Goal: Information Seeking & Learning: Learn about a topic

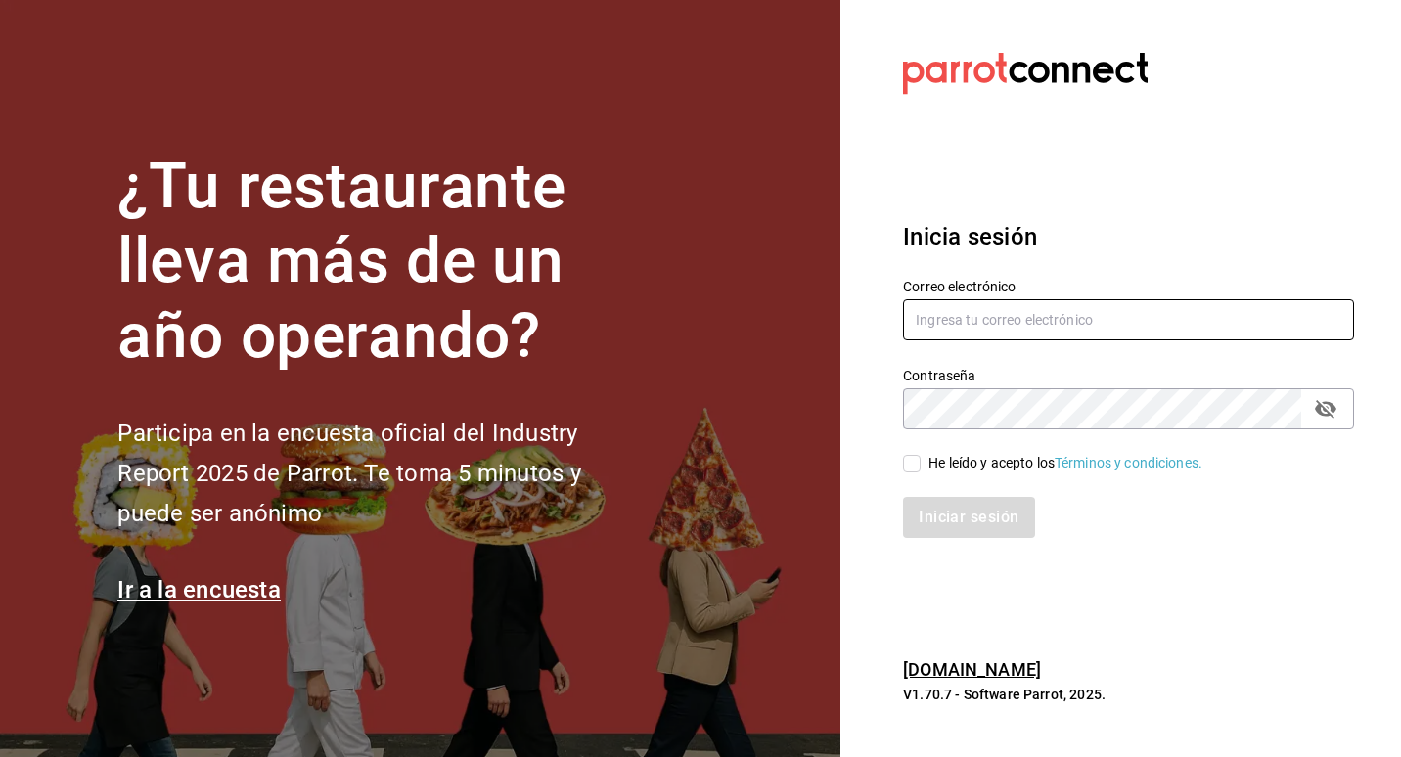
type input "[EMAIL_ADDRESS][DOMAIN_NAME]"
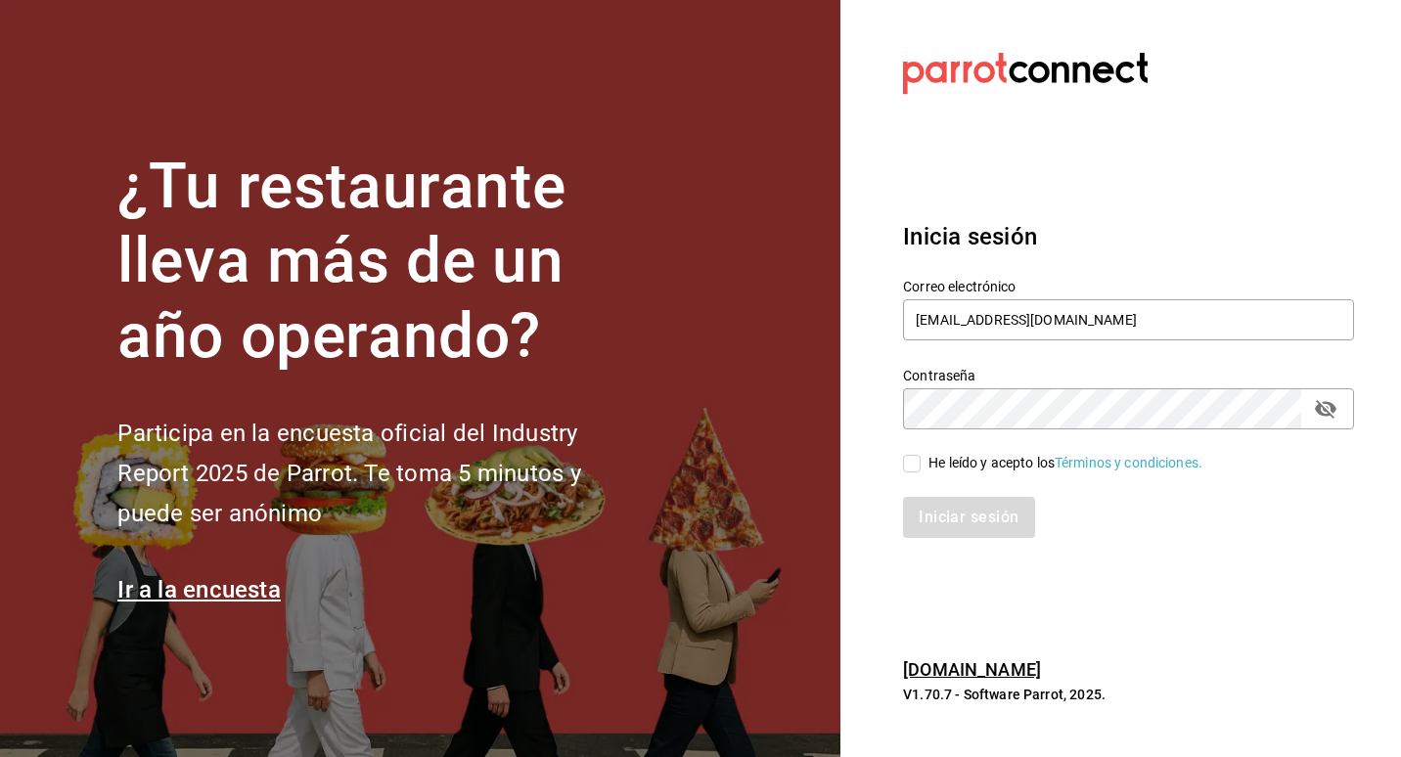
click at [909, 461] on input "He leído y acepto los Términos y condiciones." at bounding box center [912, 464] width 18 height 18
checkbox input "true"
click at [934, 521] on button "Iniciar sesión" at bounding box center [969, 517] width 133 height 41
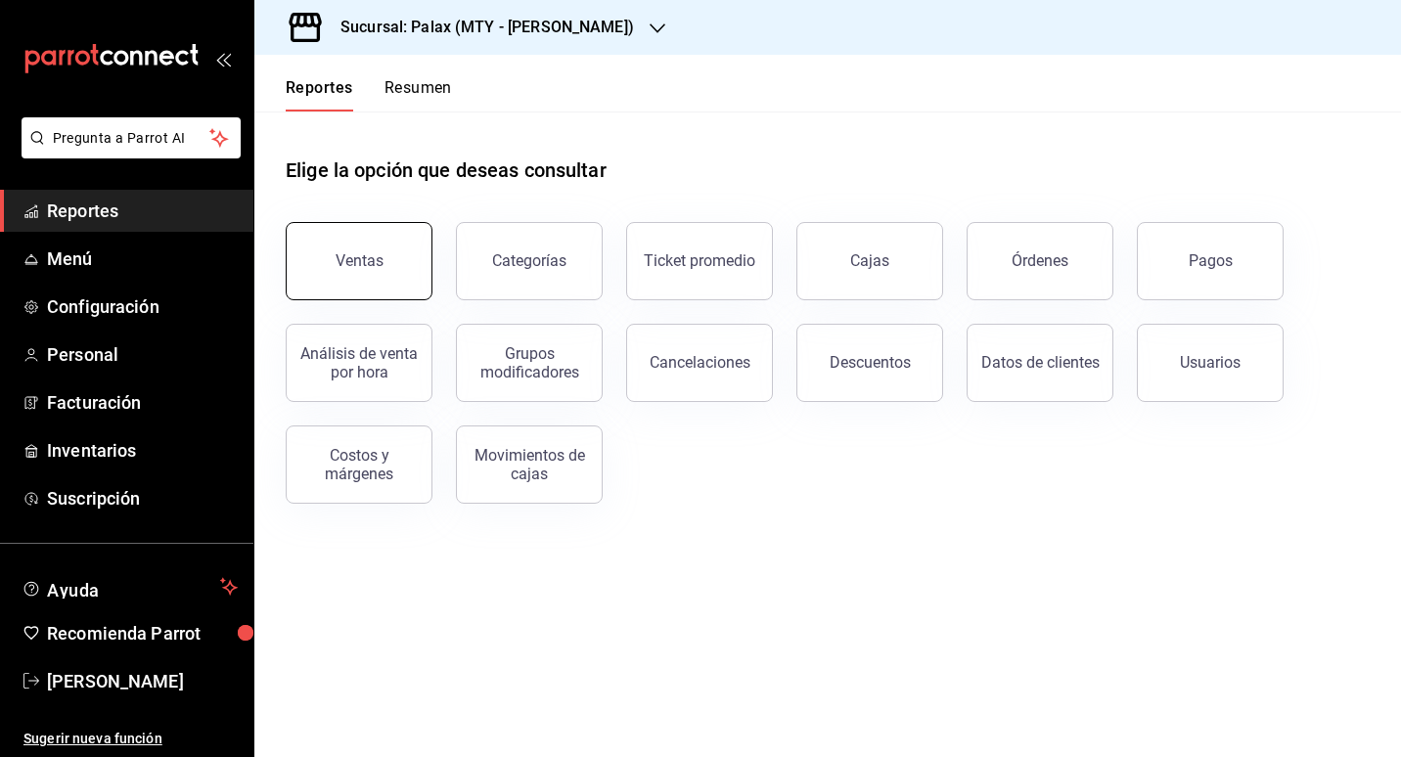
click at [386, 228] on button "Ventas" at bounding box center [359, 261] width 147 height 78
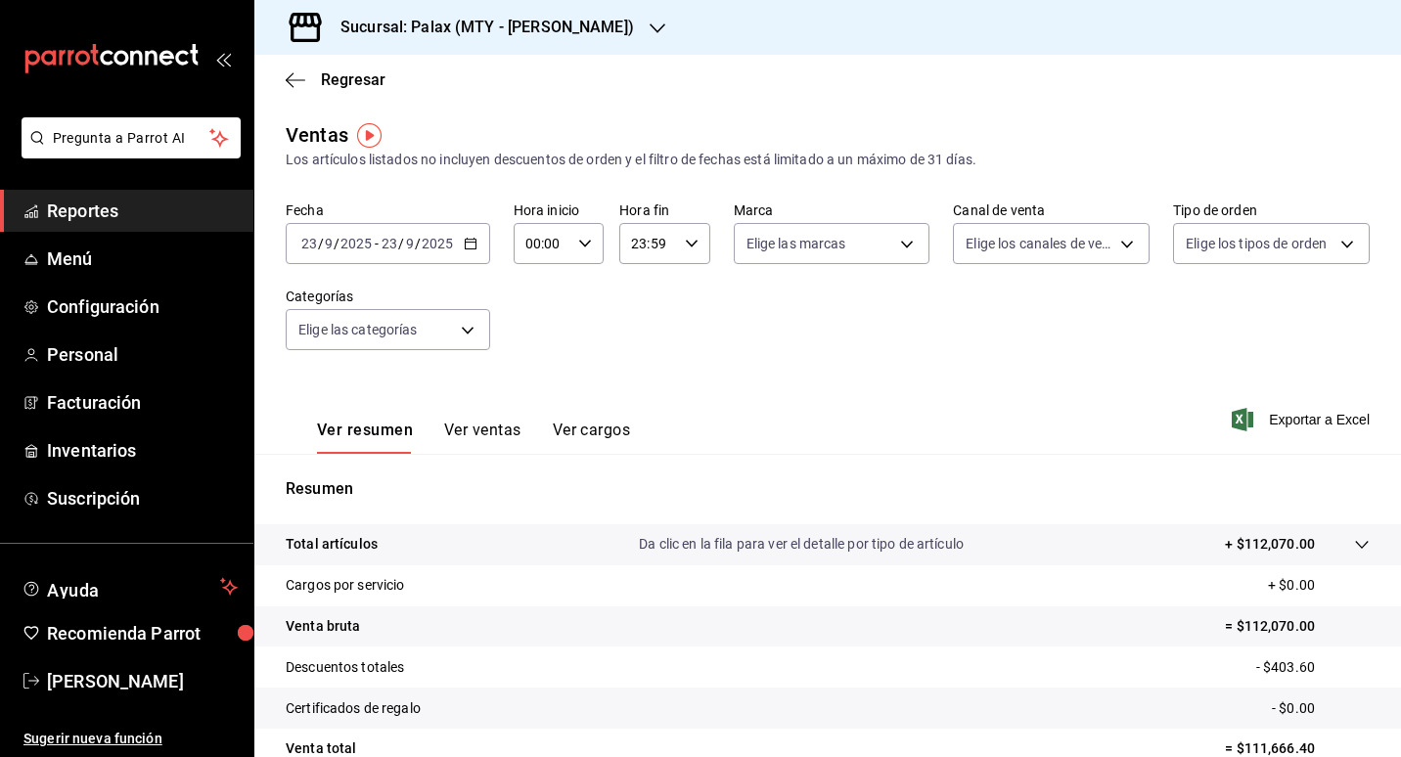
click at [469, 253] on div "[DATE] [DATE] - [DATE] [DATE]" at bounding box center [388, 243] width 205 height 41
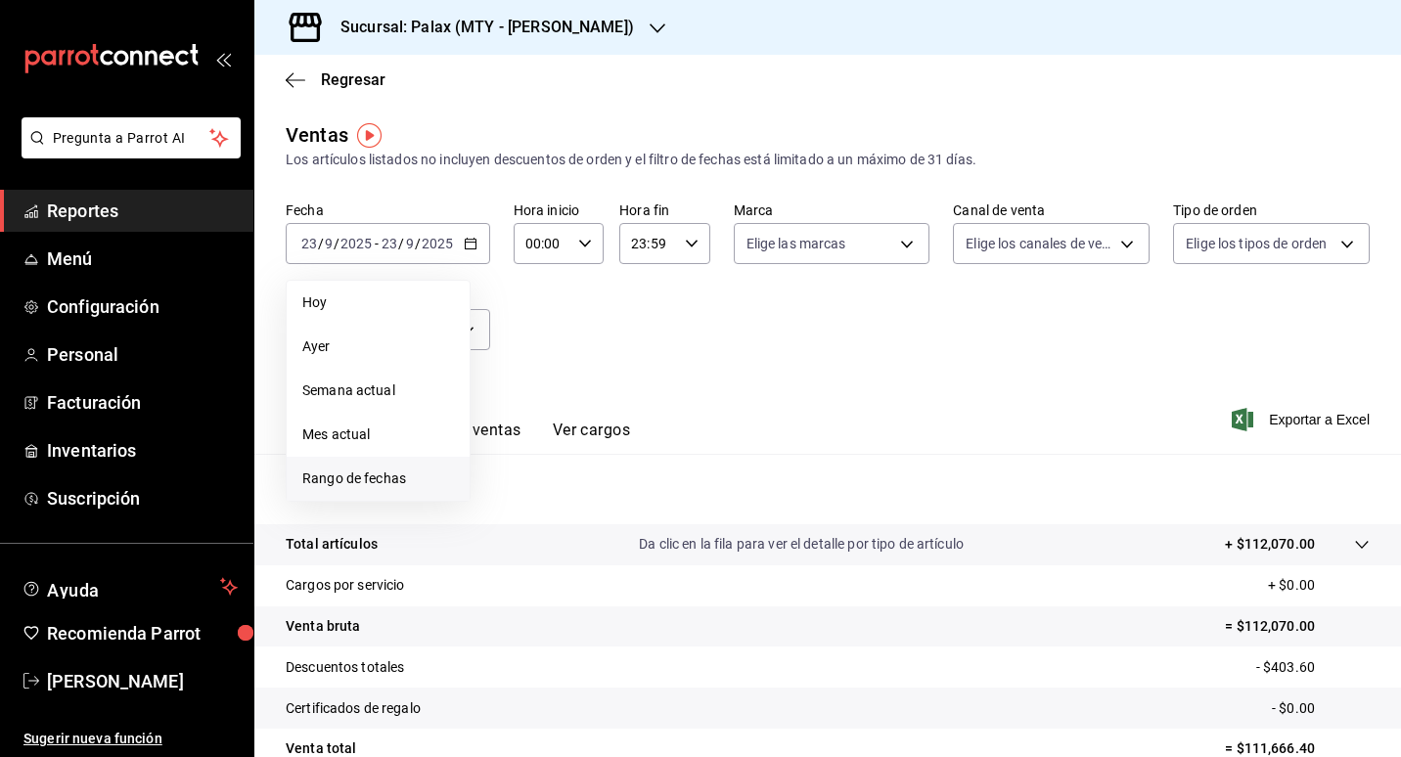
click at [377, 476] on span "Rango de fechas" at bounding box center [378, 479] width 152 height 21
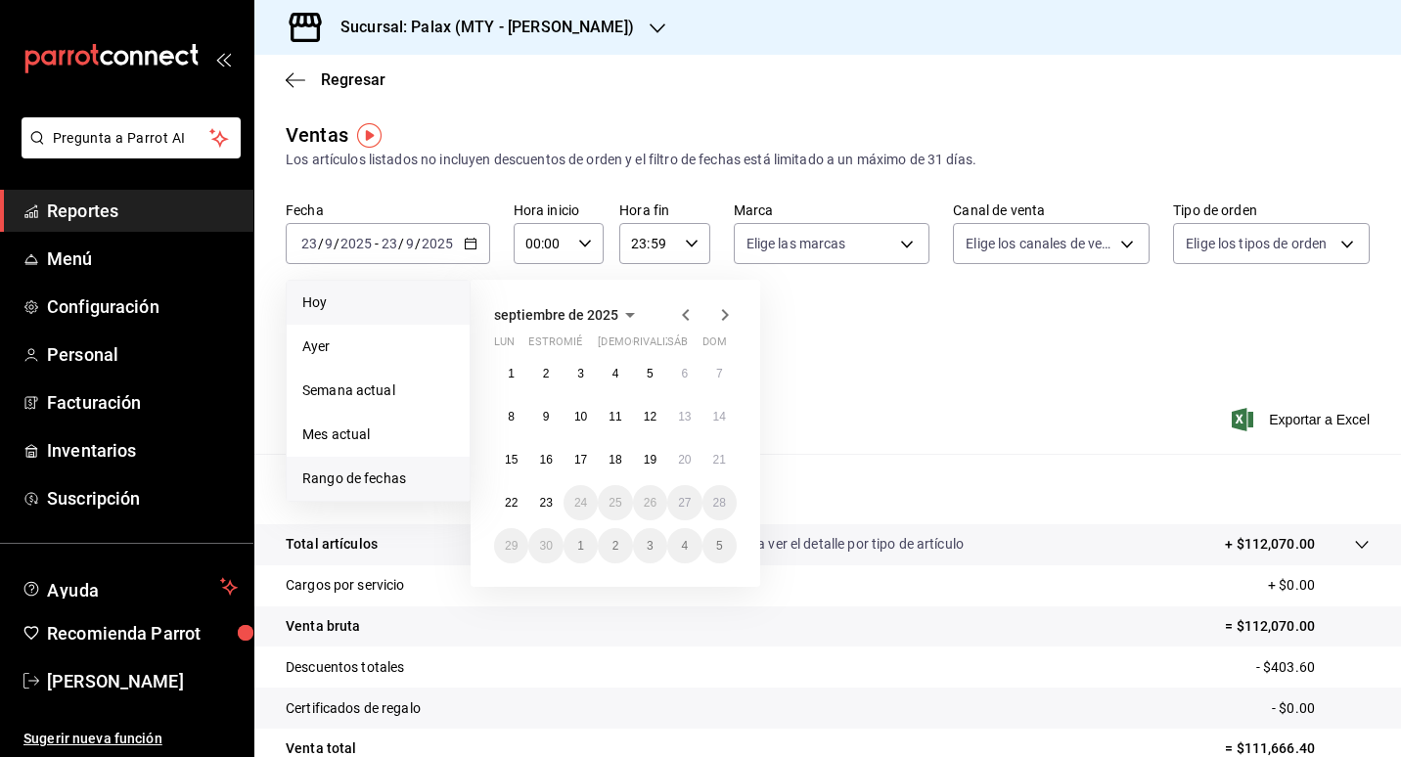
click at [355, 320] on li "Hoy" at bounding box center [378, 303] width 183 height 44
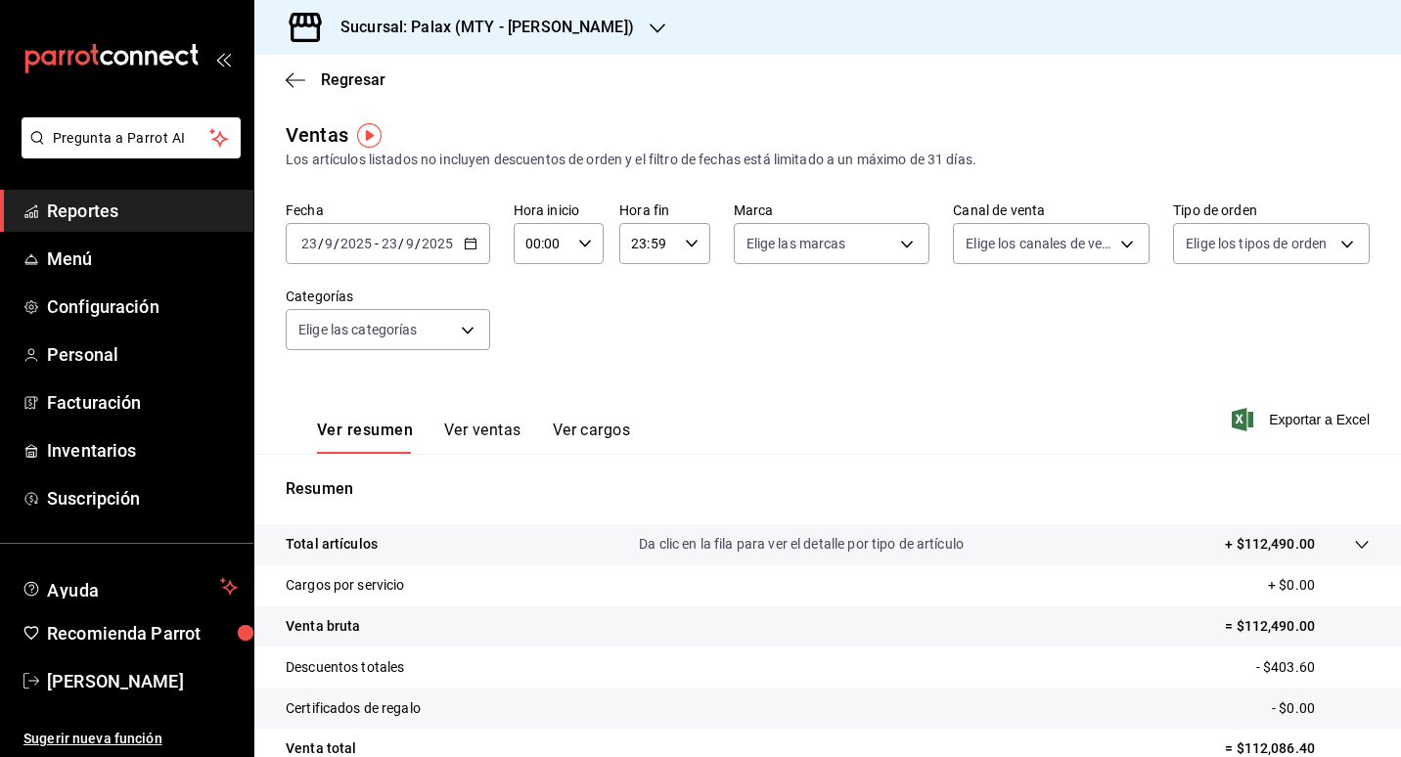
click at [581, 240] on icon "button" at bounding box center [585, 244] width 14 height 14
click at [537, 414] on span "15" at bounding box center [534, 411] width 14 height 16
type input "15:00"
click at [709, 374] on div at bounding box center [700, 378] width 1401 height 757
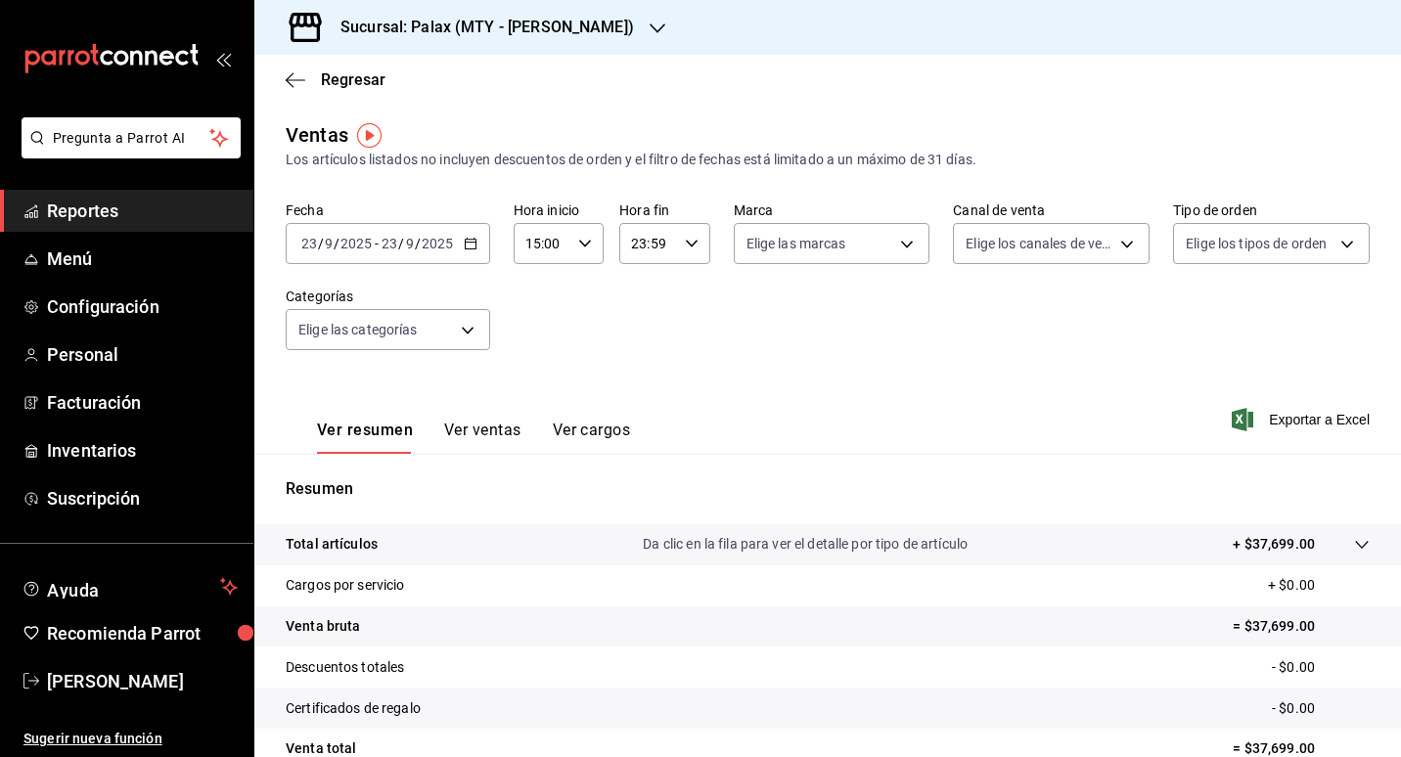
click at [482, 439] on button "Ver ventas" at bounding box center [482, 437] width 77 height 33
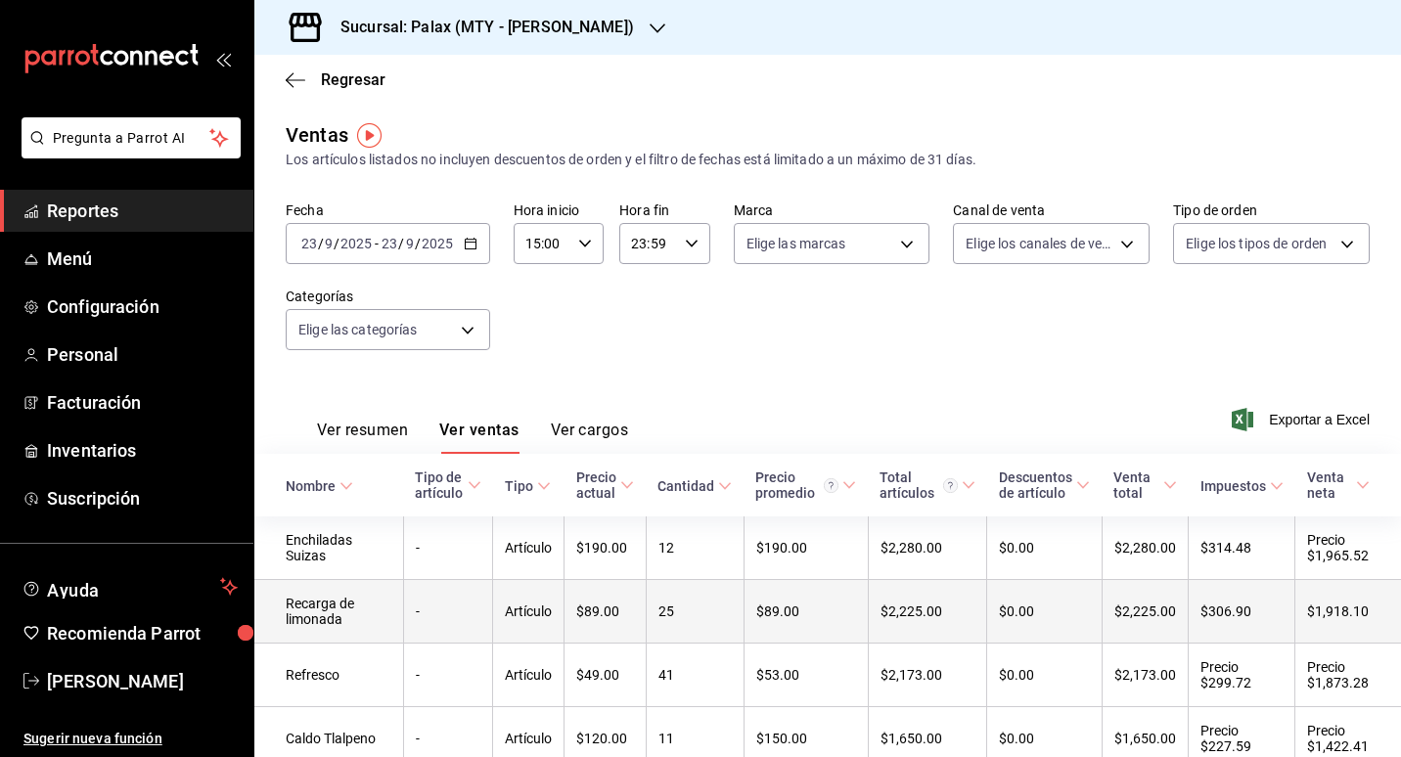
drag, startPoint x: 433, startPoint y: 479, endPoint x: 486, endPoint y: 602, distance: 133.2
click at [432, 482] on div "Tipo de artículo" at bounding box center [439, 485] width 49 height 31
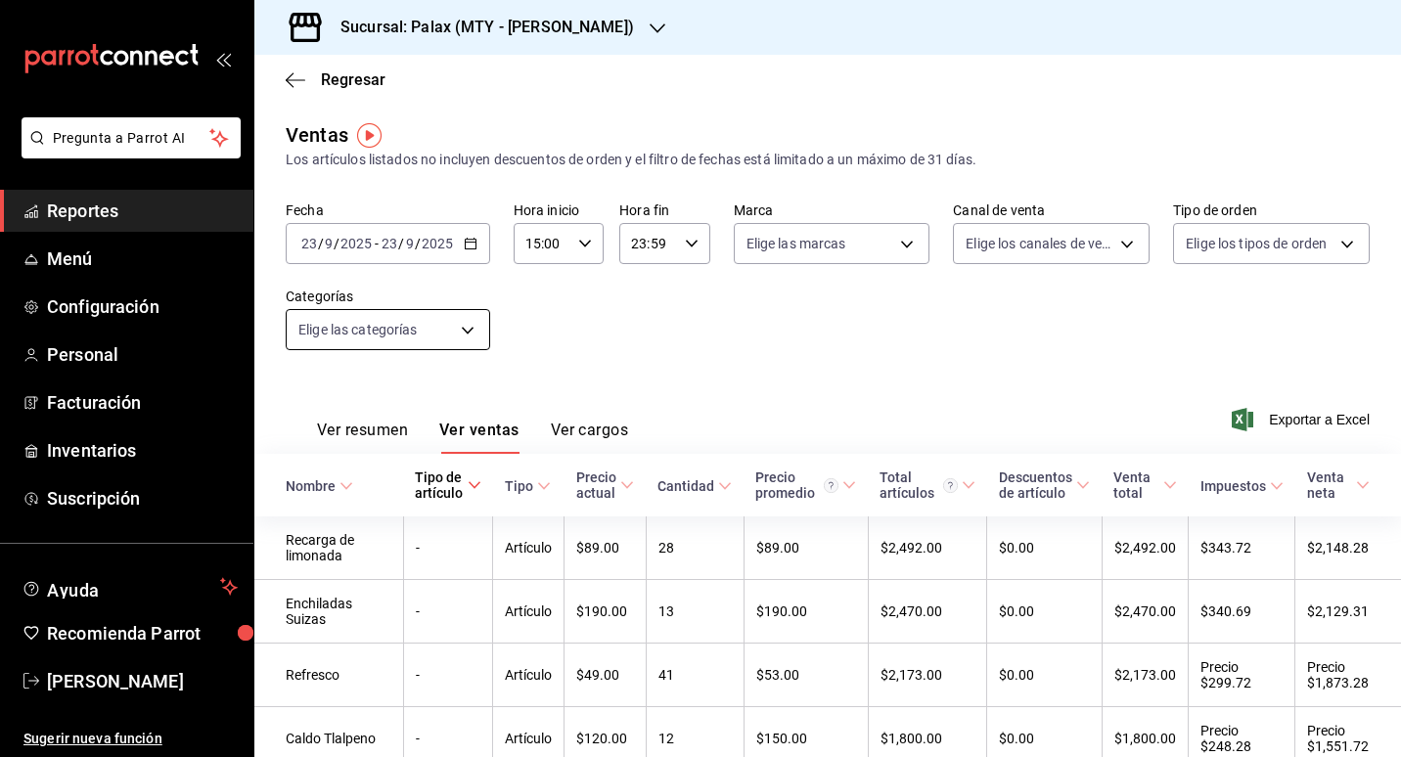
click at [463, 335] on body "Pregunta a Parrot AI Reportes Menú Configuración Personal Facturación Inventari…" at bounding box center [700, 378] width 1401 height 757
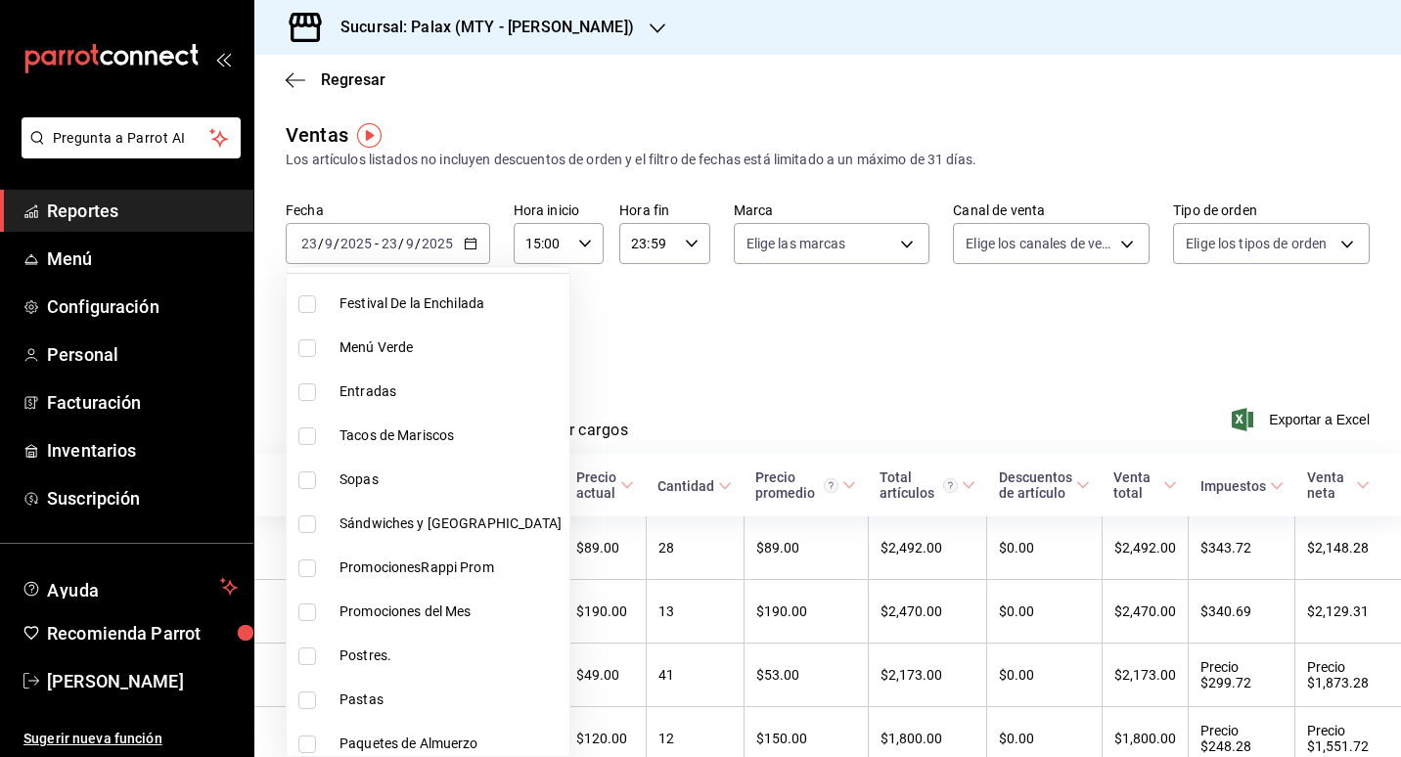
scroll to position [196, 0]
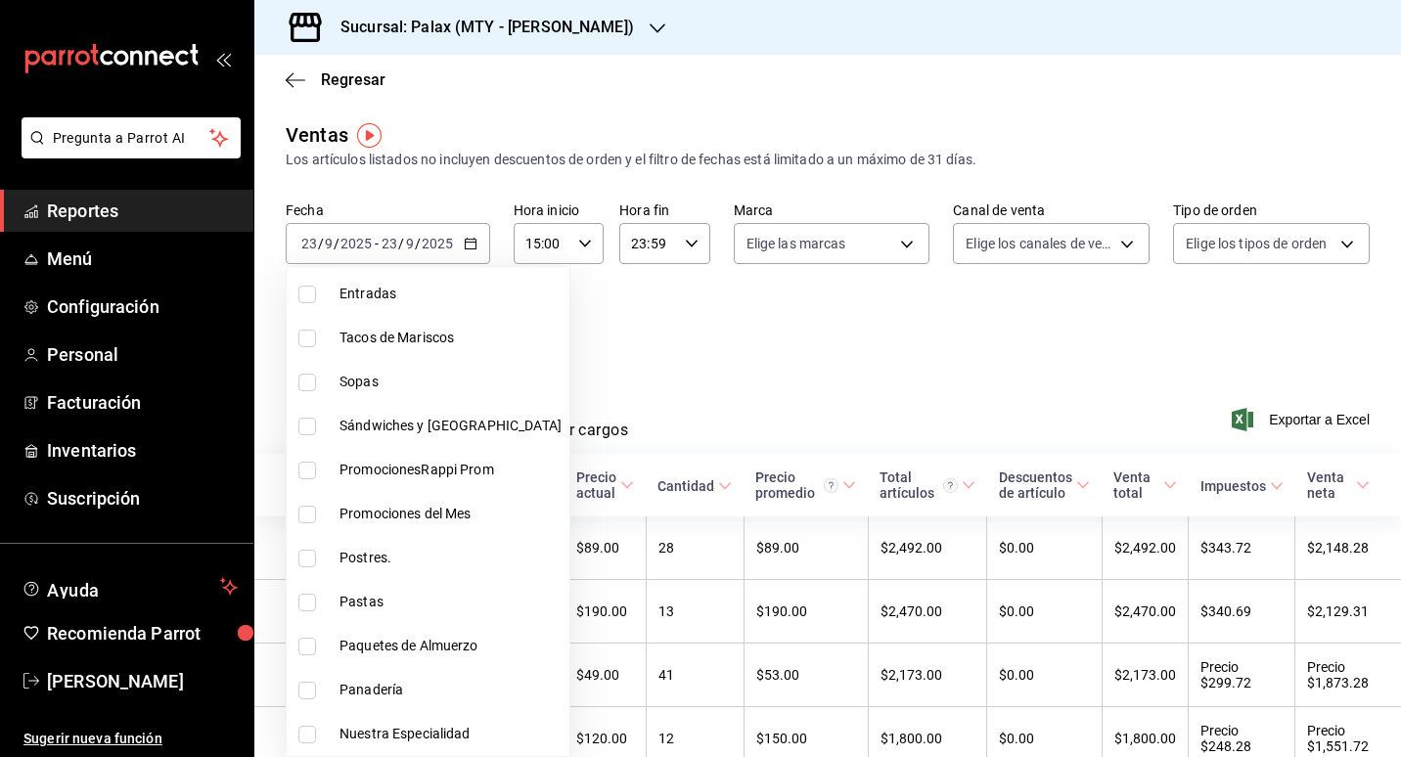
click at [367, 569] on li "Postres." at bounding box center [428, 558] width 283 height 44
type input "8a89bad2-26e7-4c95-8a00-bc9541a17c6a"
checkbox input "true"
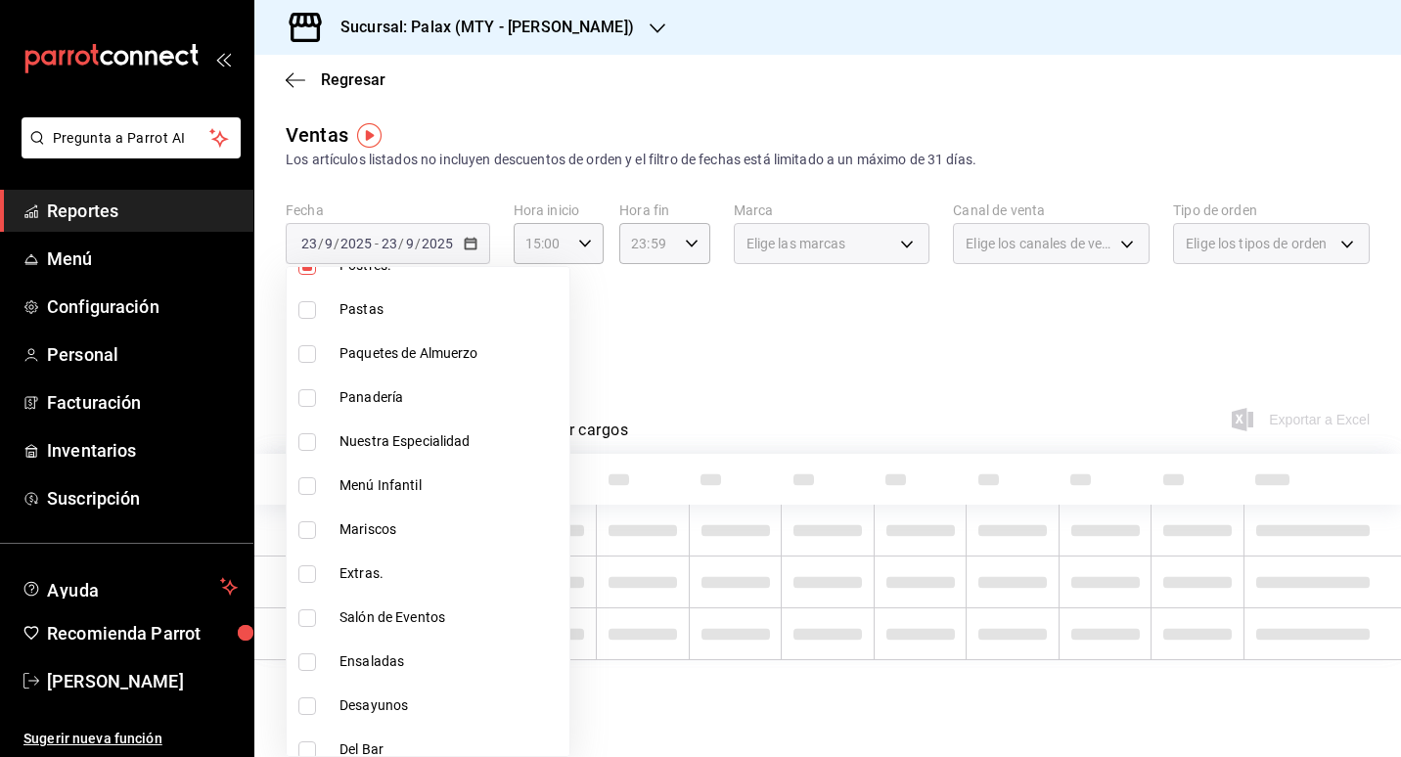
scroll to position [489, 0]
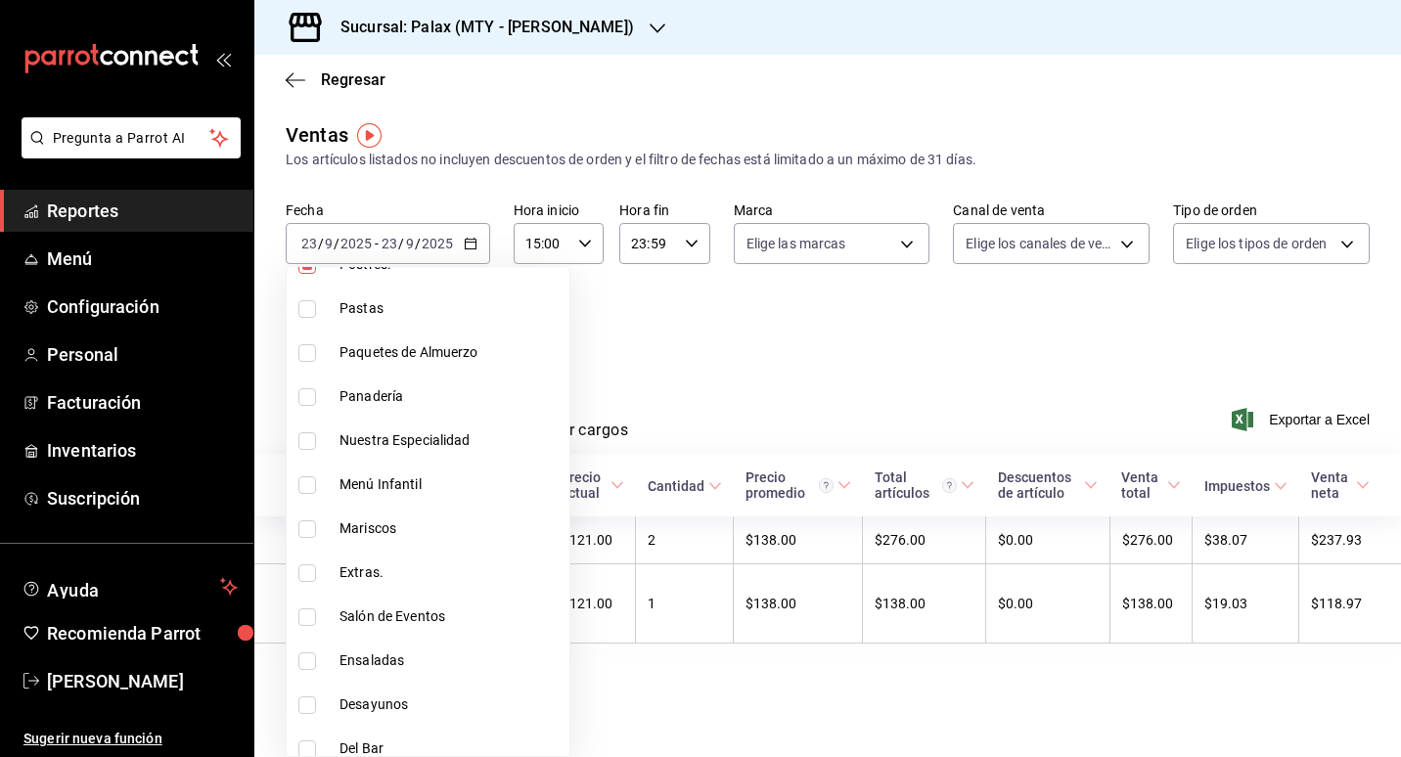
click at [365, 390] on span "Panadería" at bounding box center [451, 397] width 222 height 21
type input "8a89bad2-26e7-4c95-8a00-bc9541a17c6a,1ceab72d-41dd-42cd-99a7-d415d46efd3f"
checkbox input "true"
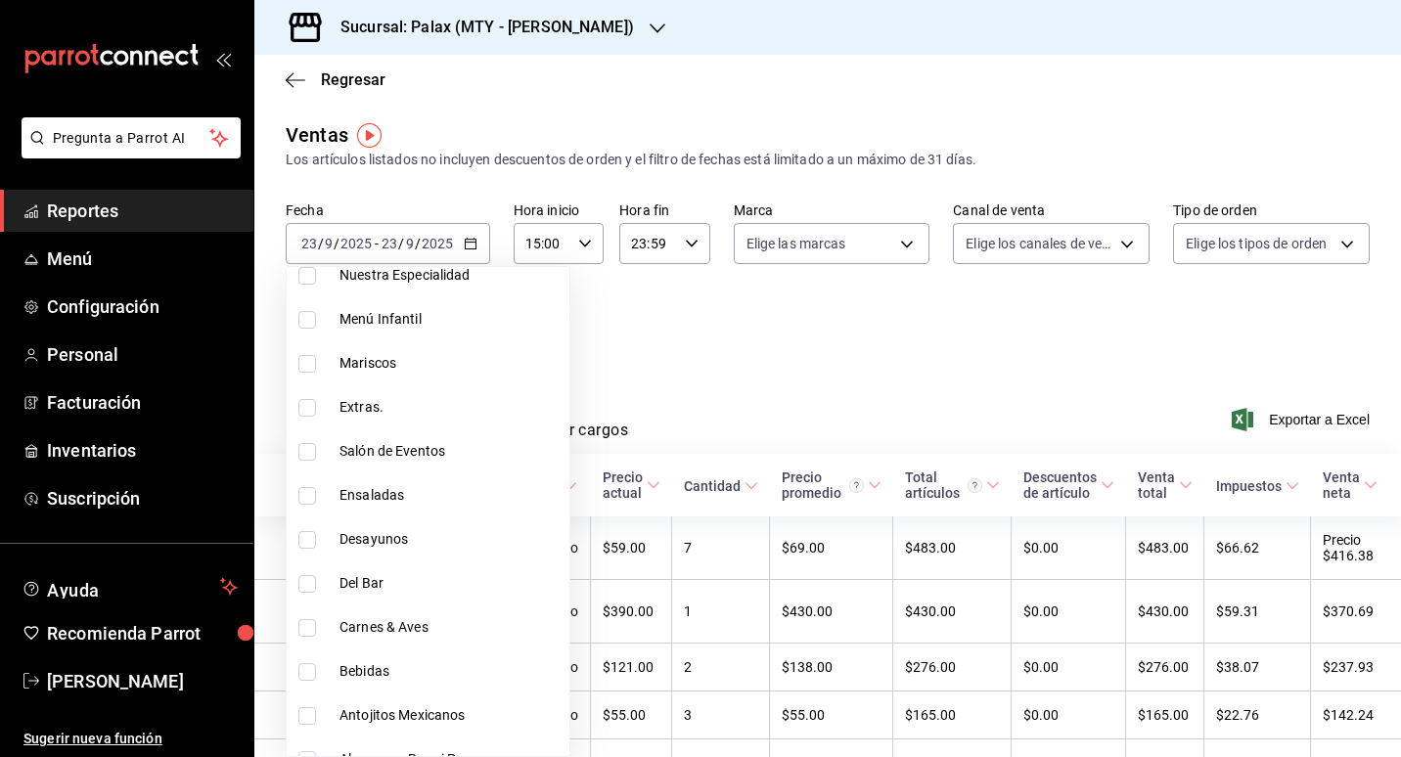
scroll to position [685, 0]
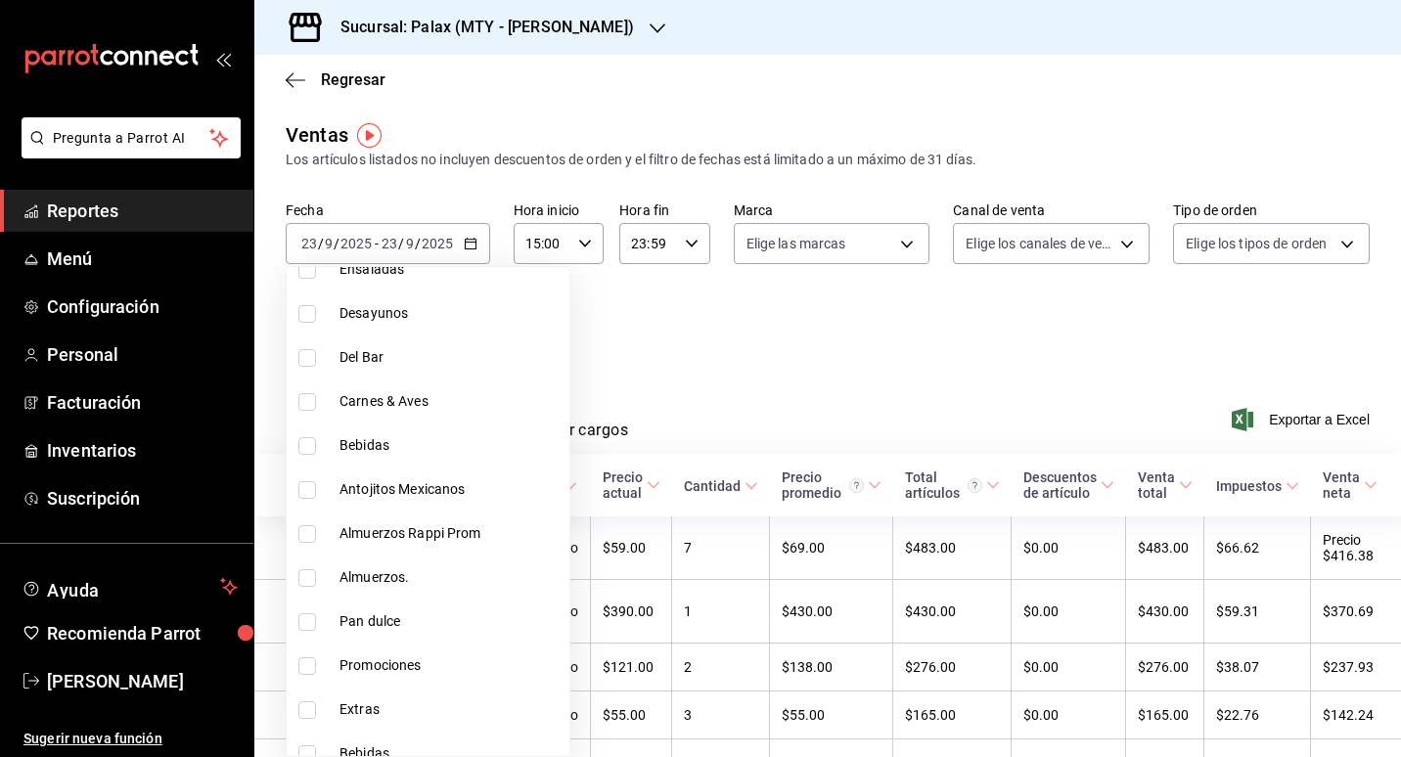
click at [384, 627] on span "Pan dulce" at bounding box center [451, 622] width 222 height 21
type input "8a89bad2-26e7-4c95-8a00-bc9541a17c6a,1ceab72d-41dd-42cd-99a7-d415d46efd3f,feec2…"
checkbox input "true"
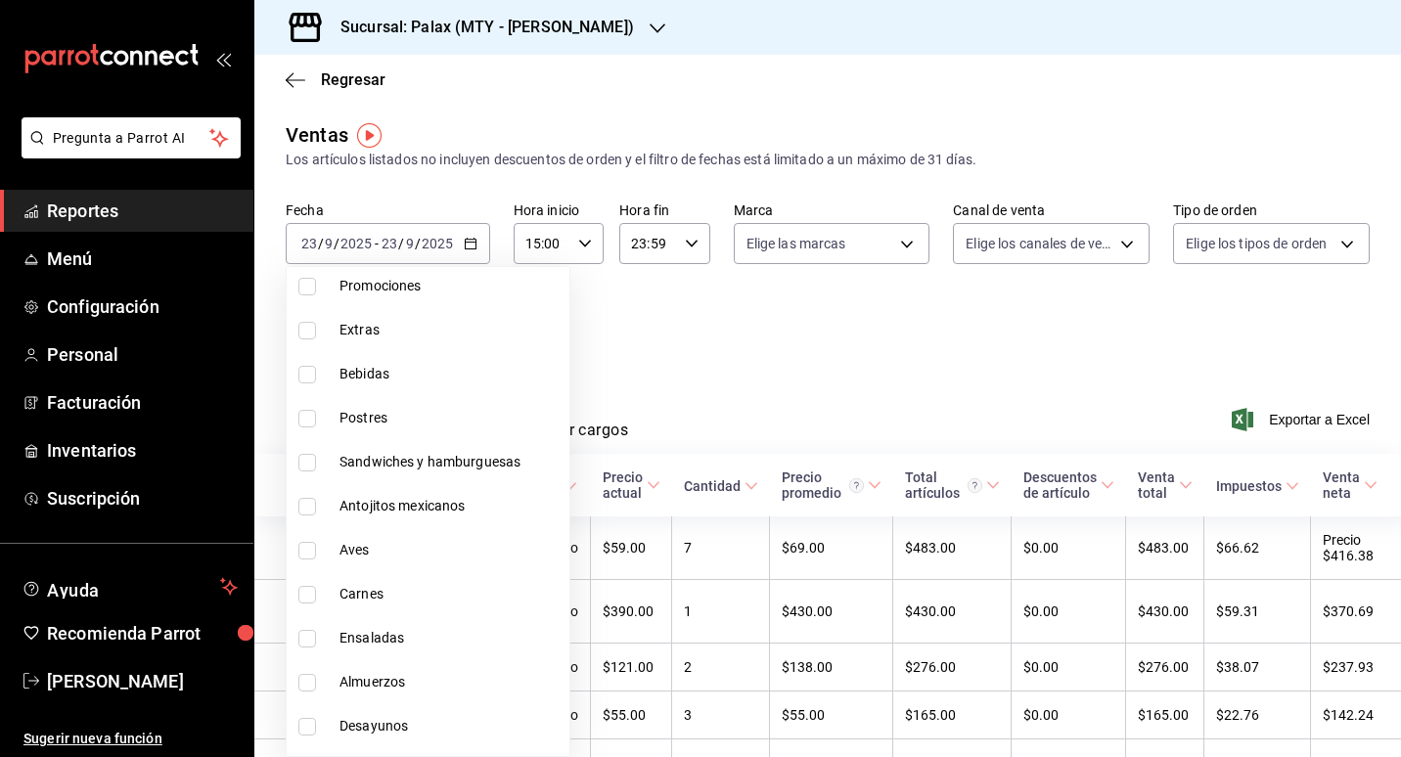
scroll to position [1272, 0]
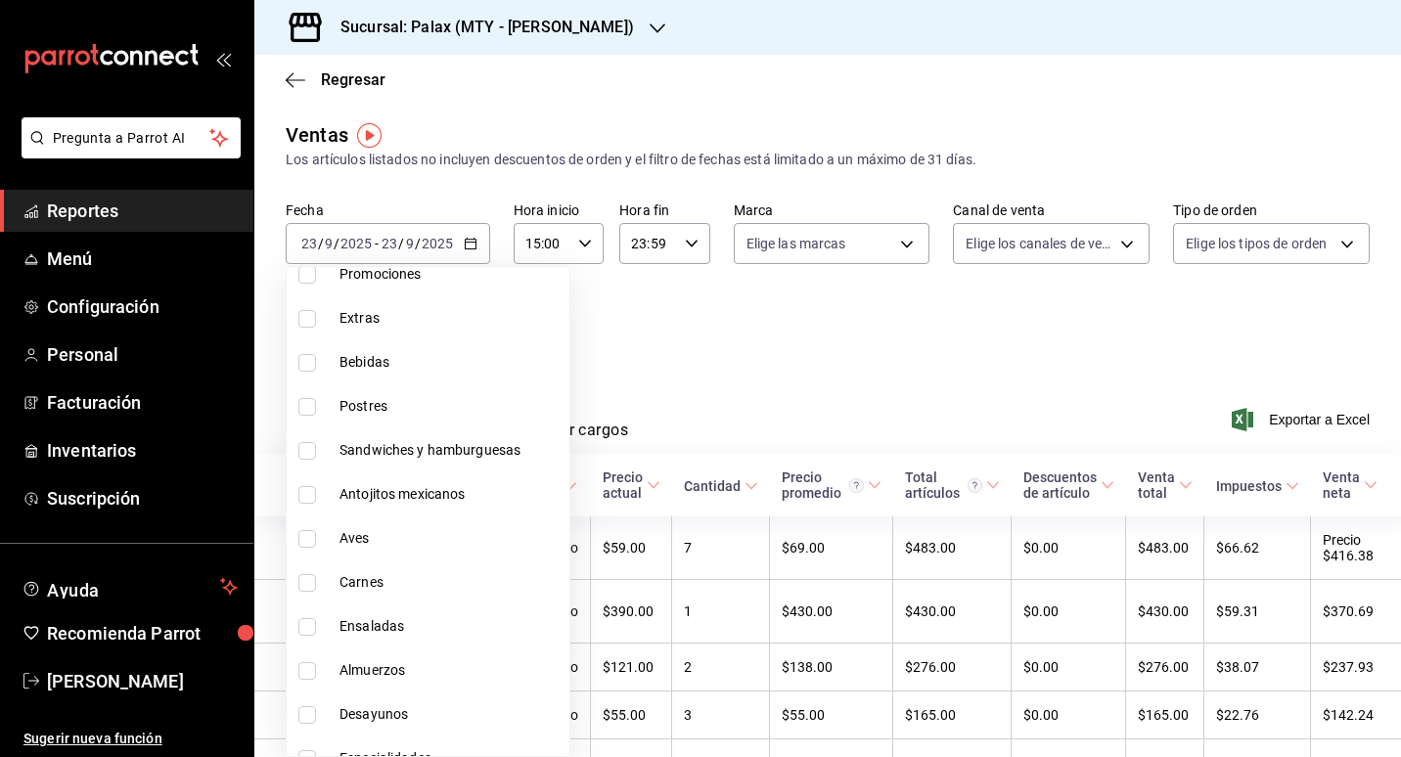
click at [375, 410] on span "Postres" at bounding box center [451, 406] width 222 height 21
type input "8a89bad2-26e7-4c95-8a00-bc9541a17c6a,1ceab72d-41dd-42cd-99a7-d415d46efd3f,feec2…"
checkbox input "true"
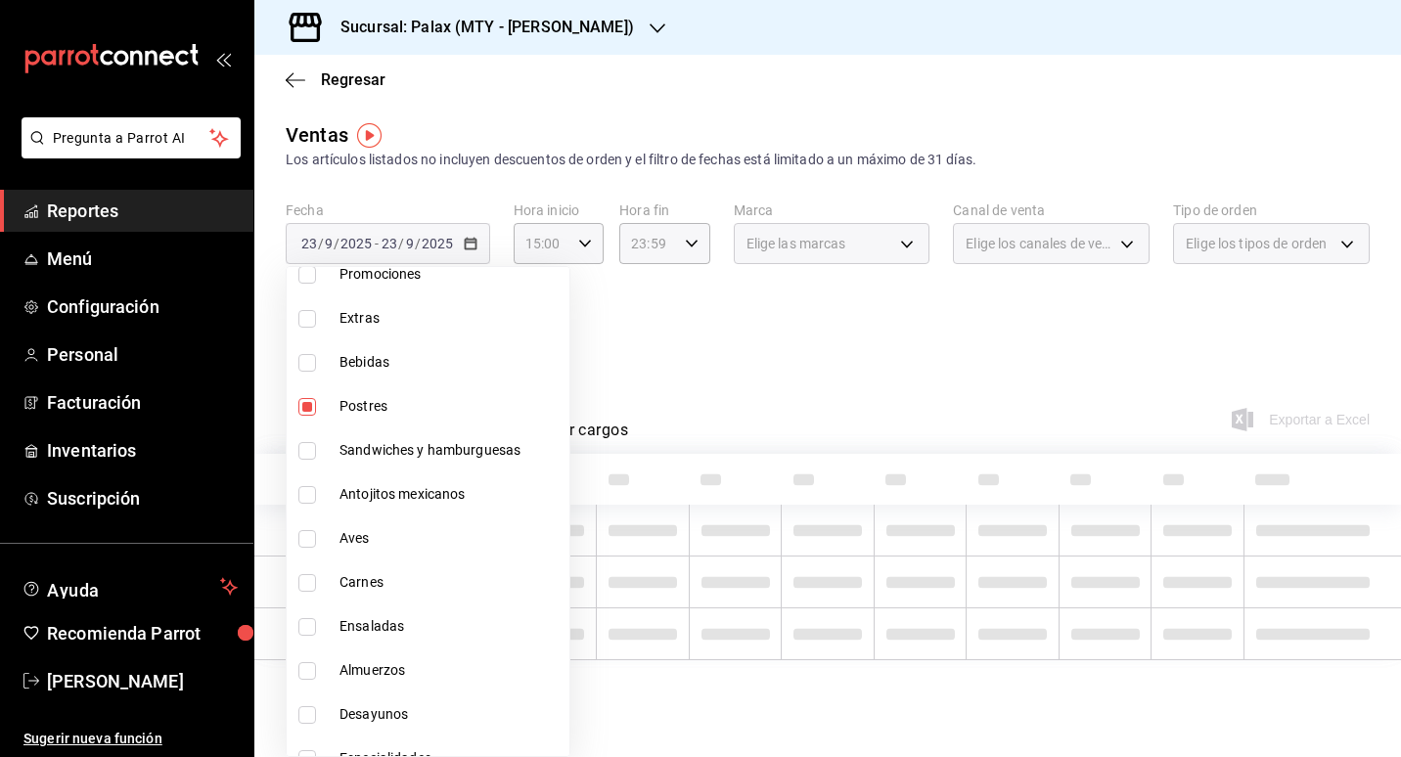
scroll to position [1297, 0]
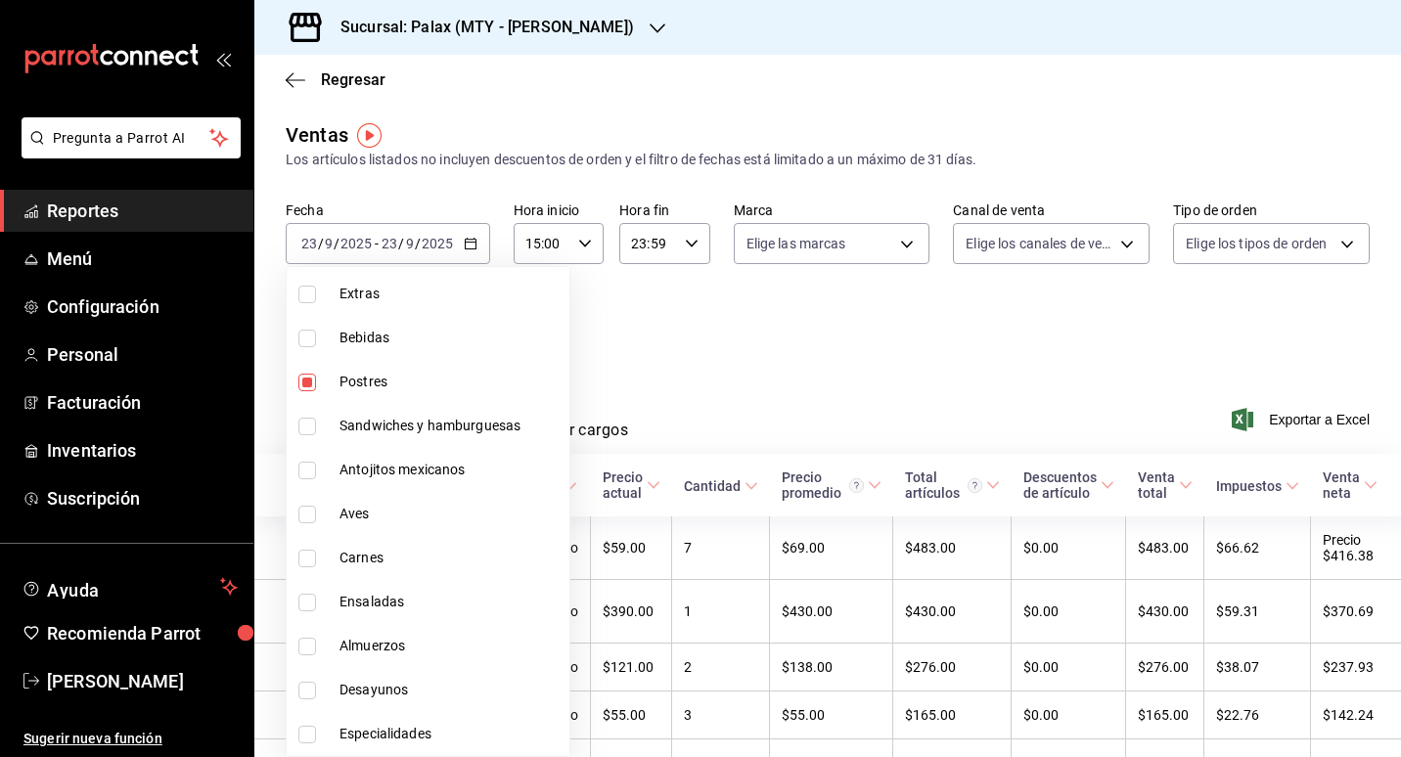
click at [693, 379] on div at bounding box center [700, 378] width 1401 height 757
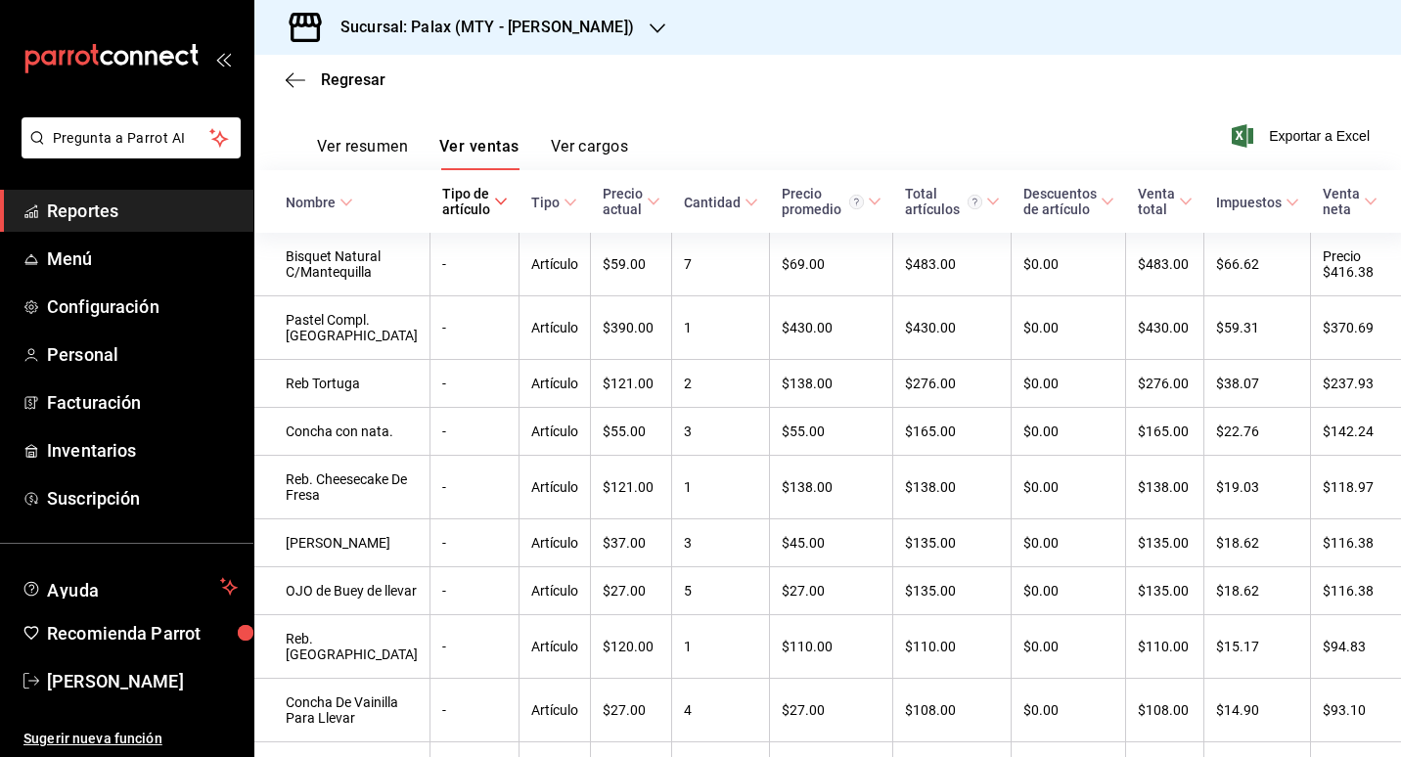
scroll to position [294, 0]
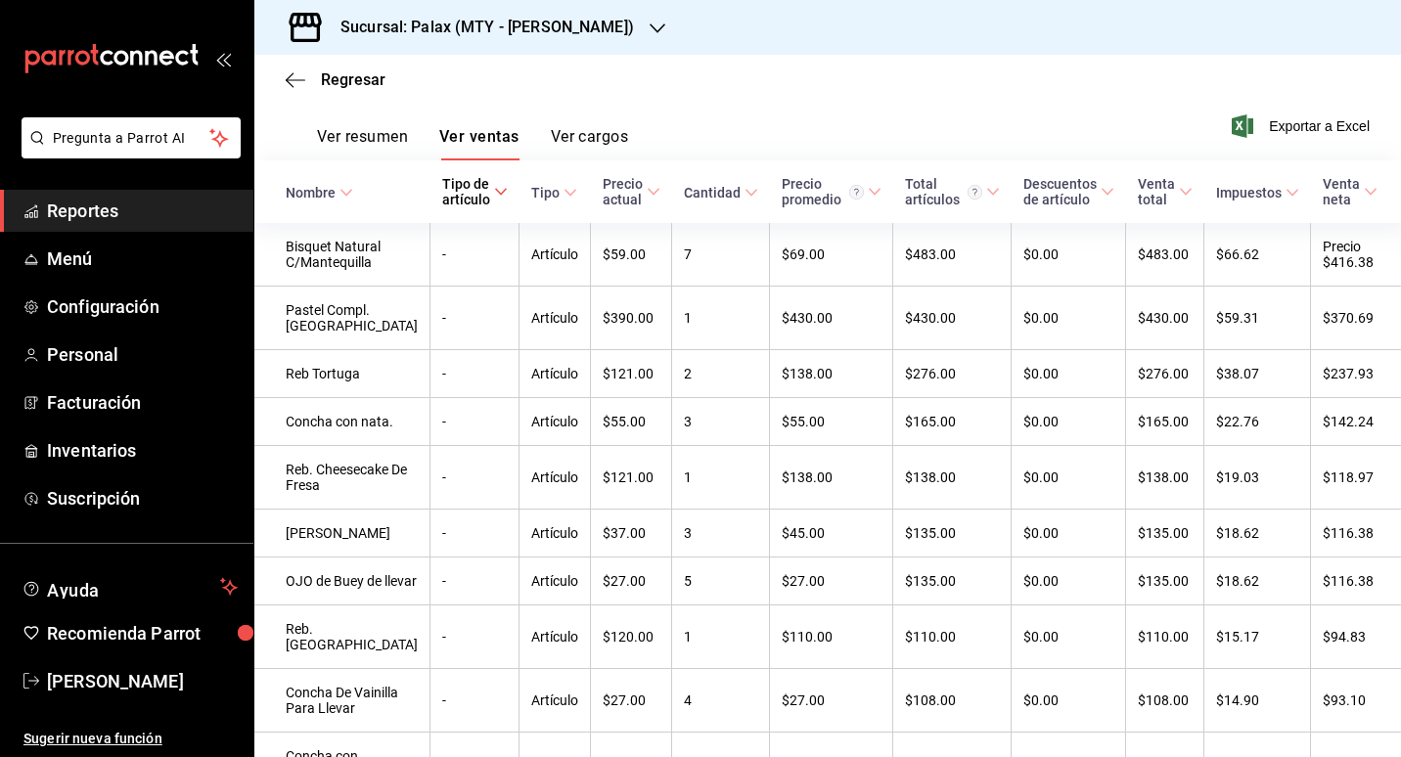
click at [317, 197] on div "Nombre" at bounding box center [311, 193] width 50 height 16
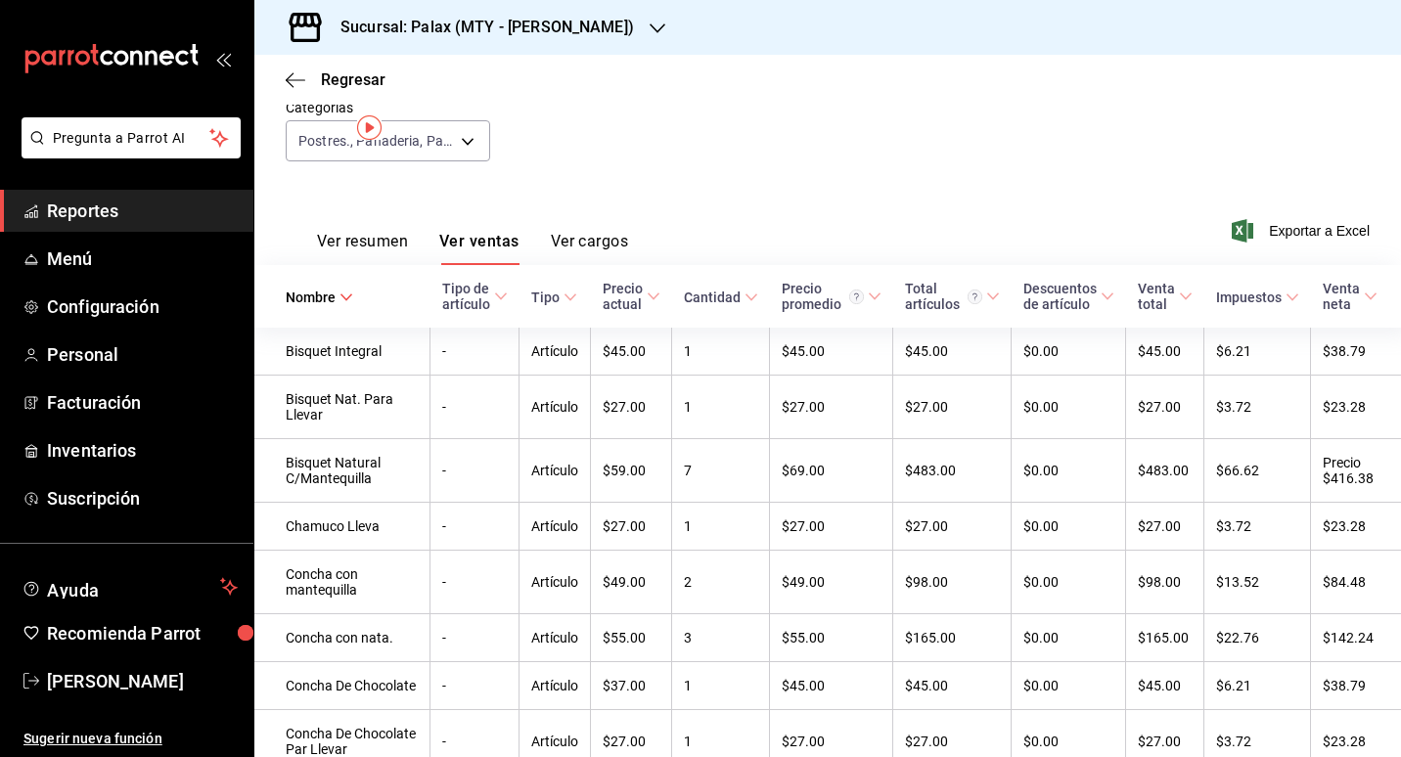
scroll to position [0, 0]
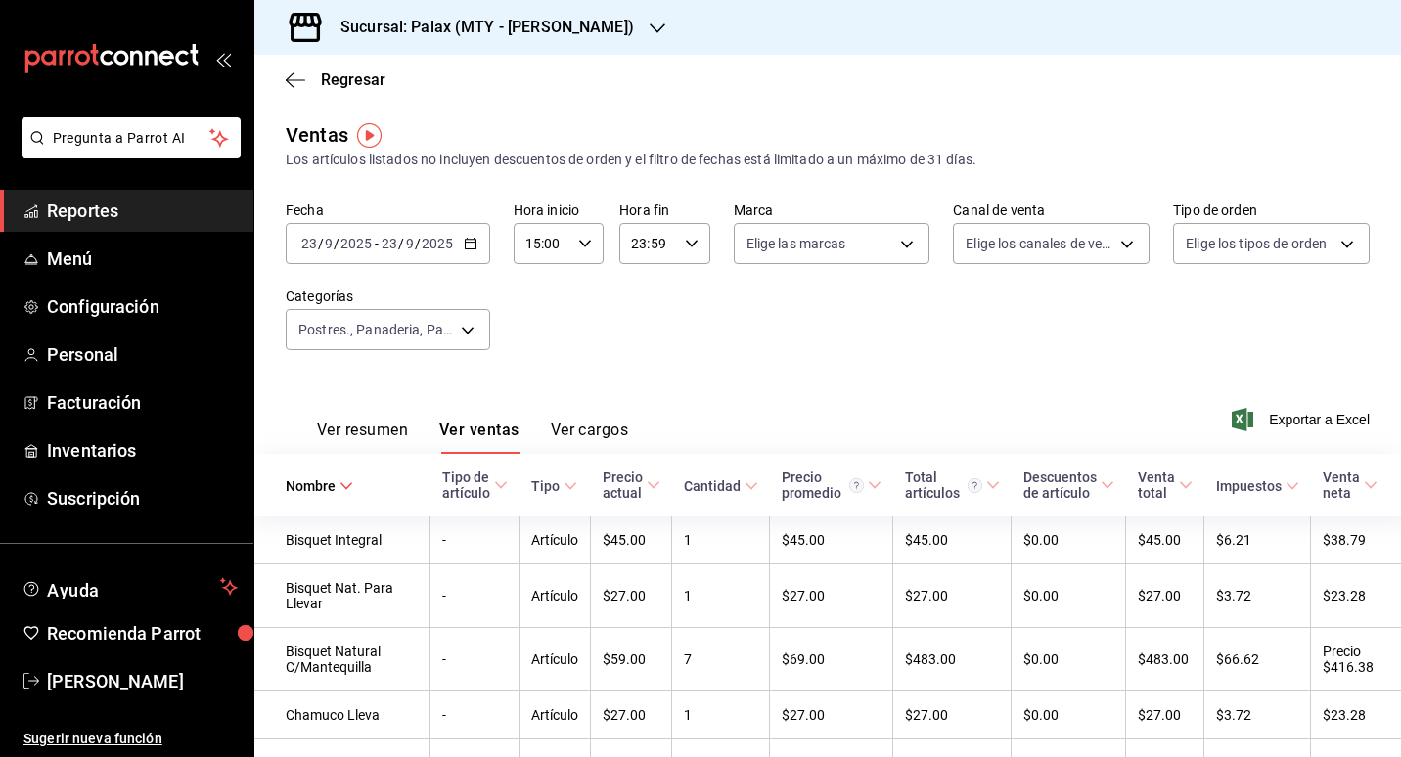
click at [616, 28] on div "Sucursal: Palax (MTY - [PERSON_NAME])" at bounding box center [471, 27] width 403 height 55
click at [278, 113] on div "Palax ([GEOGRAPHIC_DATA])" at bounding box center [401, 129] width 294 height 44
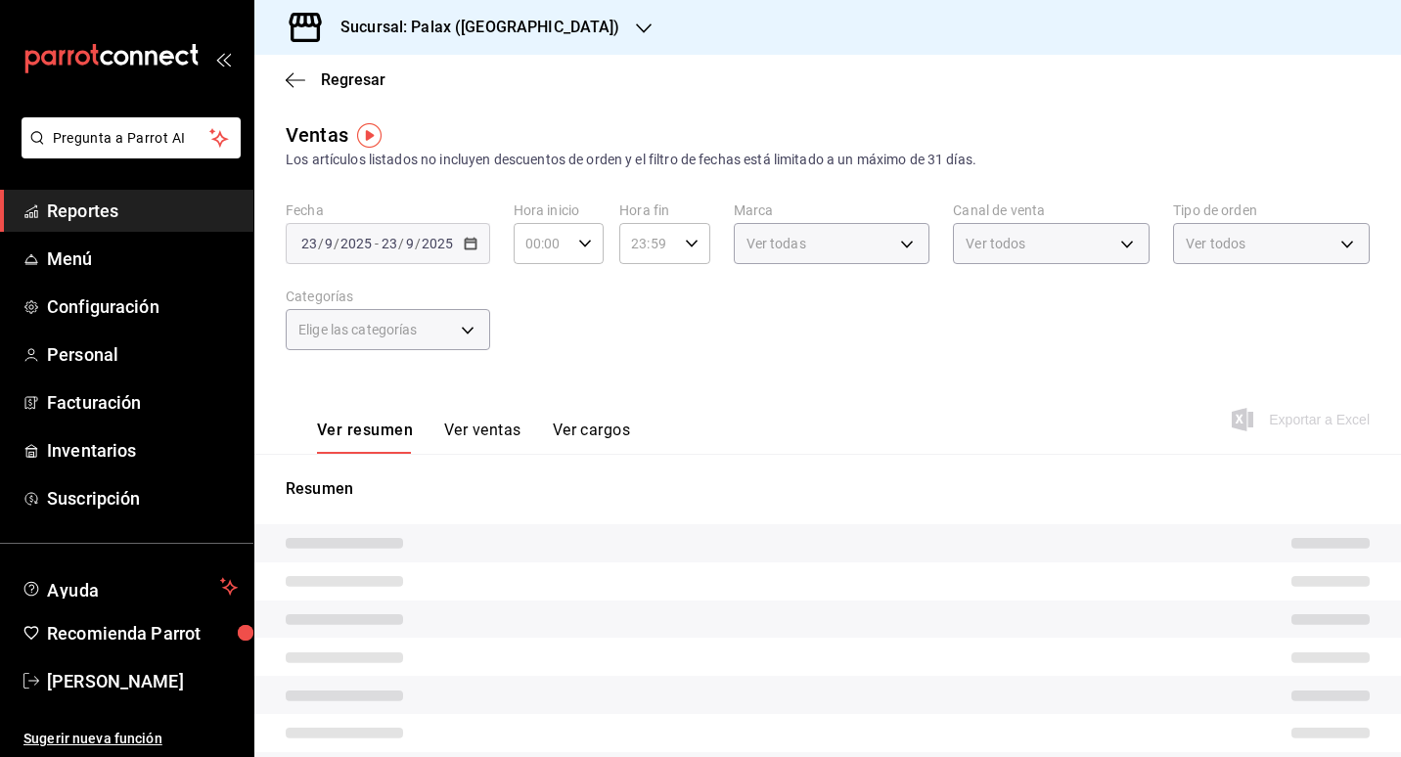
type input "15:00"
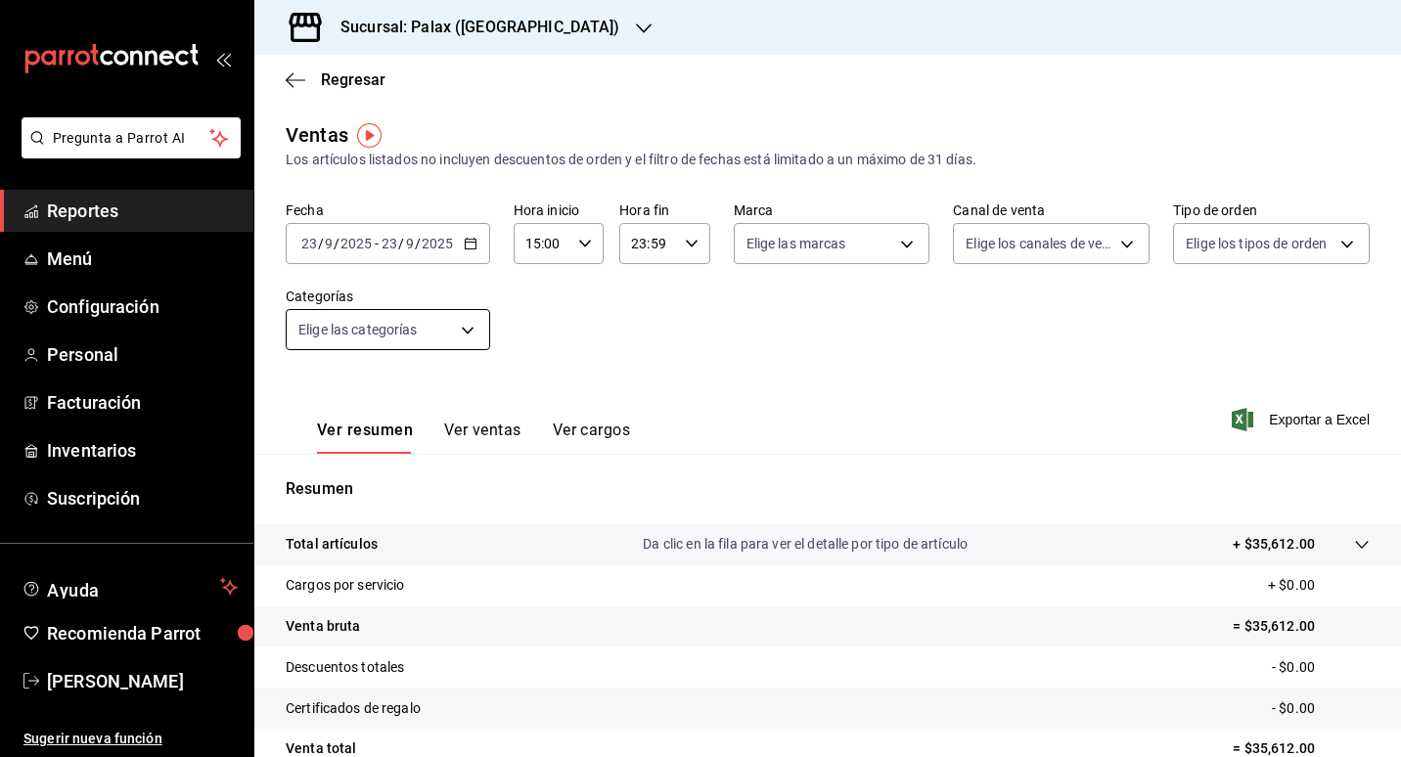
click at [451, 320] on body "Pregunta a Parrot AI Reportes Menú Configuración Personal Facturación Inventari…" at bounding box center [700, 378] width 1401 height 757
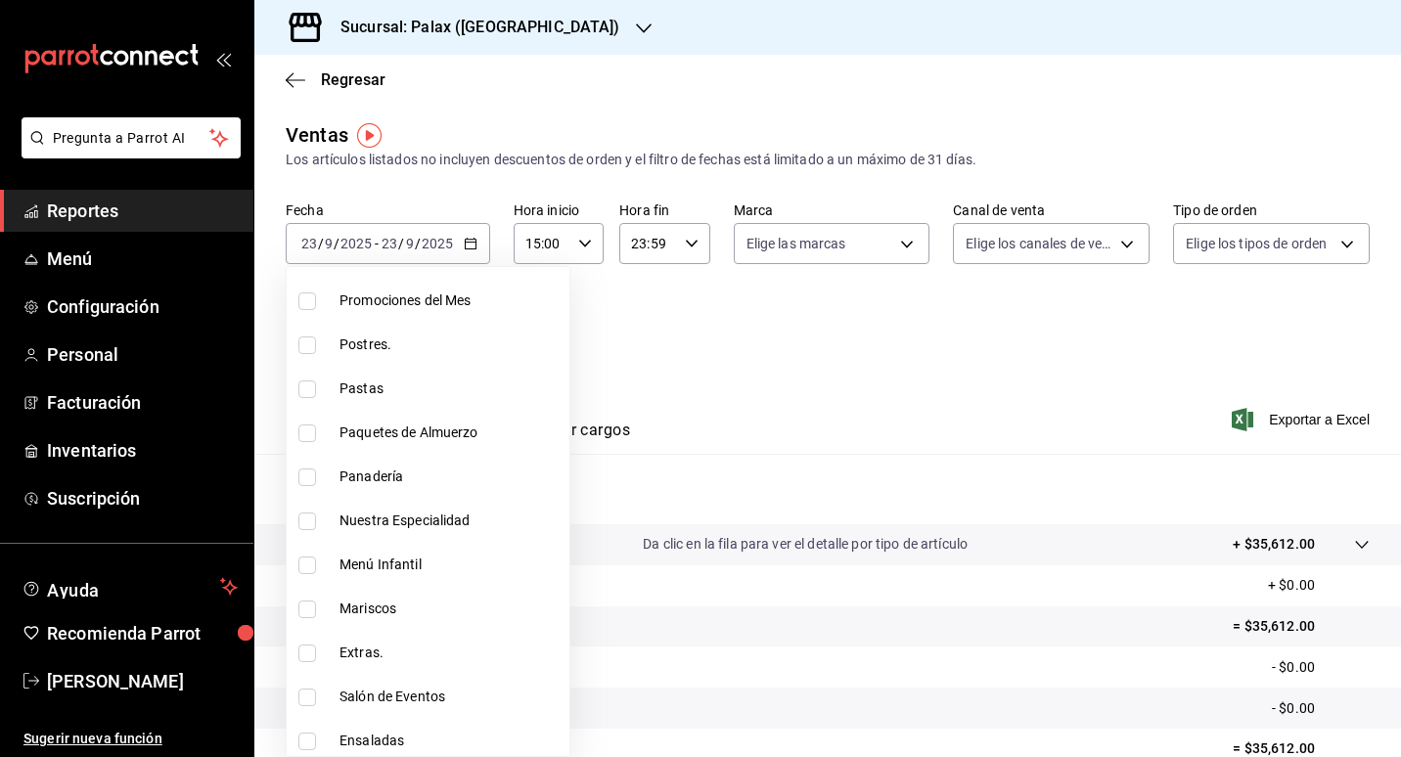
scroll to position [294, 0]
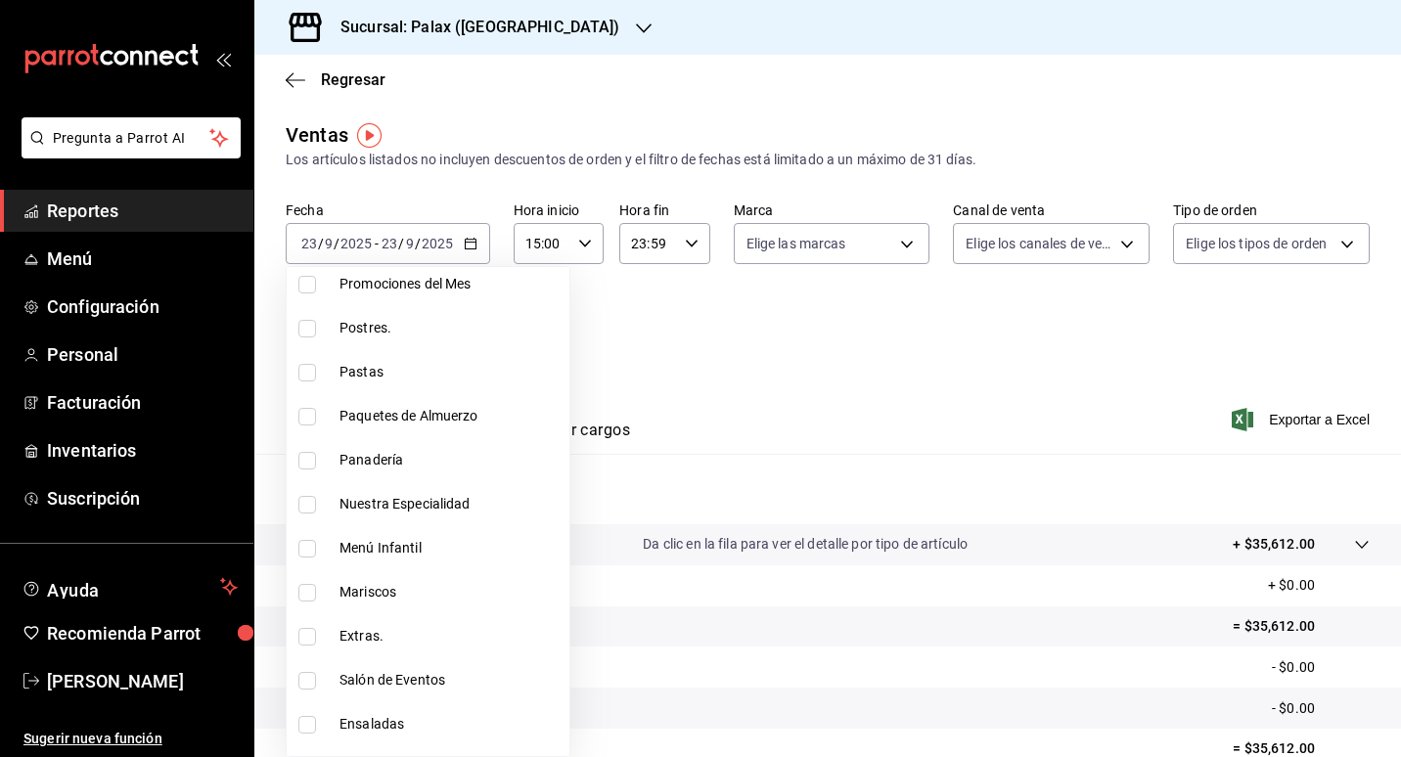
click at [373, 325] on span "Postres." at bounding box center [451, 328] width 222 height 21
type input "5f074bd3-619d-4e10-94fa-620713841d38"
checkbox input "true"
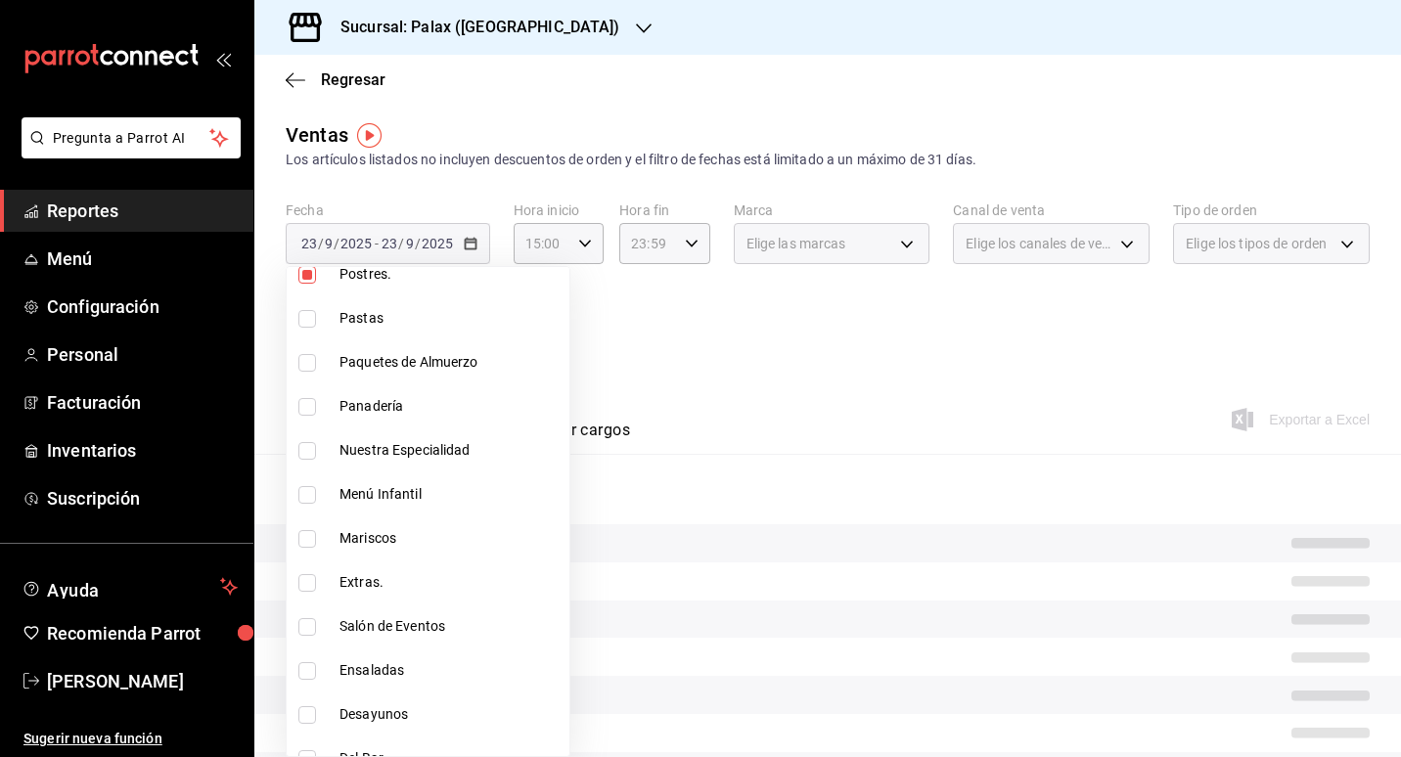
scroll to position [391, 0]
click at [388, 363] on span "Panadería" at bounding box center [451, 362] width 222 height 21
type input "5f074bd3-619d-4e10-94fa-620713841d38,90d14028-a2c9-4fb8-b762-41d9ea373592"
checkbox input "true"
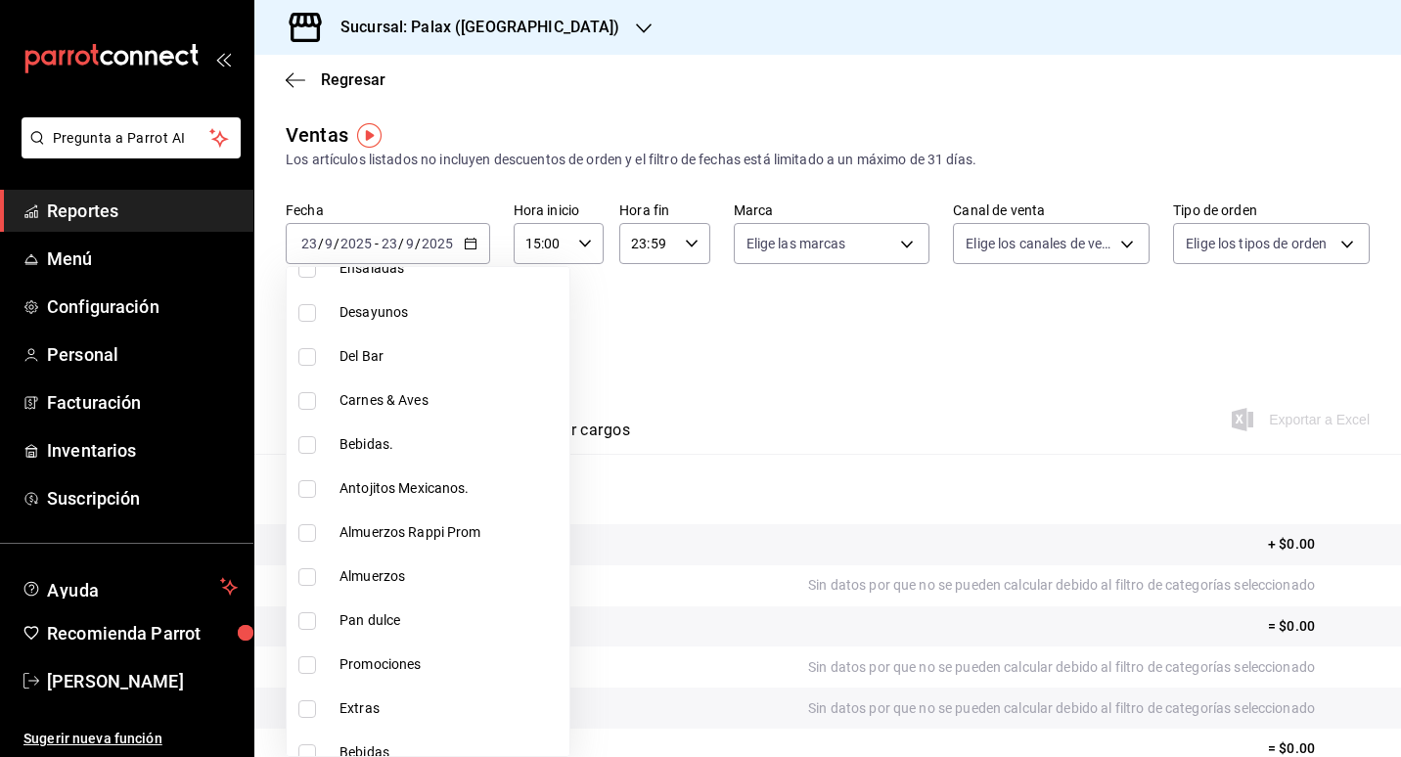
scroll to position [783, 0]
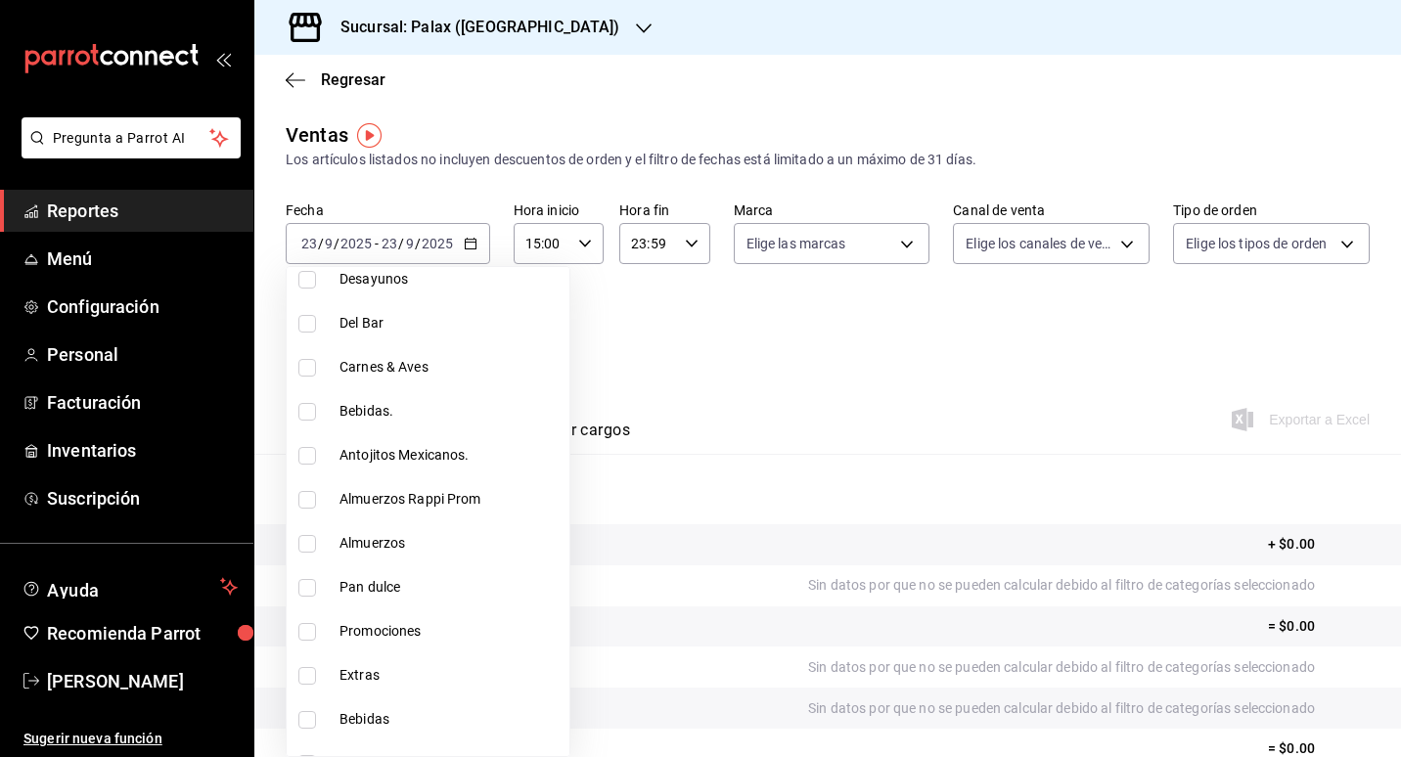
click at [374, 587] on span "Pan dulce" at bounding box center [451, 587] width 222 height 21
type input "5f074bd3-619d-4e10-94fa-620713841d38,90d14028-a2c9-4fb8-b762-41d9ea373592,a0032…"
checkbox input "true"
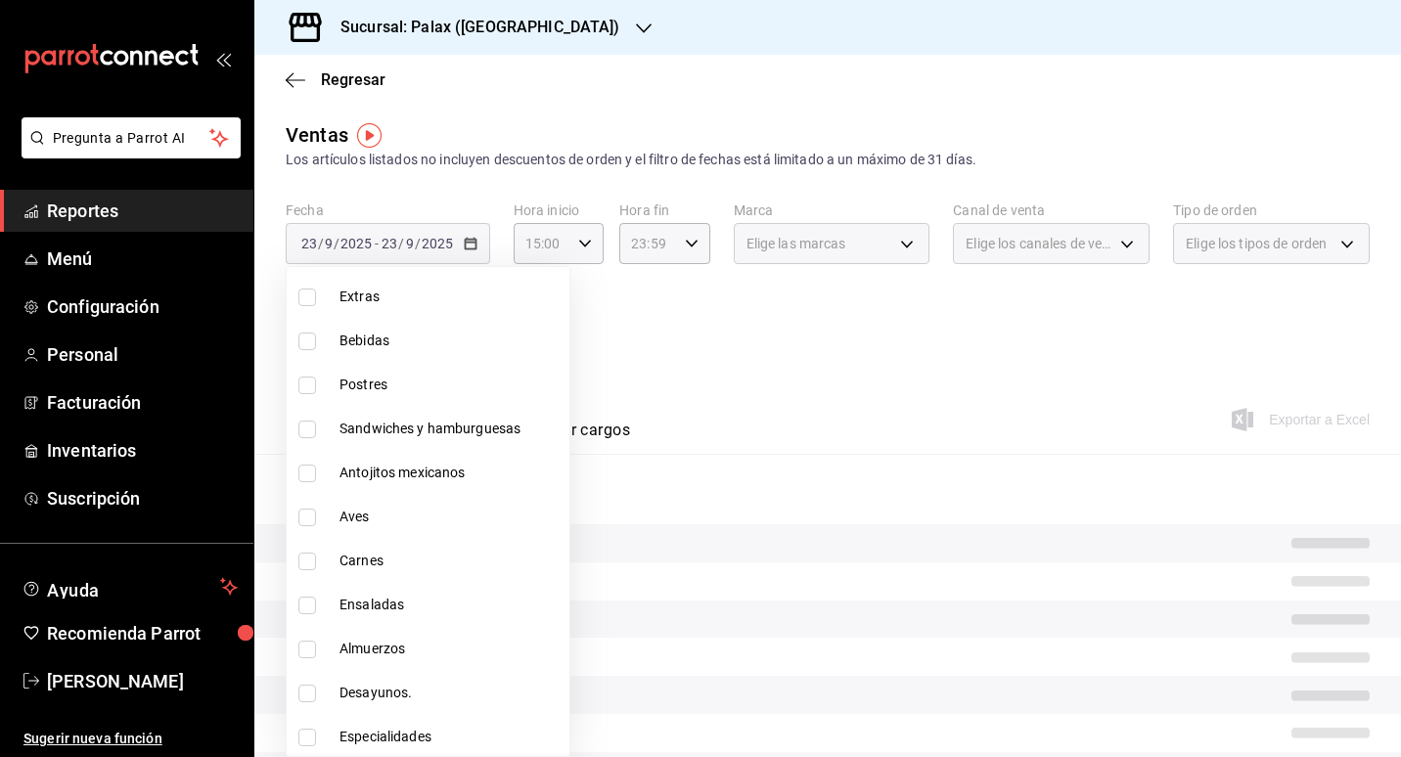
scroll to position [1164, 0]
click at [359, 393] on li "Postres" at bounding box center [428, 382] width 283 height 44
type input "5f074bd3-619d-4e10-94fa-620713841d38,90d14028-a2c9-4fb8-b762-41d9ea373592,a0032…"
checkbox input "true"
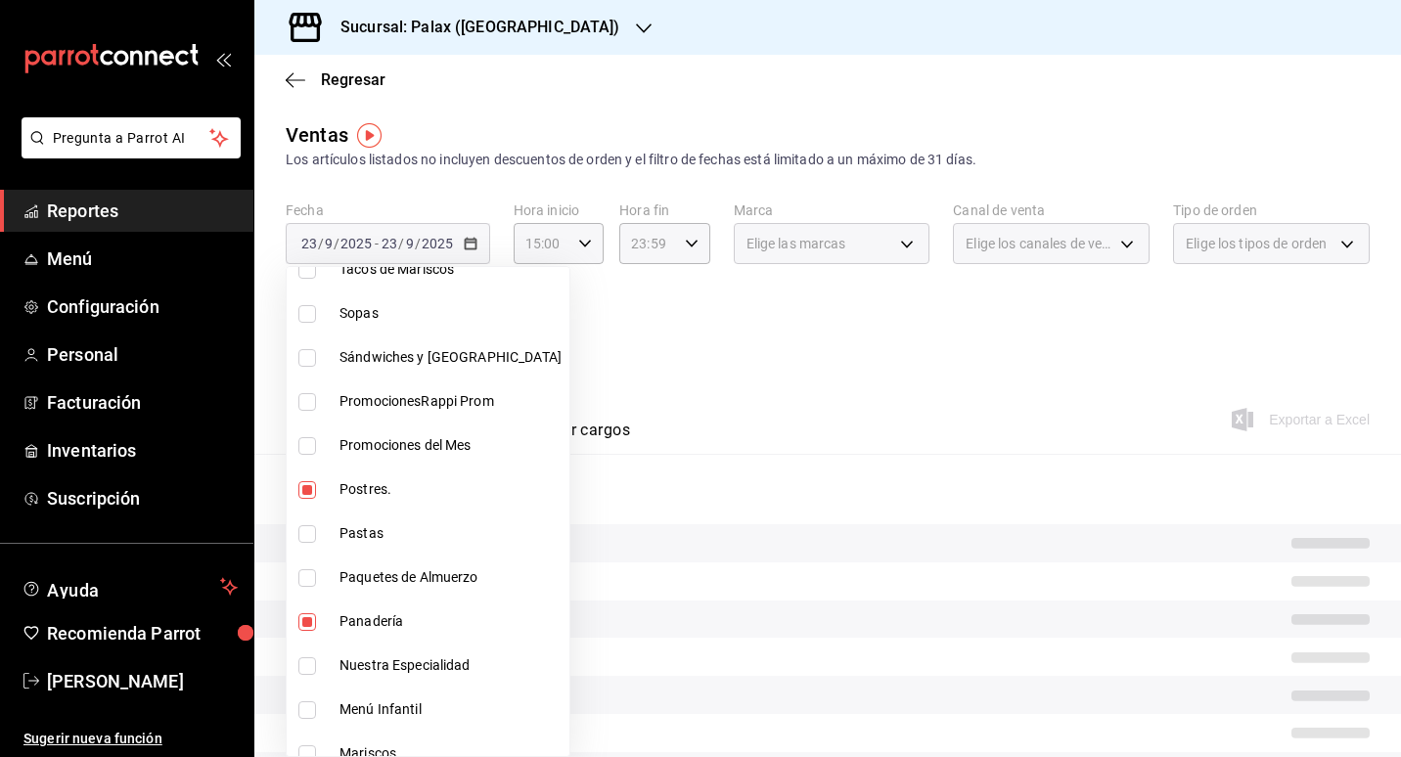
scroll to position [88, 0]
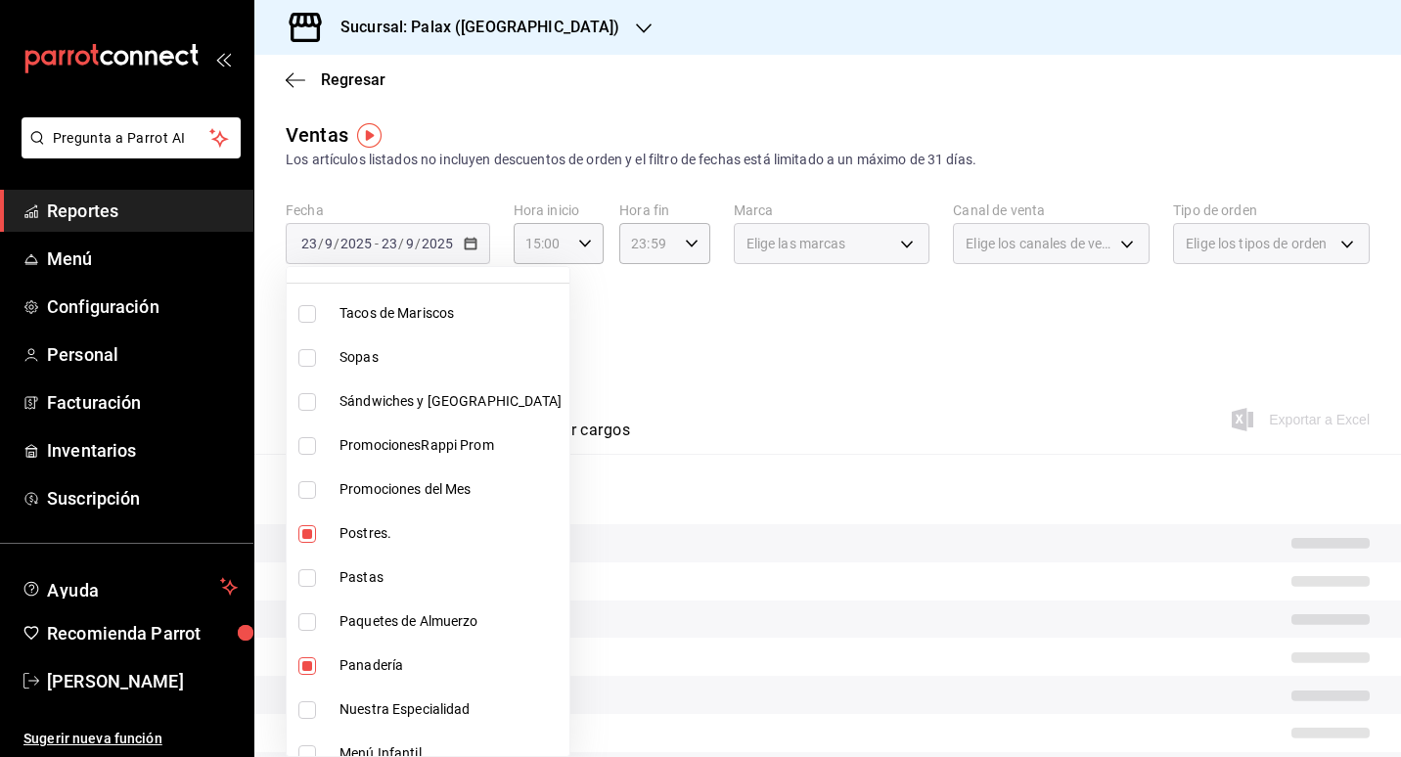
click at [726, 400] on div at bounding box center [700, 378] width 1401 height 757
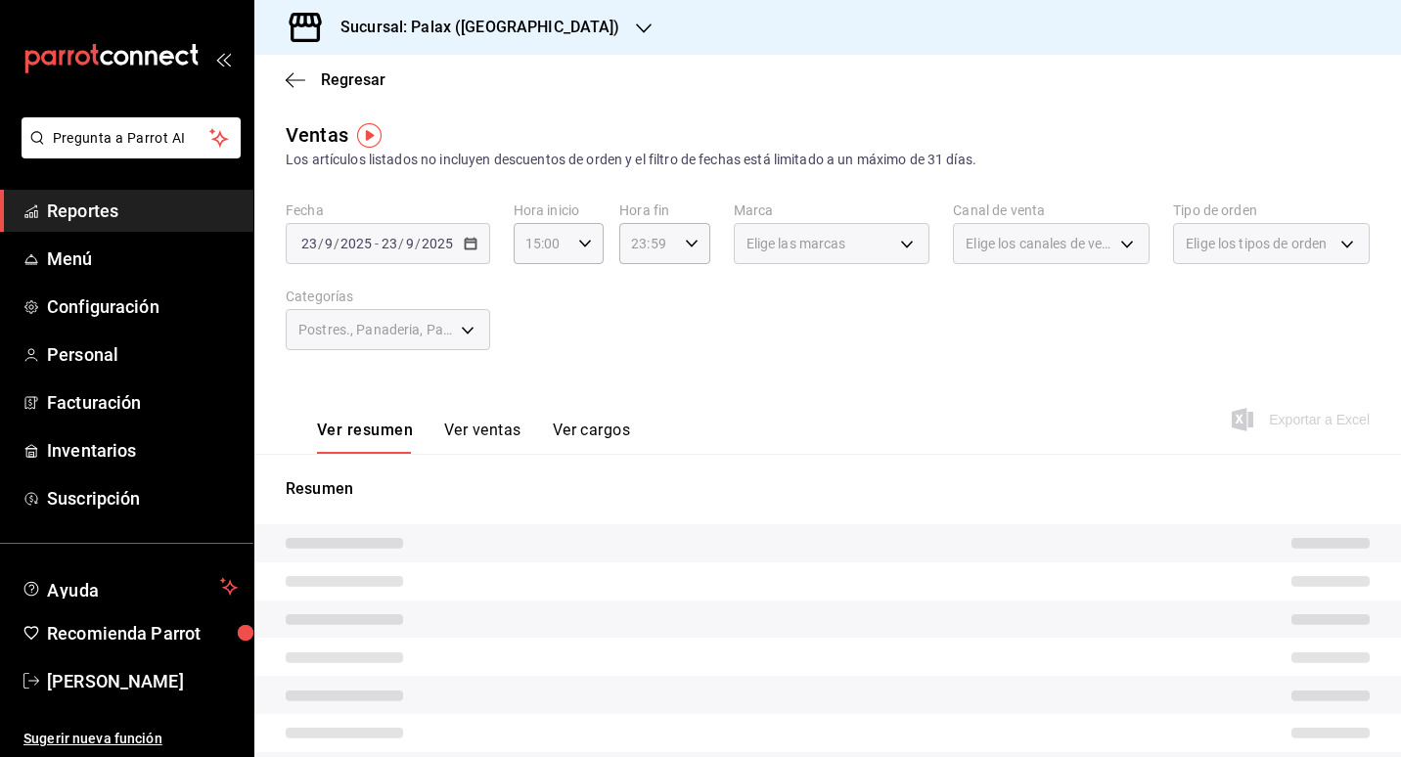
click at [490, 441] on button "Ver ventas" at bounding box center [482, 437] width 77 height 33
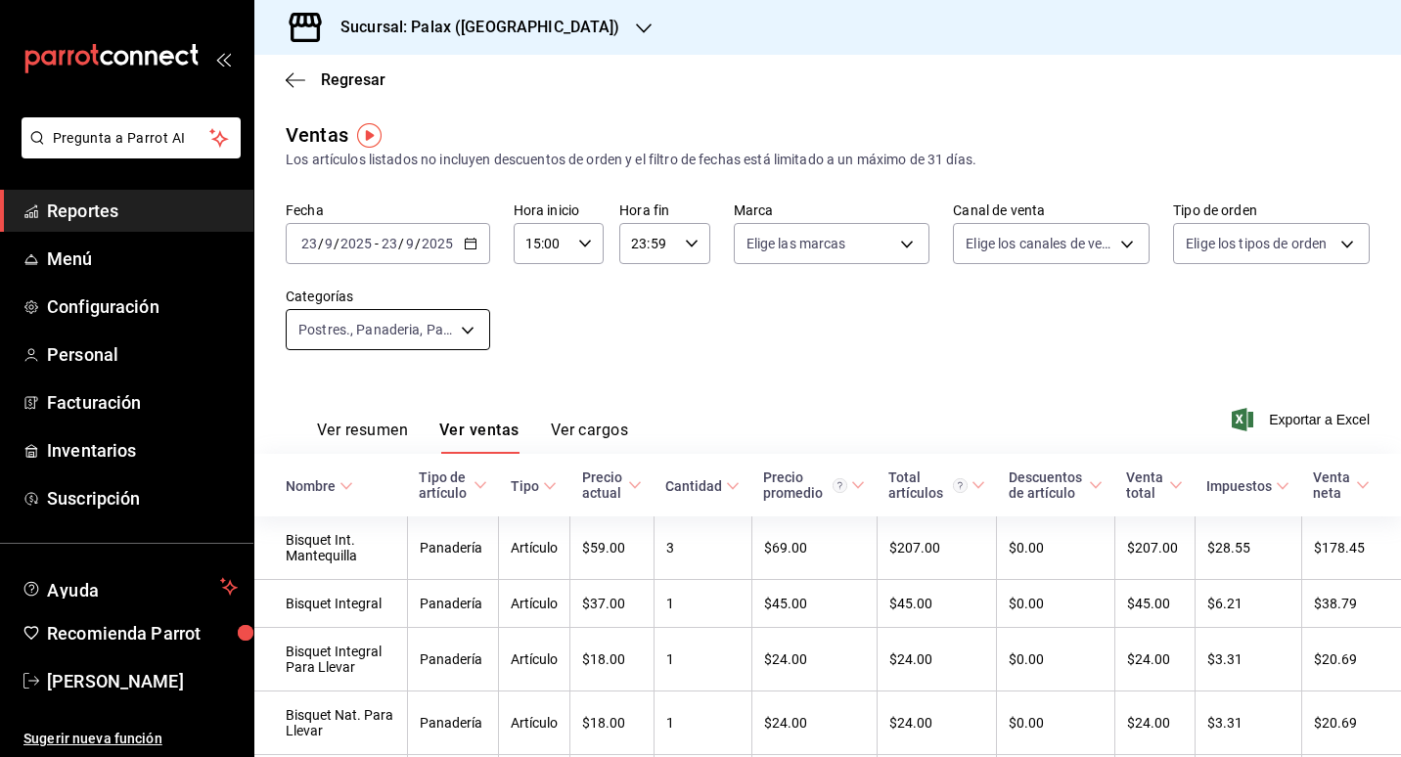
click at [473, 324] on body "Pregunta a Parrot AI Reportes Menú Configuración Personal Facturación Inventari…" at bounding box center [700, 378] width 1401 height 757
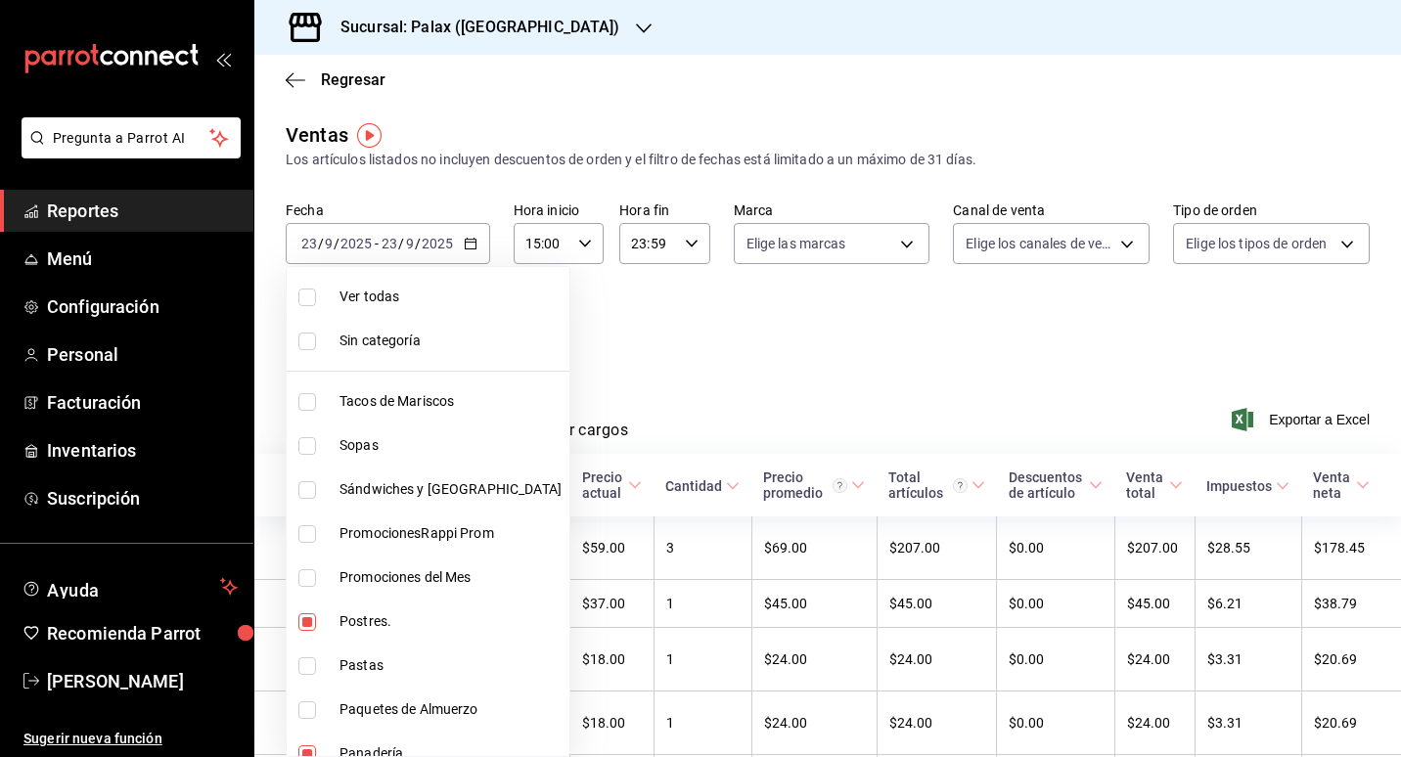
click at [391, 289] on span "Ver todas" at bounding box center [451, 297] width 222 height 21
type input "7fa229bc-c9d3-4dba-9758-ee0117d8b32c,874e04fd-13f0-4277-bc95-ee84bfec7f9b,7d801…"
checkbox input "true"
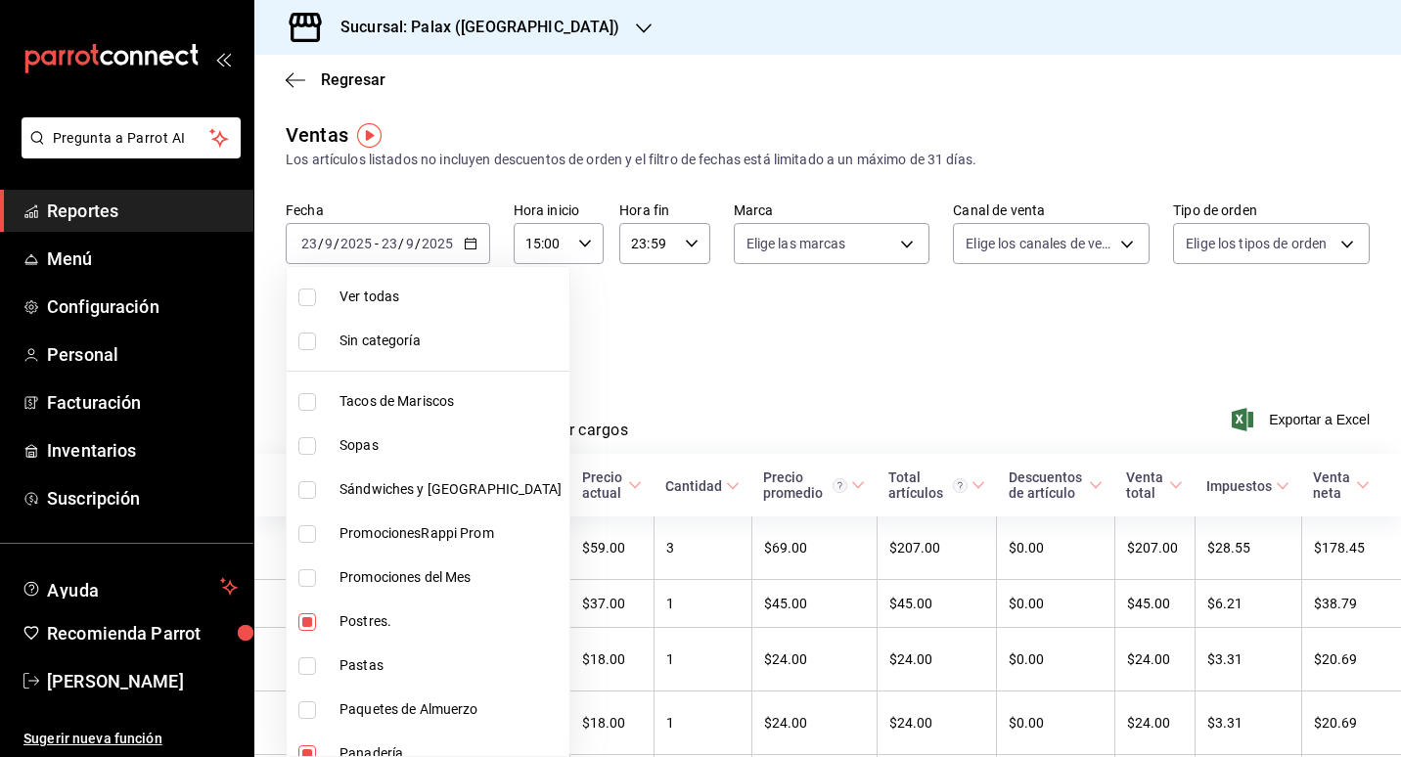
checkbox input "true"
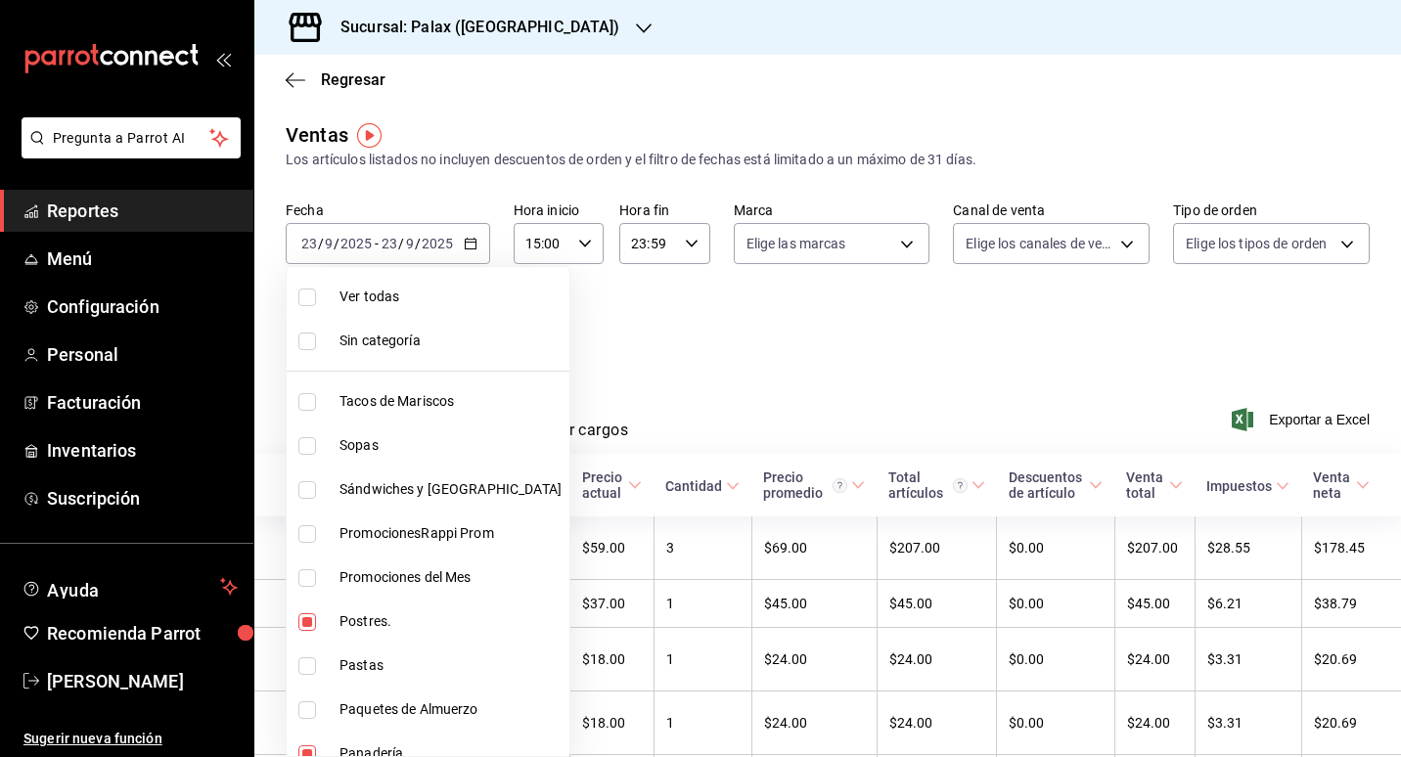
checkbox input "true"
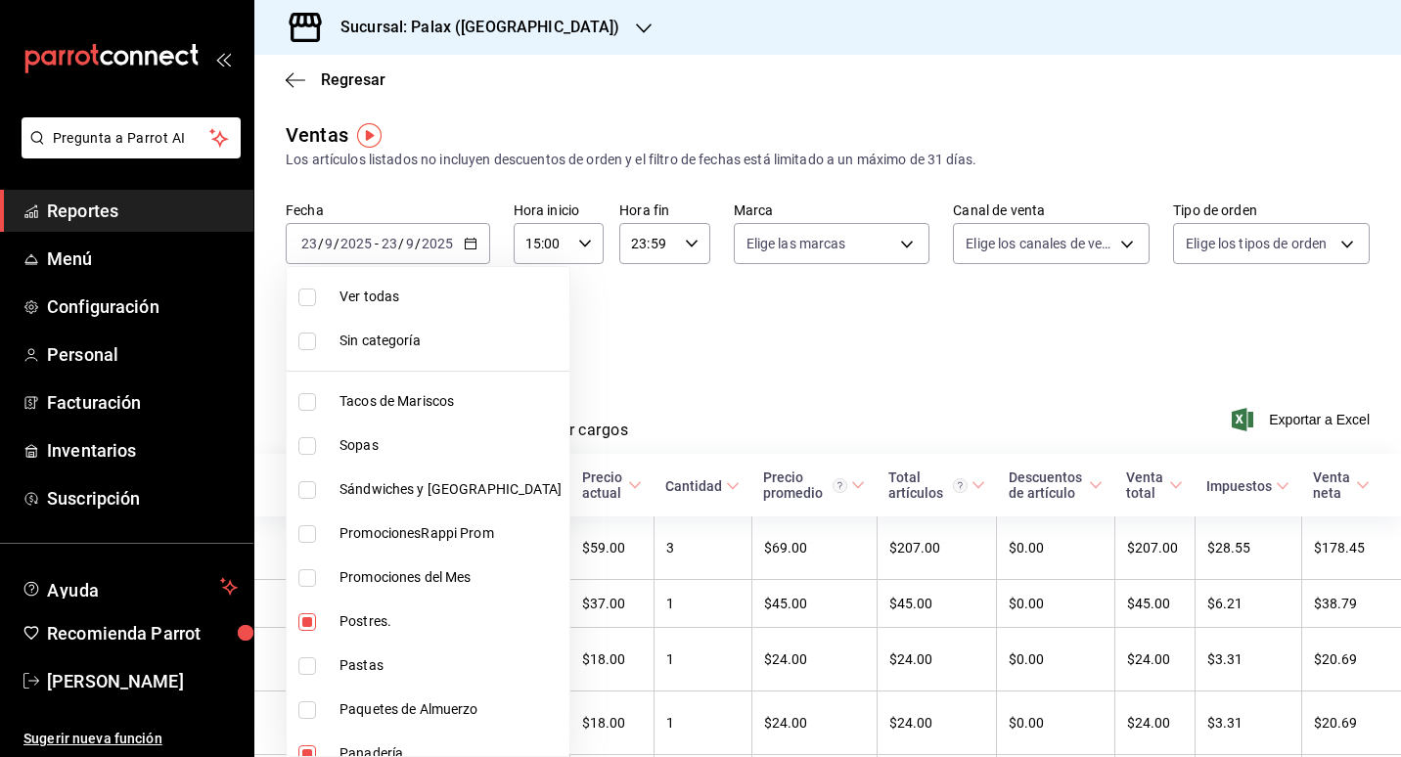
checkbox input "true"
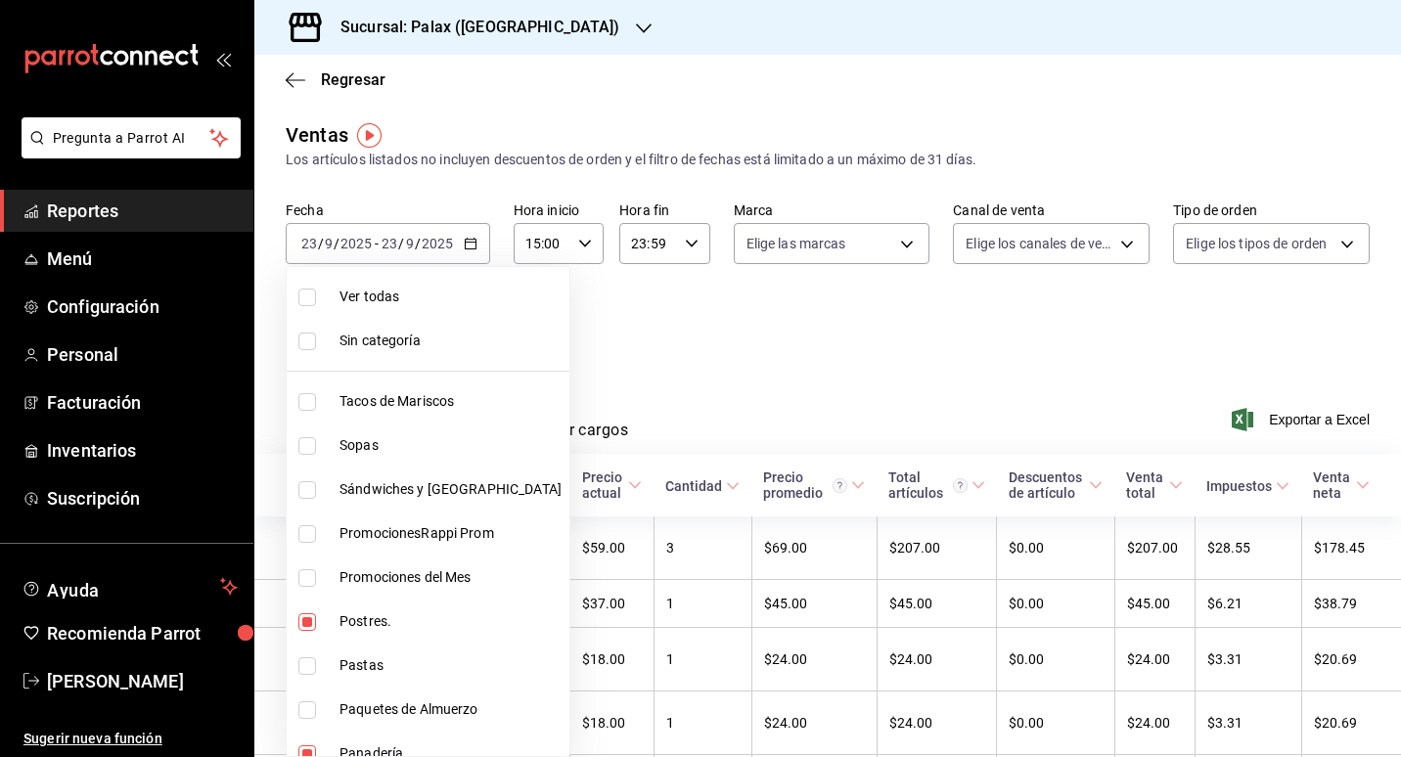
checkbox input "true"
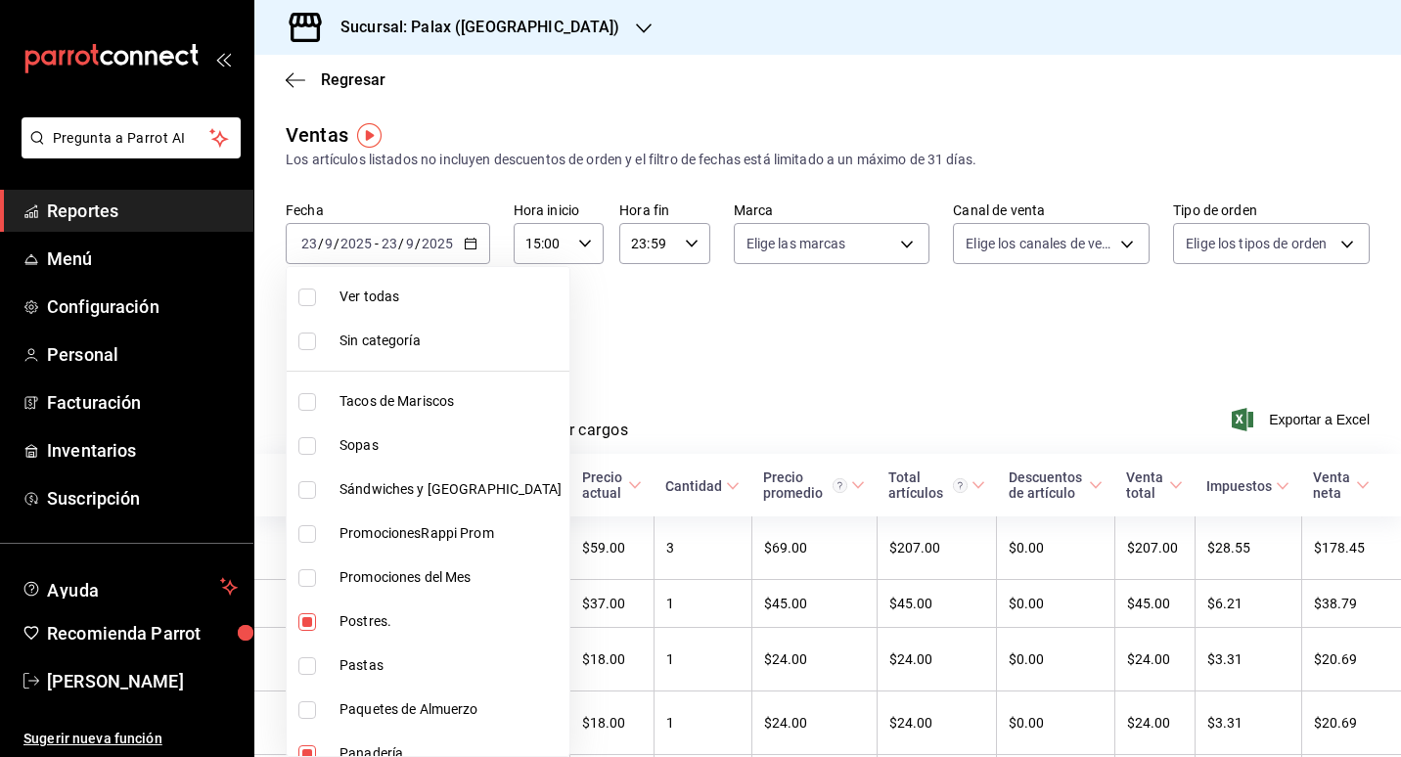
checkbox input "true"
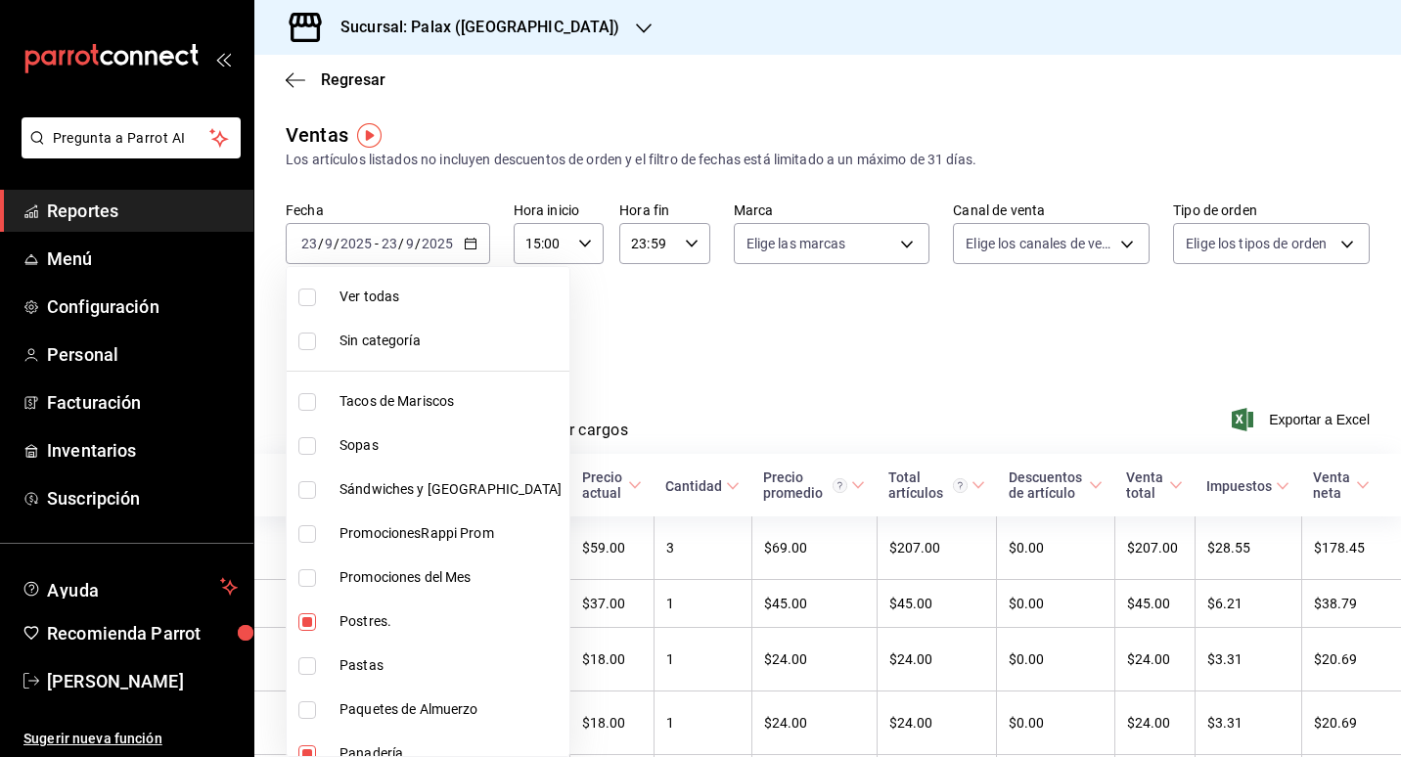
checkbox input "true"
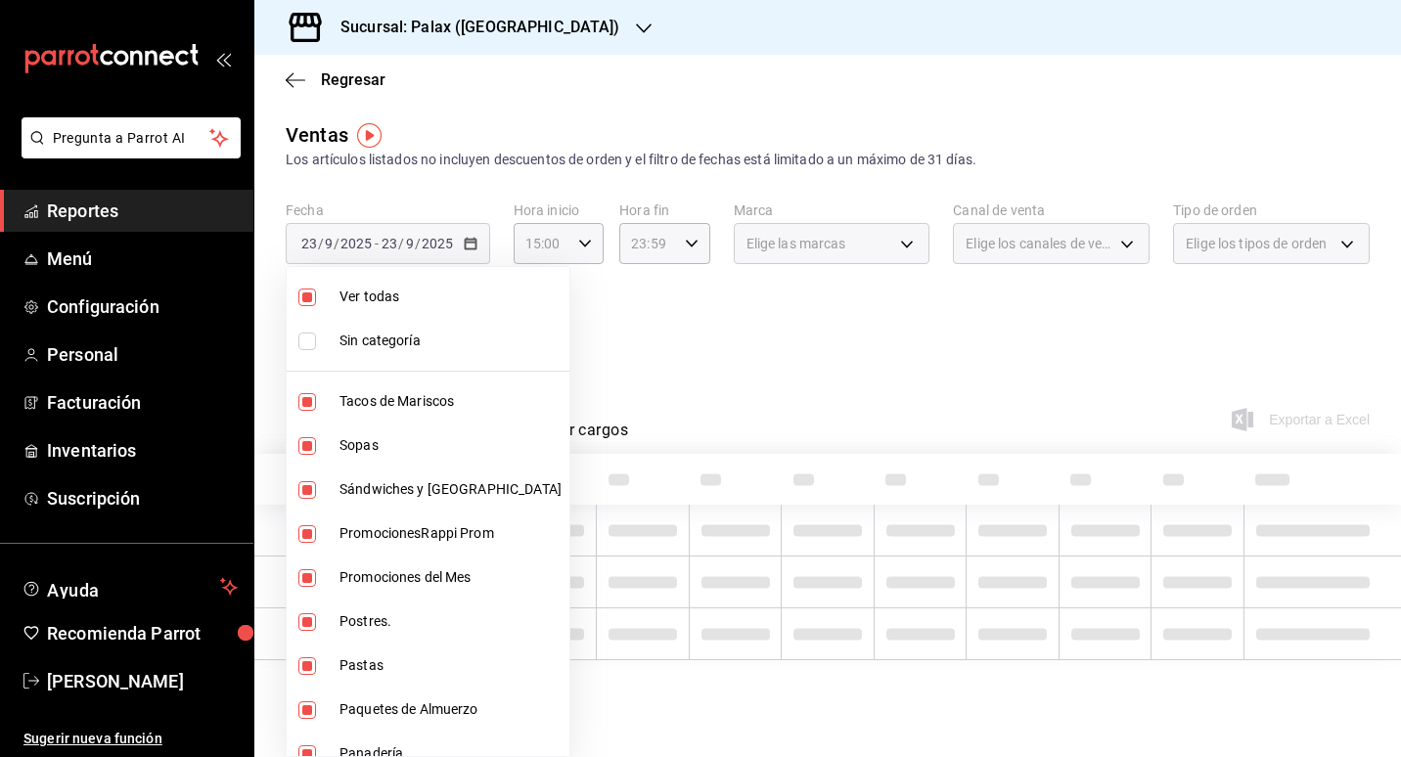
click at [391, 289] on span "Ver todas" at bounding box center [451, 297] width 222 height 21
checkbox input "false"
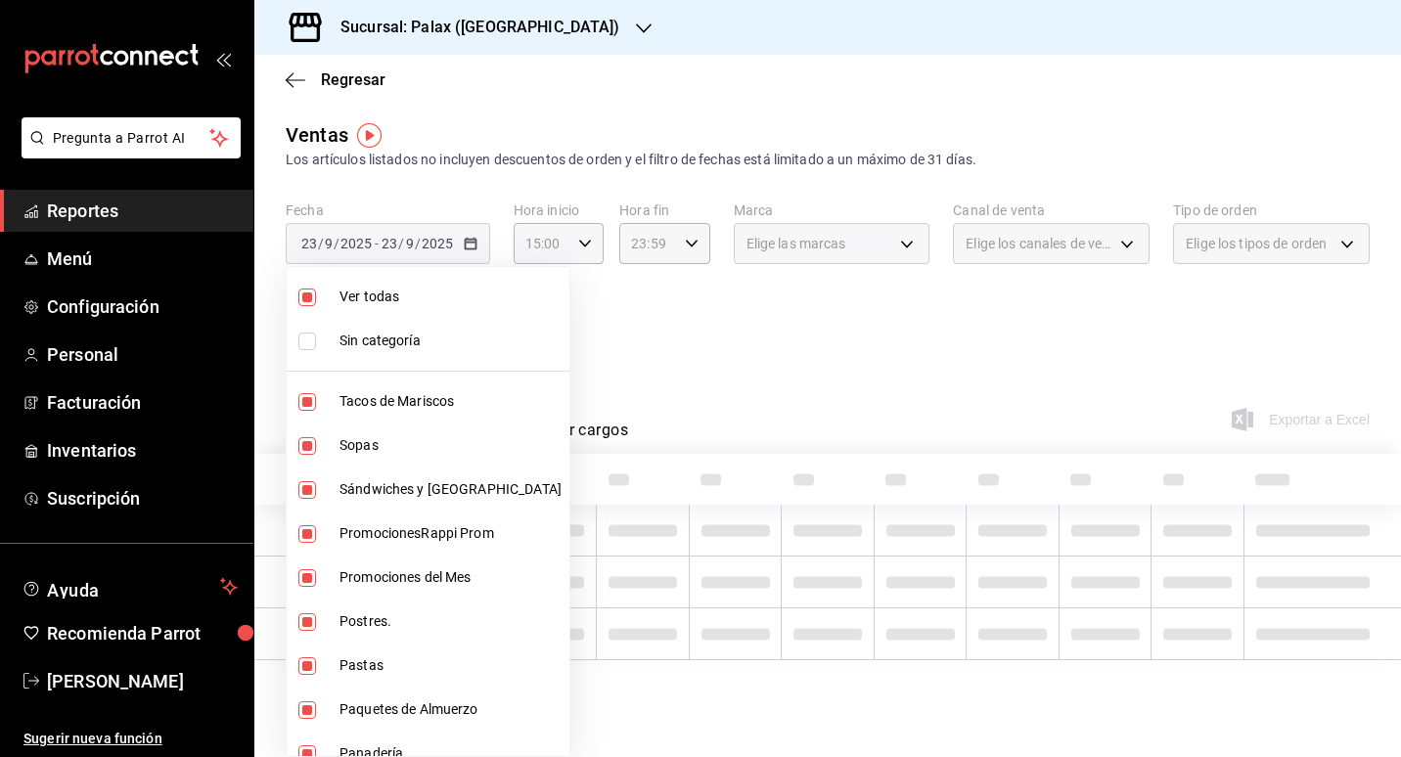
checkbox input "false"
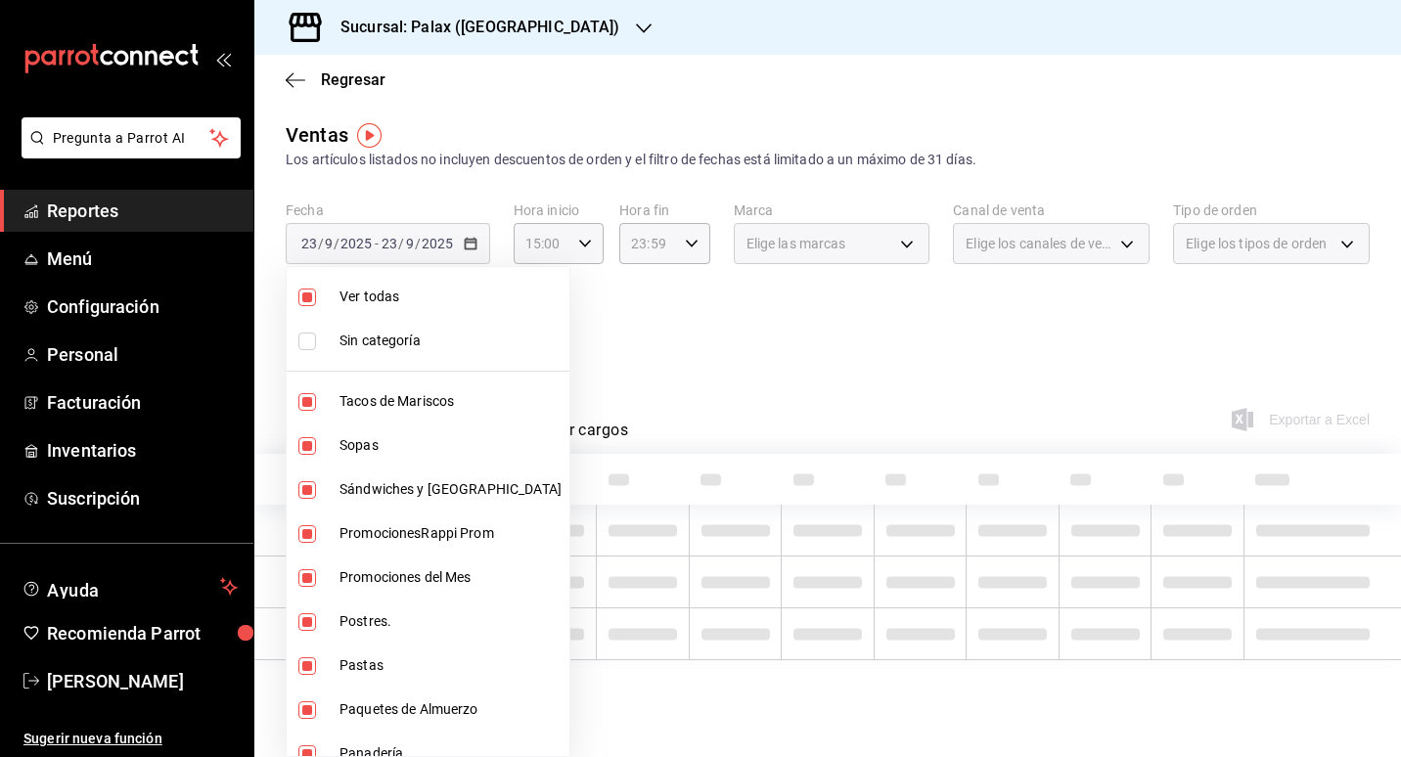
checkbox input "false"
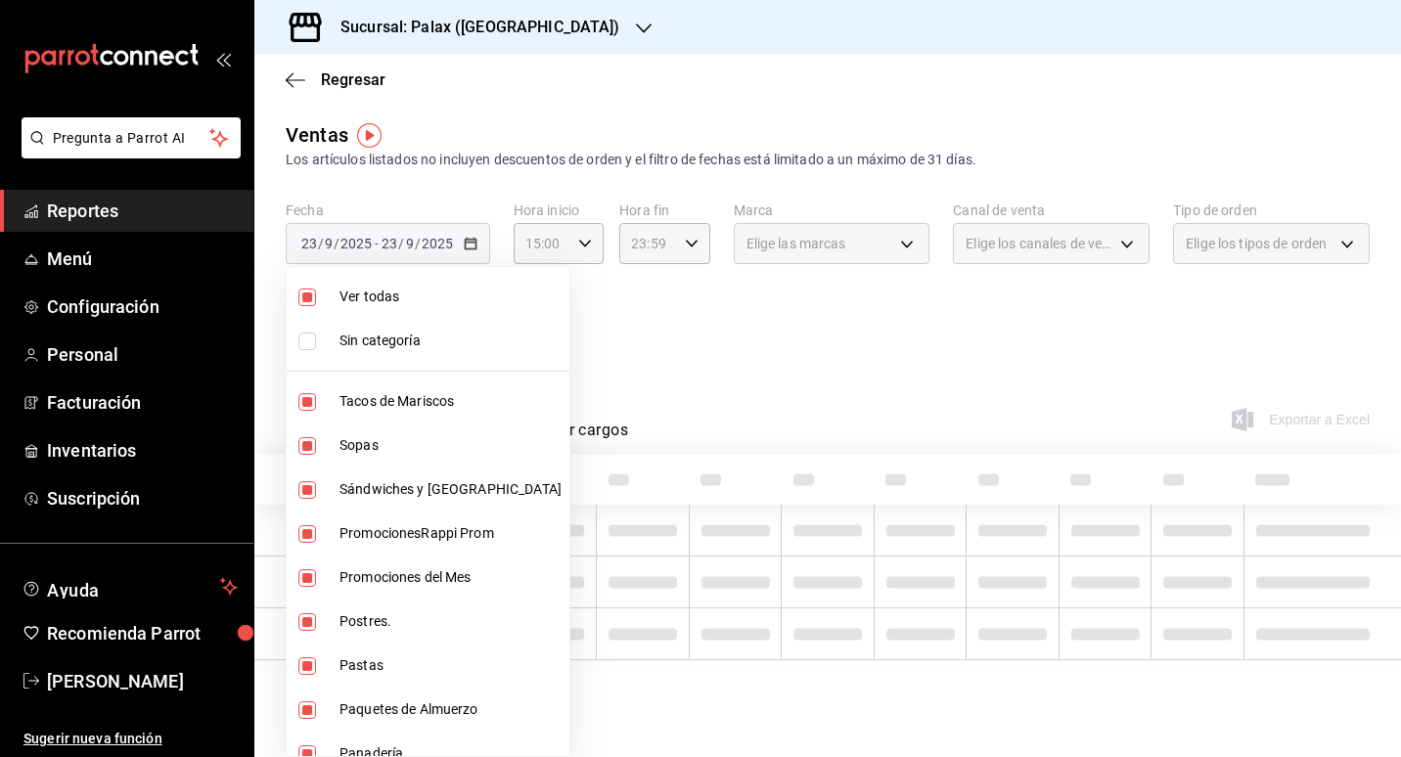
checkbox input "false"
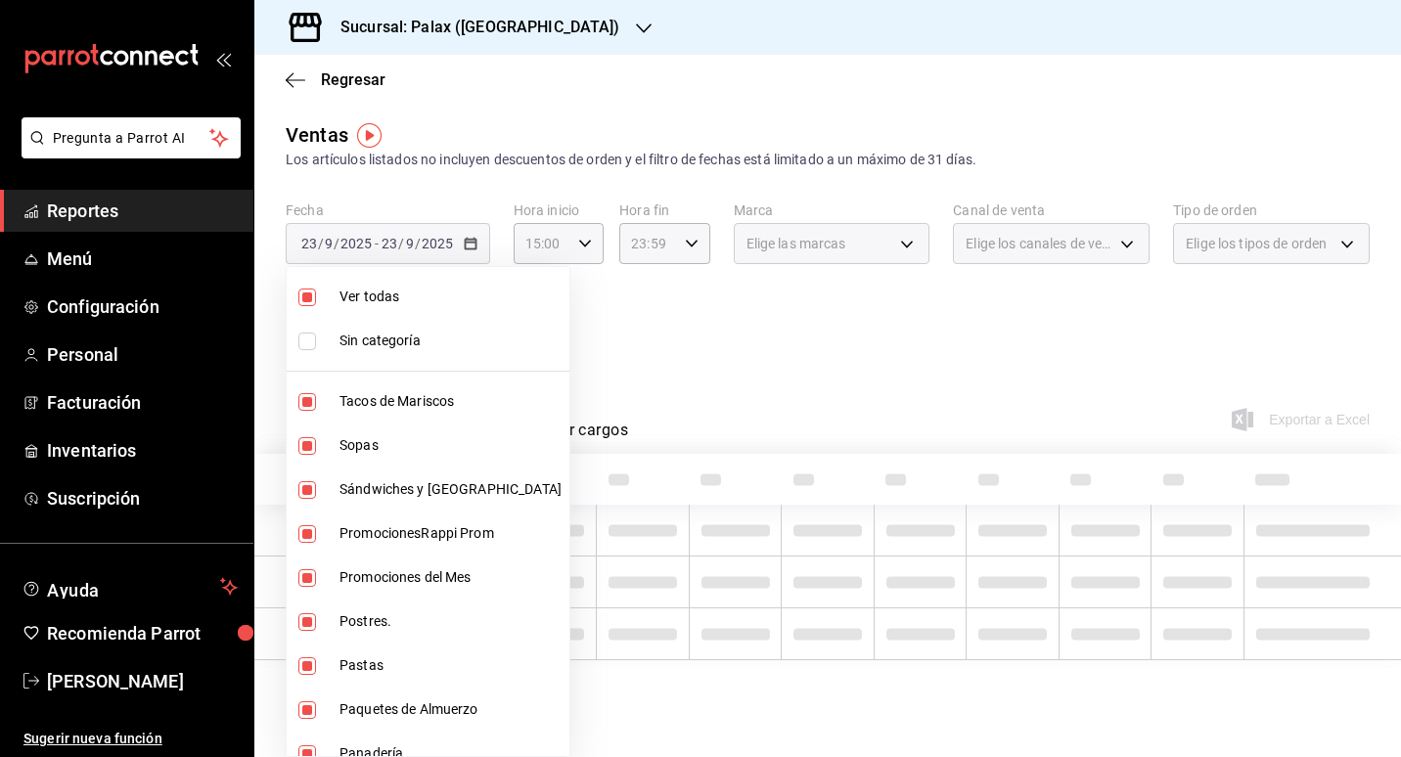
checkbox input "false"
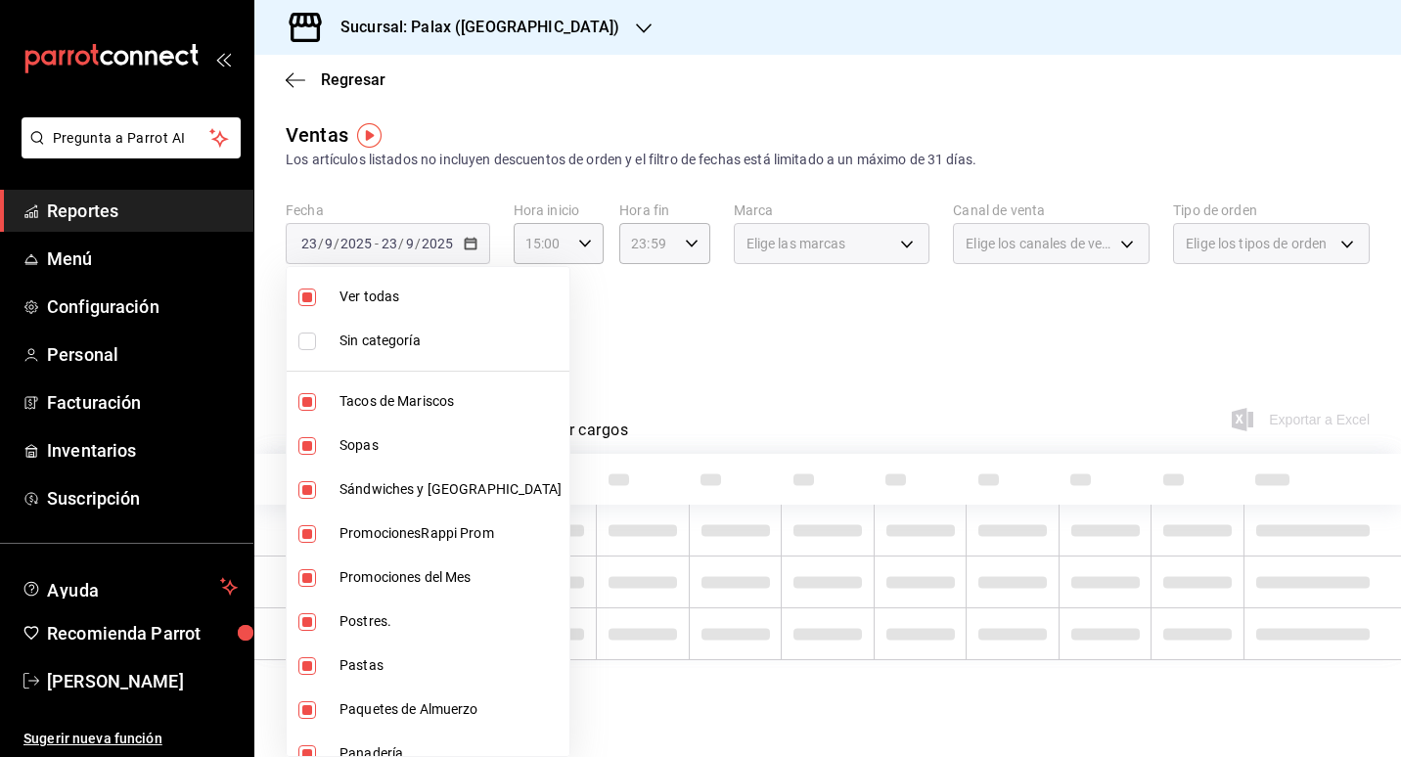
checkbox input "false"
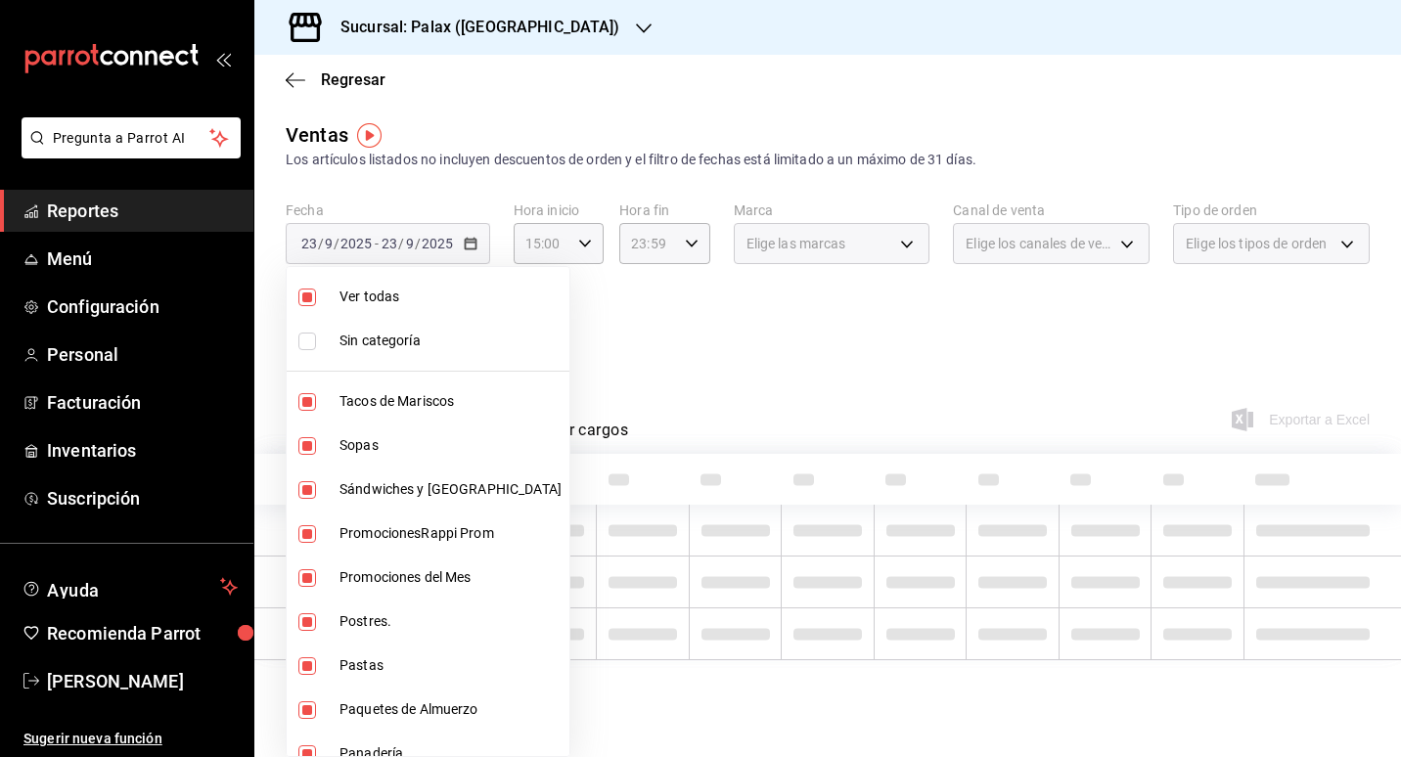
checkbox input "false"
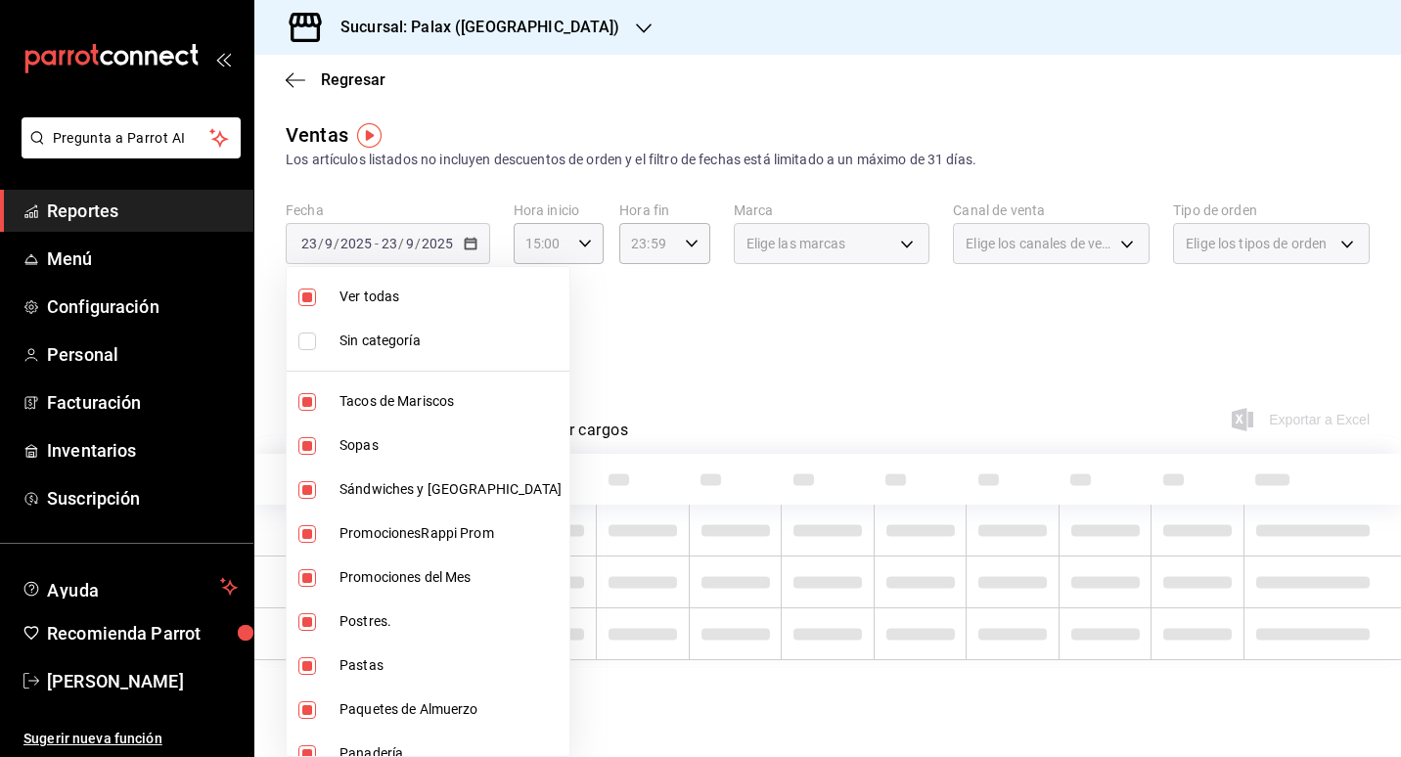
checkbox input "false"
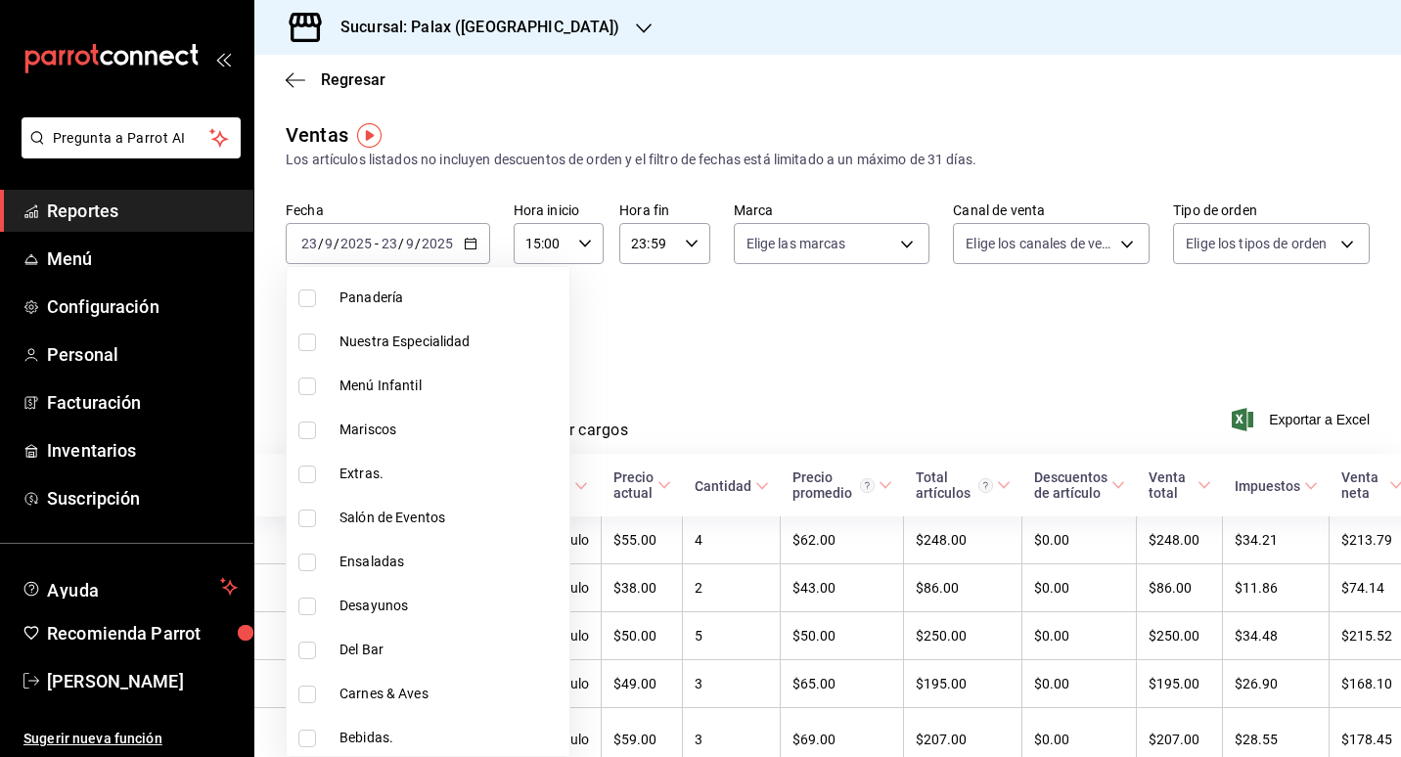
scroll to position [489, 0]
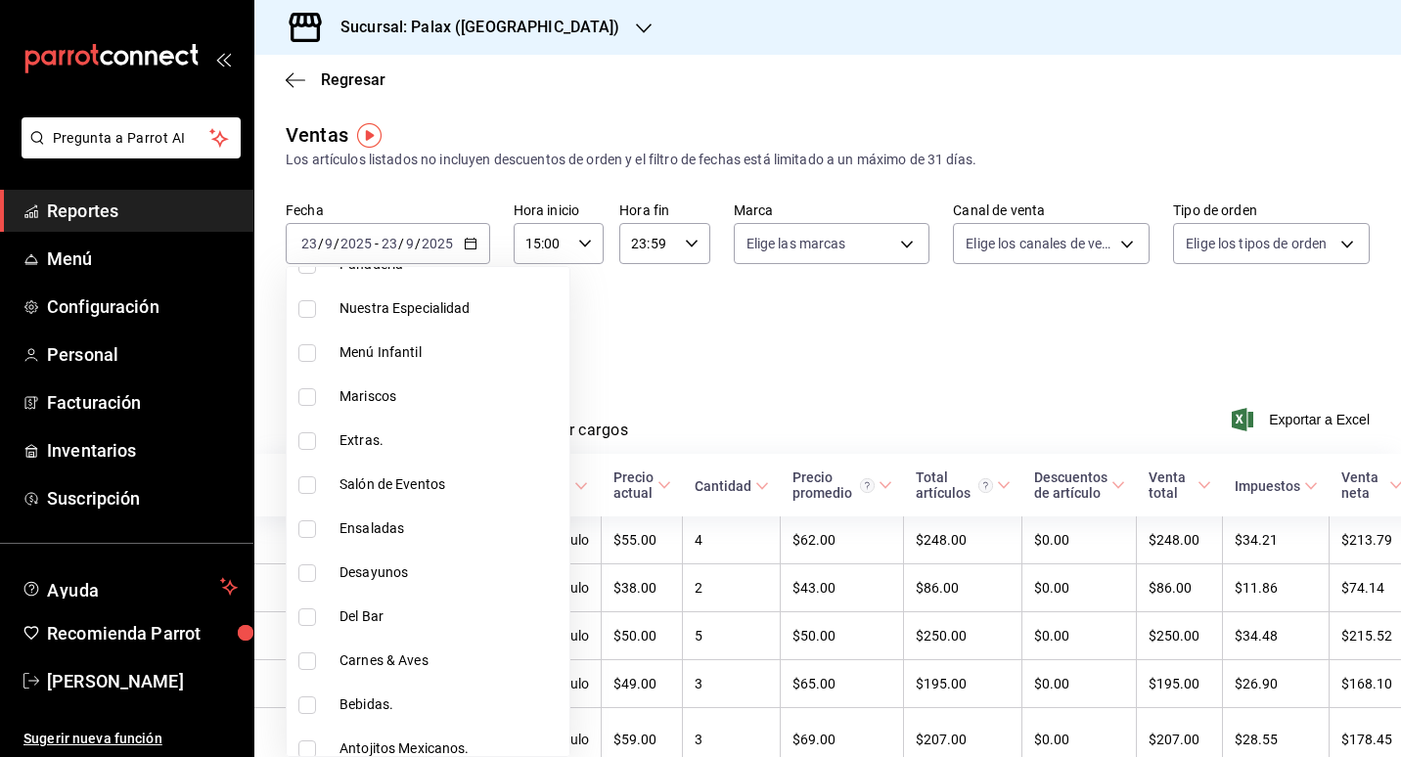
click at [379, 625] on span "Del Bar" at bounding box center [451, 617] width 222 height 21
type input "e5fa14e2-c7bb-4afd-b0cf-6d1a2447c4a1"
checkbox input "true"
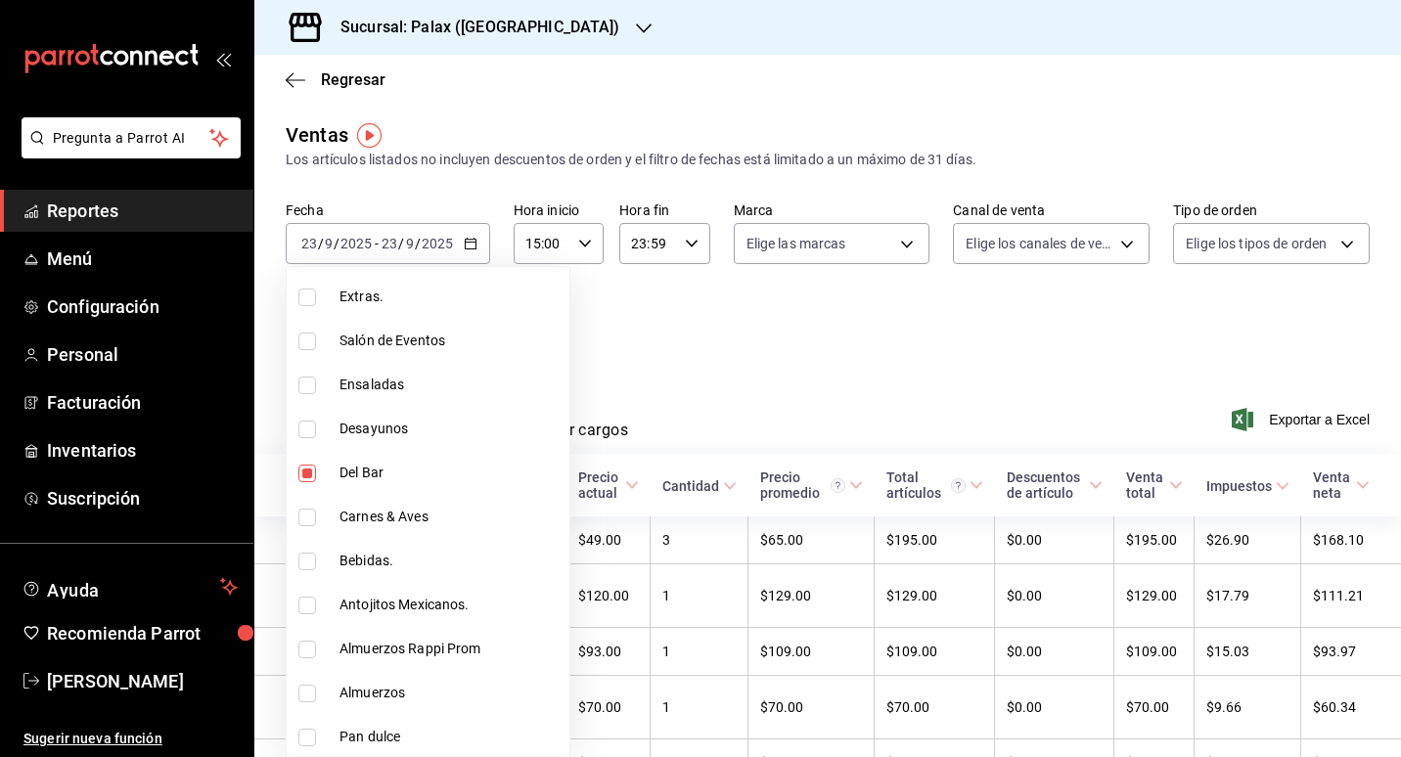
scroll to position [685, 0]
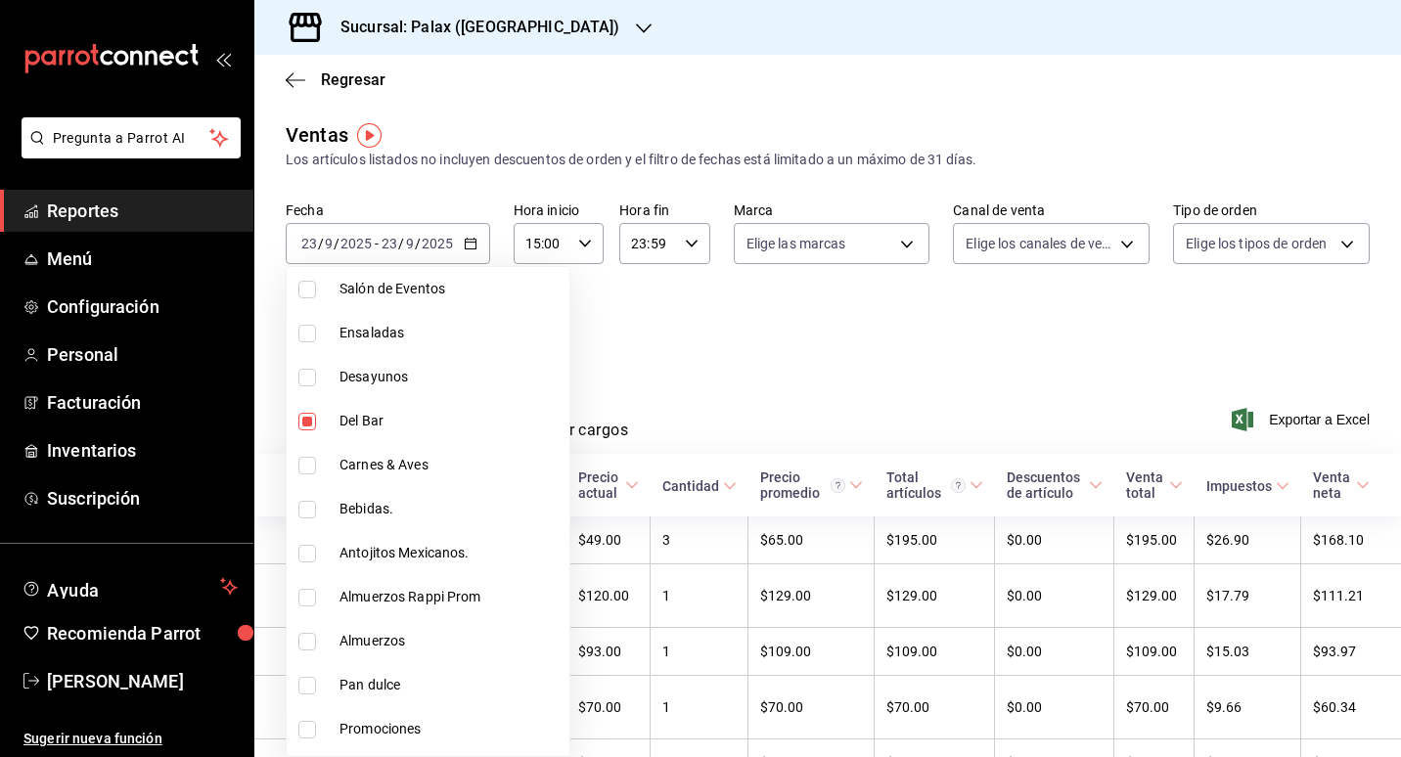
click at [401, 676] on span "Pan dulce" at bounding box center [451, 685] width 222 height 21
type input "e5fa14e2-c7bb-4afd-b0cf-6d1a2447c4a1,a0032ace-f936-4bce-ae72-52a9a3fd0e48"
checkbox input "true"
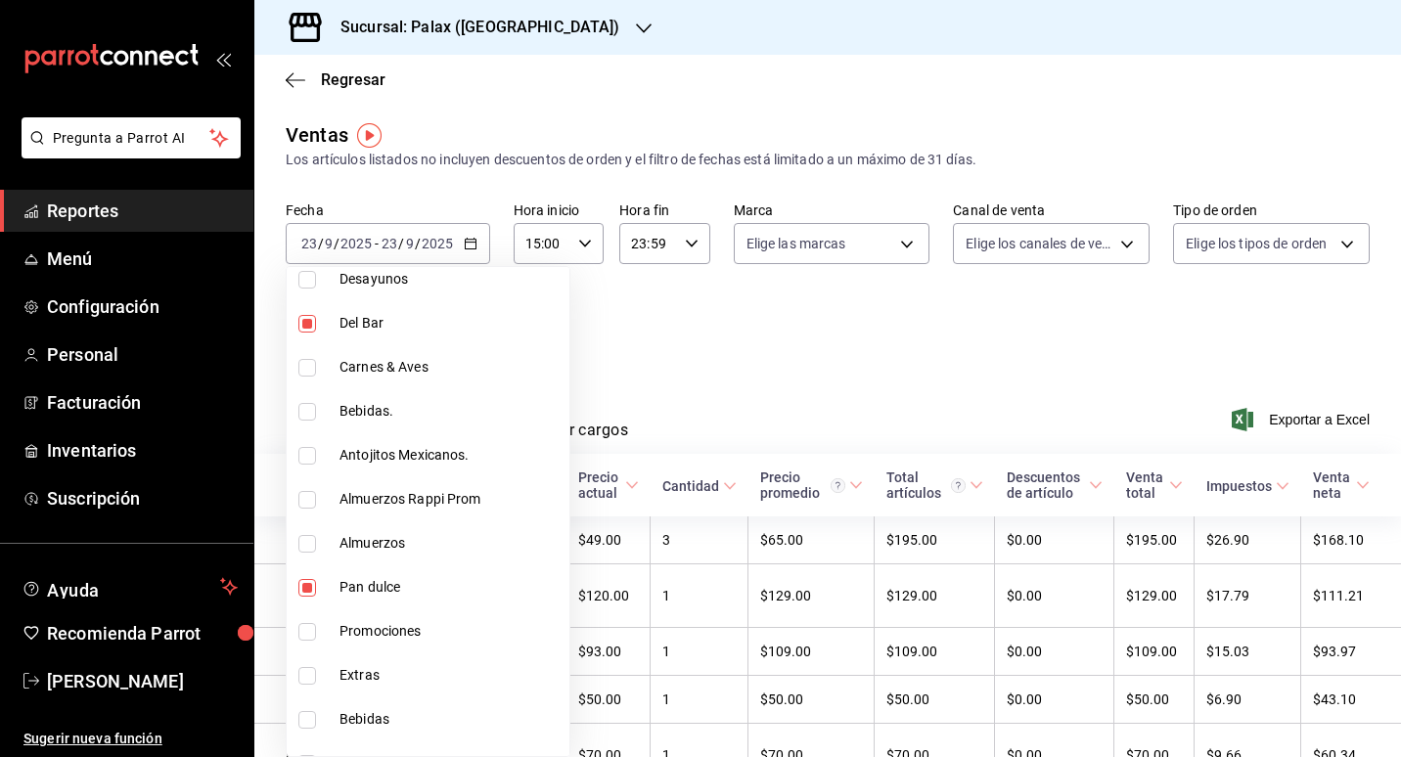
scroll to position [881, 0]
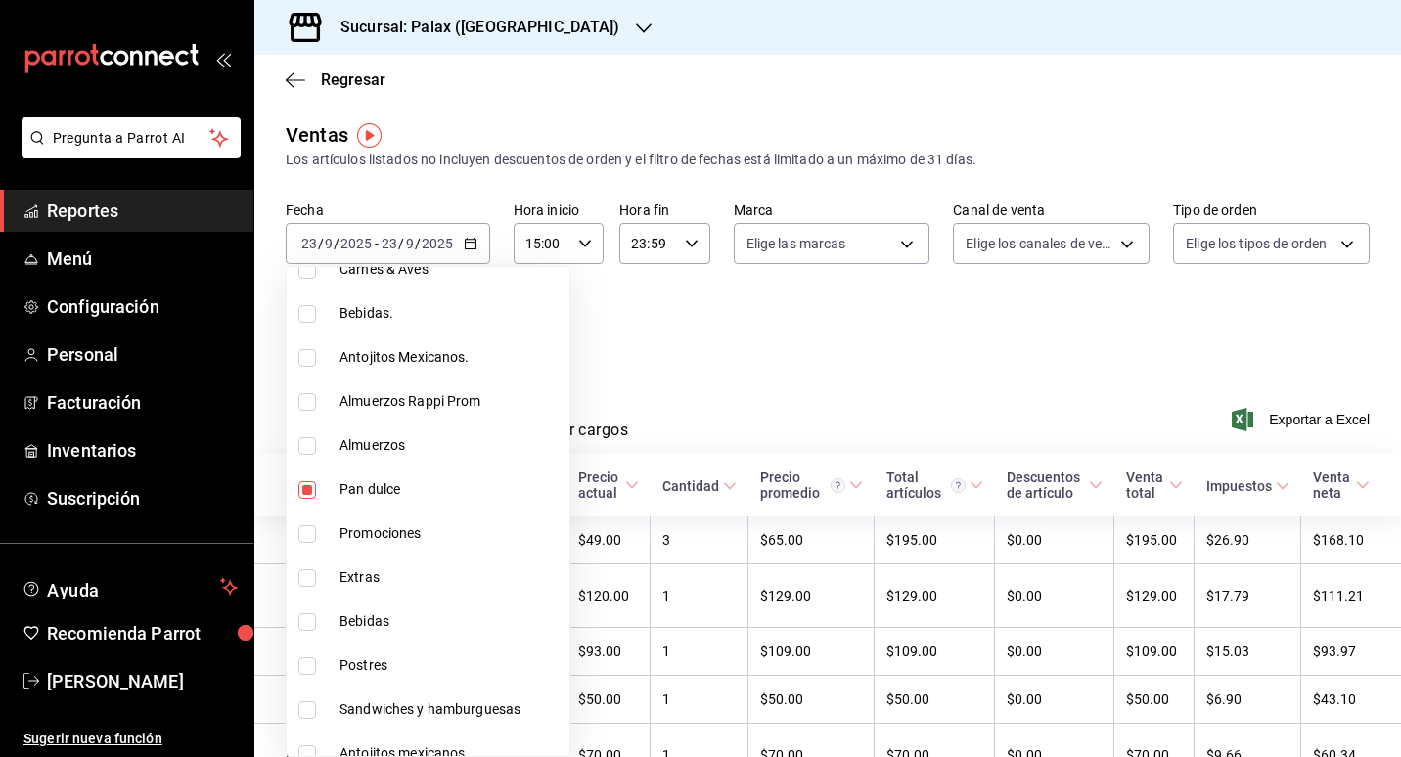
click at [373, 672] on span "Postres" at bounding box center [451, 666] width 222 height 21
type input "e5fa14e2-c7bb-4afd-b0cf-6d1a2447c4a1,a0032ace-f936-4bce-ae72-52a9a3fd0e48,4f2f0…"
checkbox input "true"
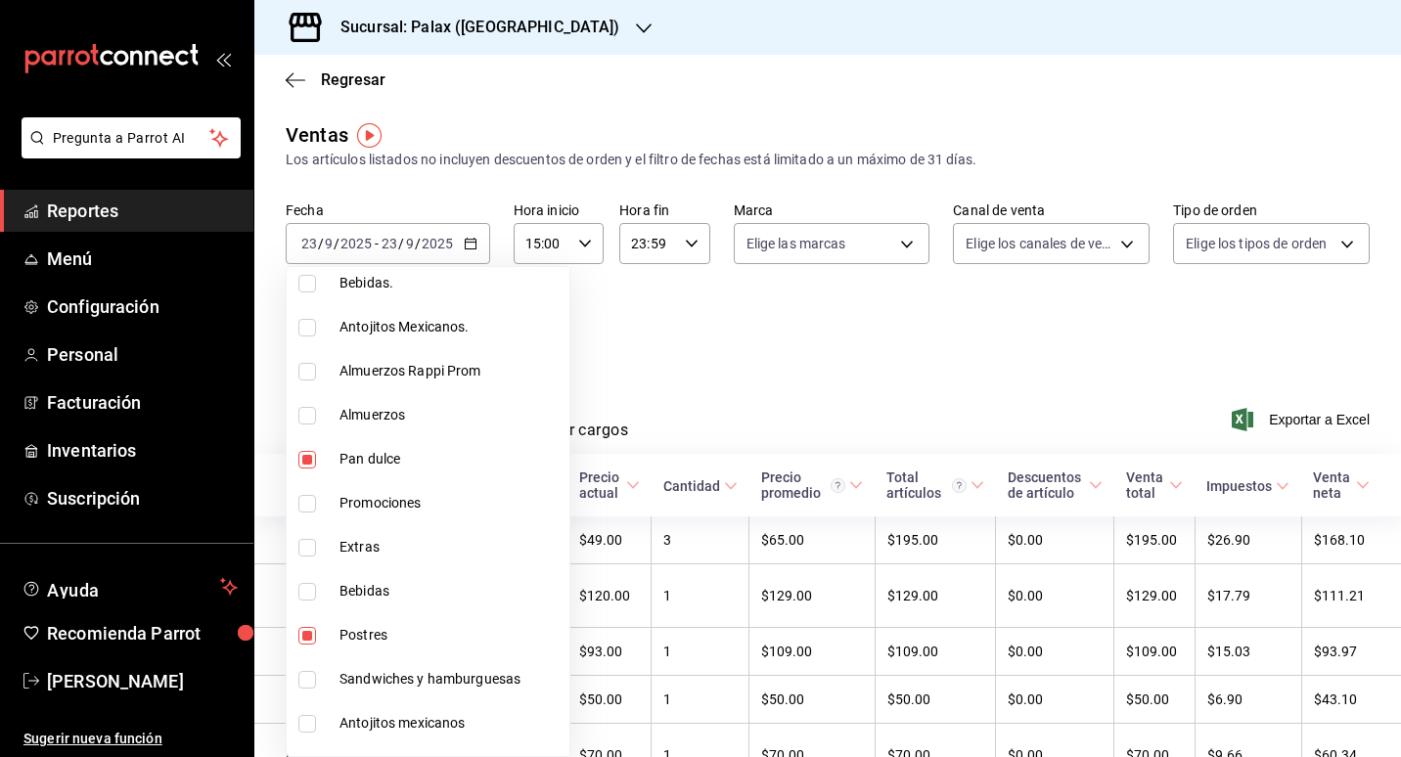
scroll to position [1067, 0]
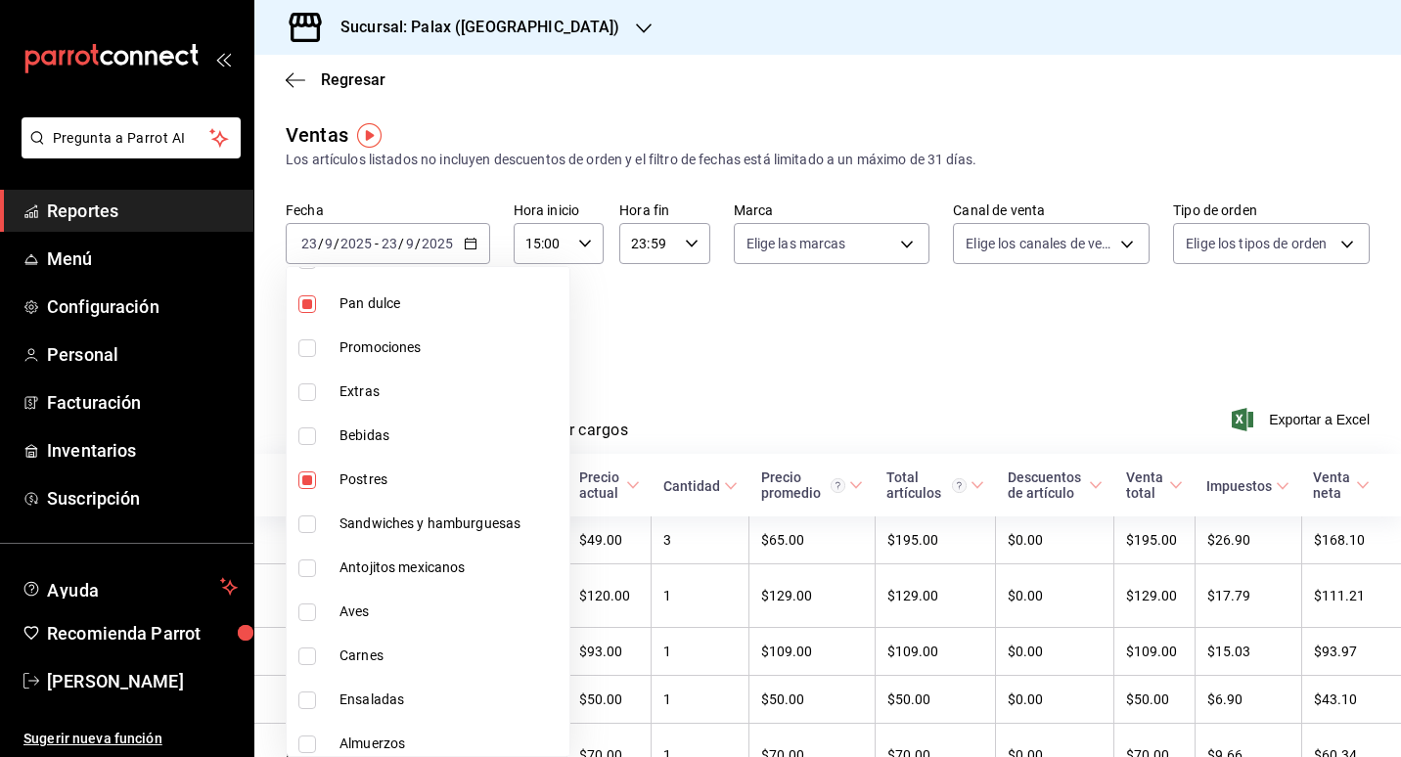
click at [349, 314] on li "Pan dulce" at bounding box center [428, 304] width 283 height 44
type input "e5fa14e2-c7bb-4afd-b0cf-6d1a2447c4a1,4f2f0c23-db3d-4db8-ae30-dd709ccfaad2"
checkbox input "false"
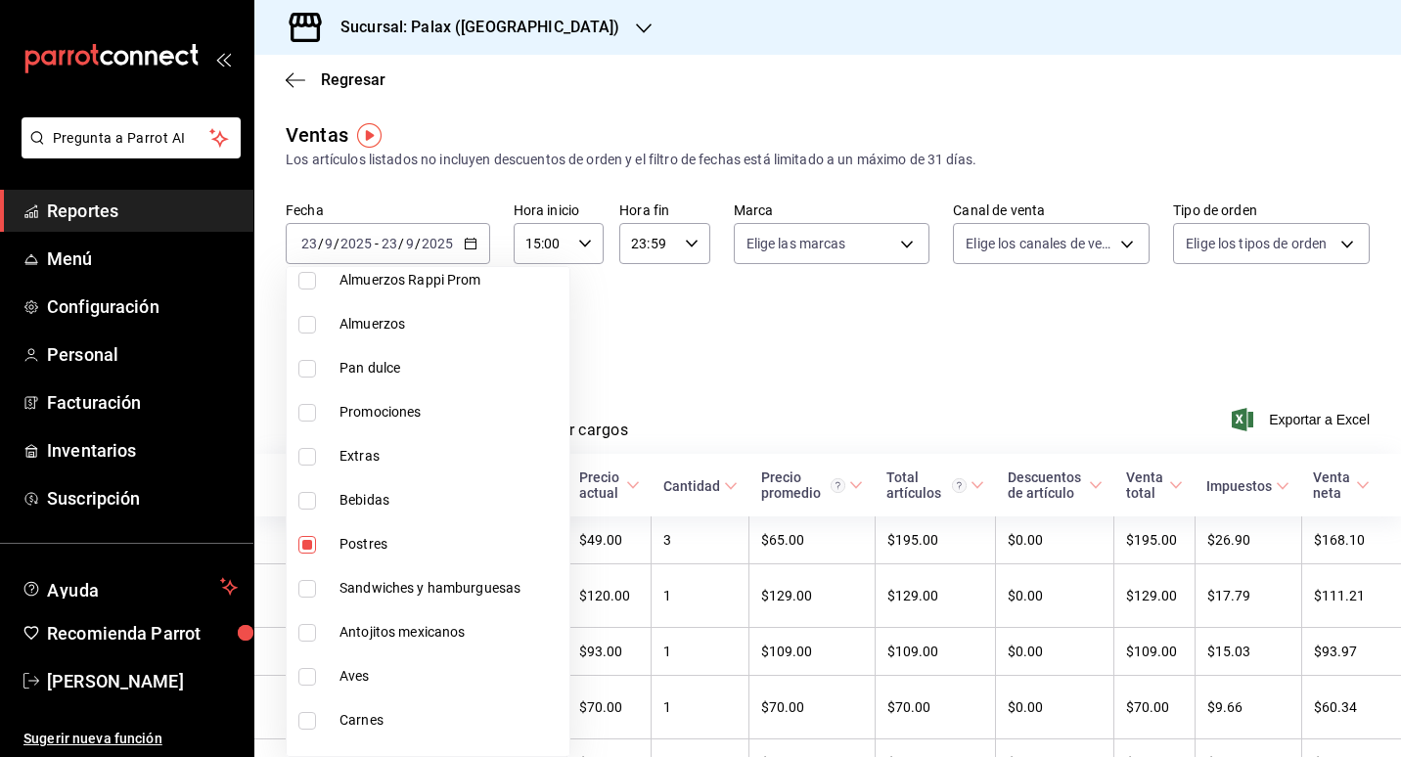
scroll to position [969, 0]
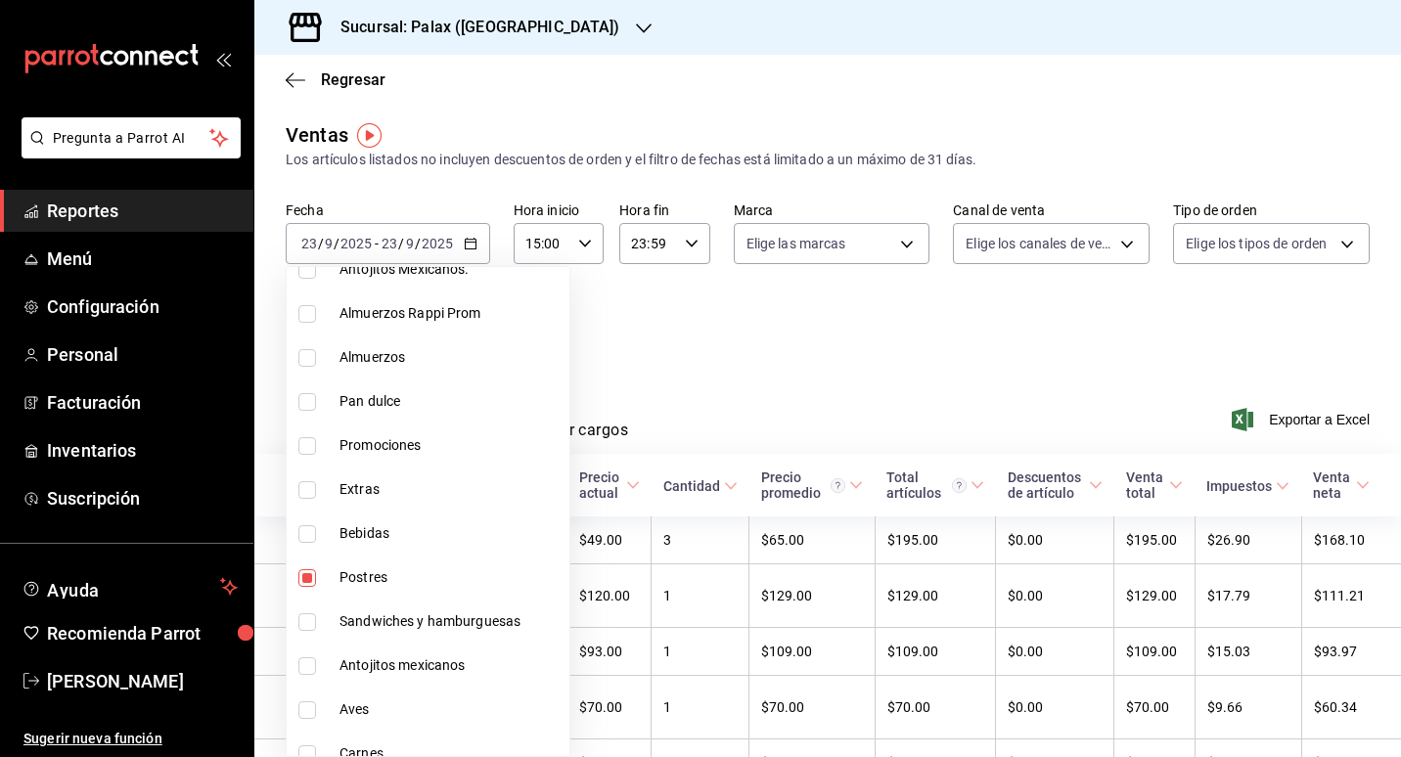
click at [377, 547] on li "Bebidas" at bounding box center [428, 534] width 283 height 44
type input "e5fa14e2-c7bb-4afd-b0cf-6d1a2447c4a1,4f2f0c23-db3d-4db8-ae30-dd709ccfaad2,298ad…"
checkbox input "true"
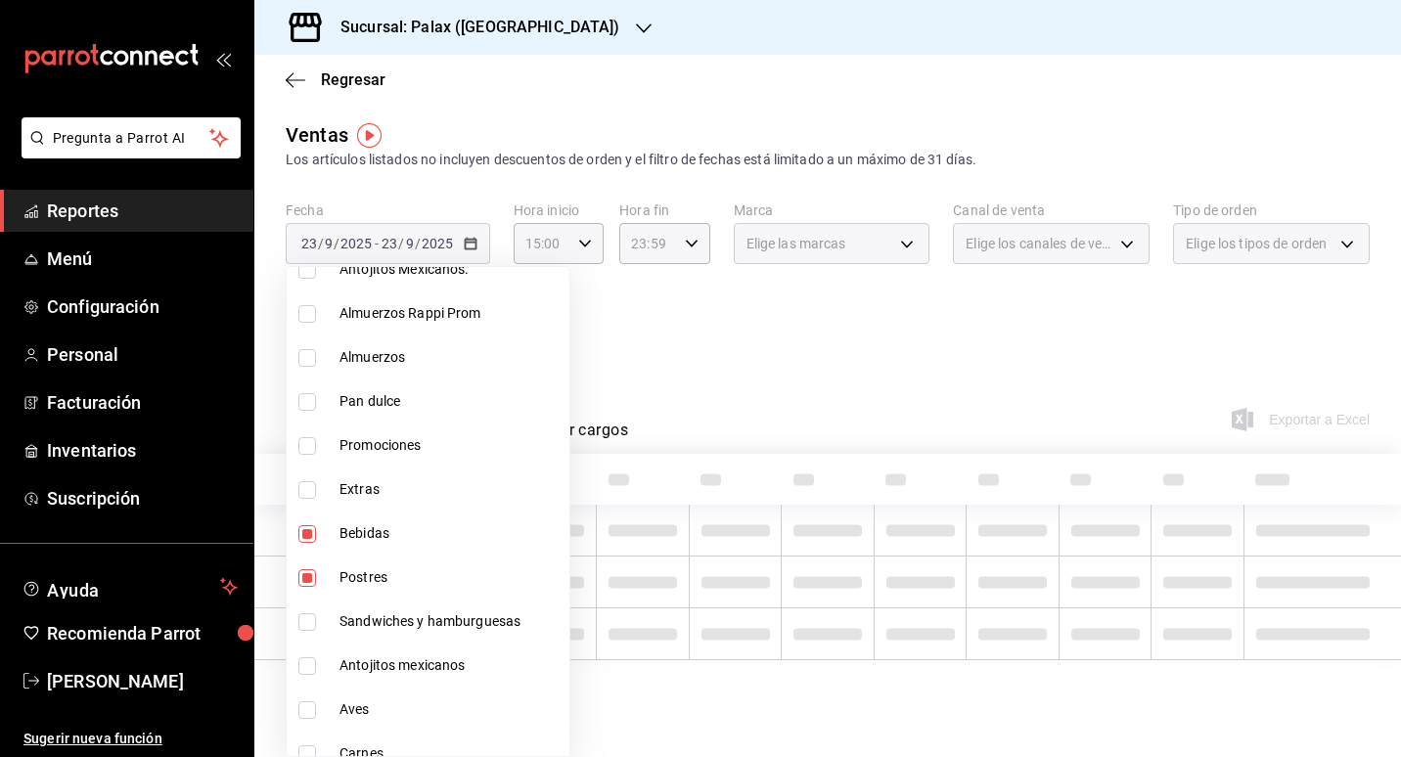
click at [353, 570] on span "Postres" at bounding box center [451, 578] width 222 height 21
type input "e5fa14e2-c7bb-4afd-b0cf-6d1a2447c4a1,298ad22d-d191-4db8-803f-5c79ba81ed50"
checkbox input "false"
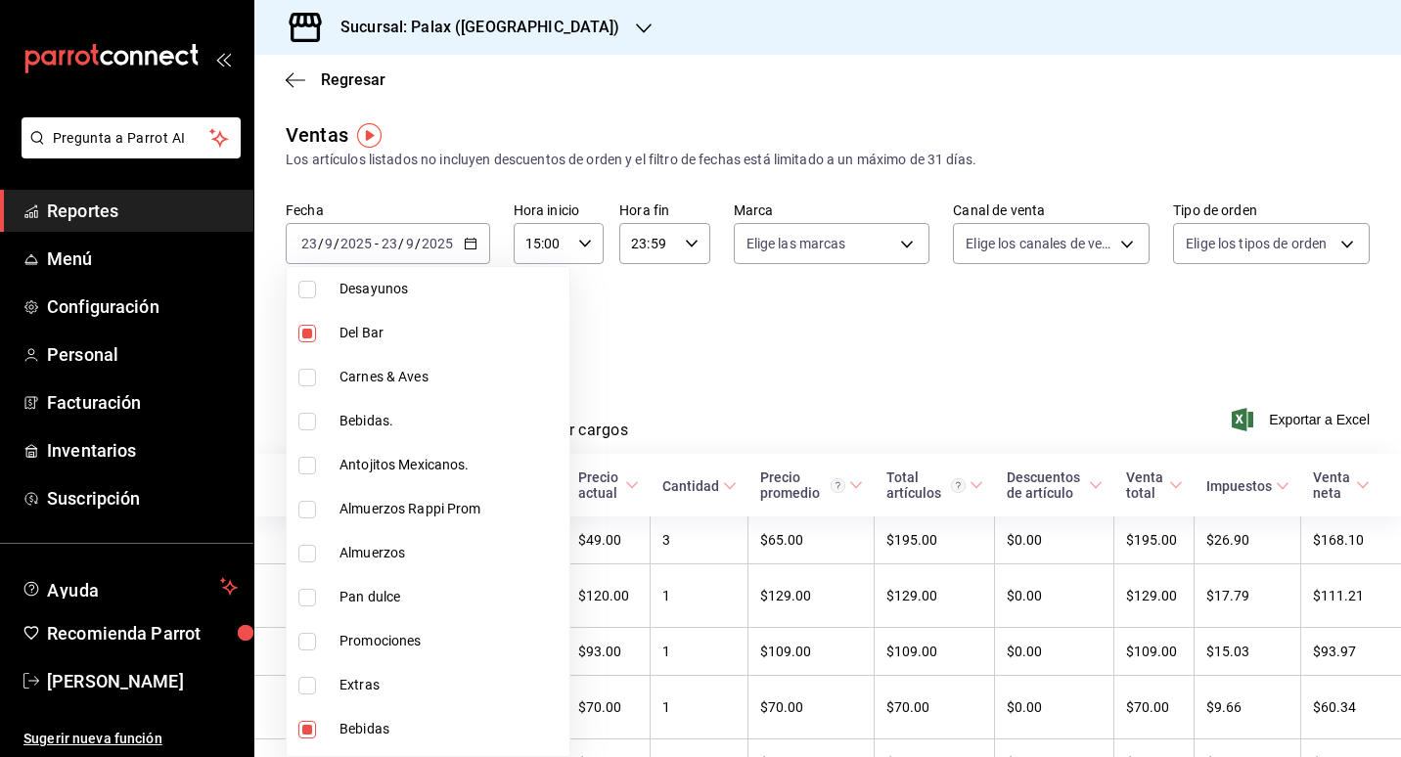
scroll to position [675, 0]
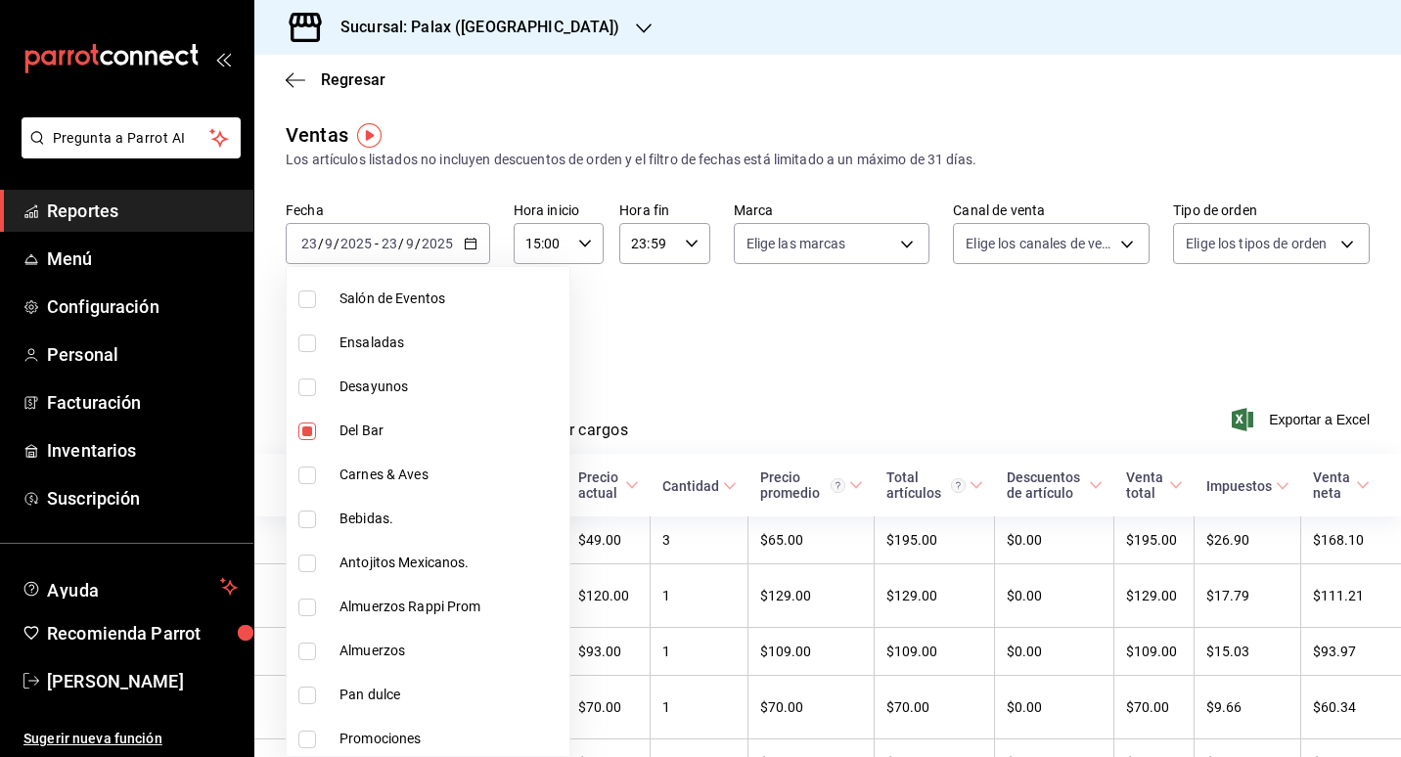
click at [372, 534] on li "Bebidas." at bounding box center [428, 519] width 283 height 44
type input "e5fa14e2-c7bb-4afd-b0cf-6d1a2447c4a1,298ad22d-d191-4db8-803f-5c79ba81ed50,4b821…"
checkbox input "true"
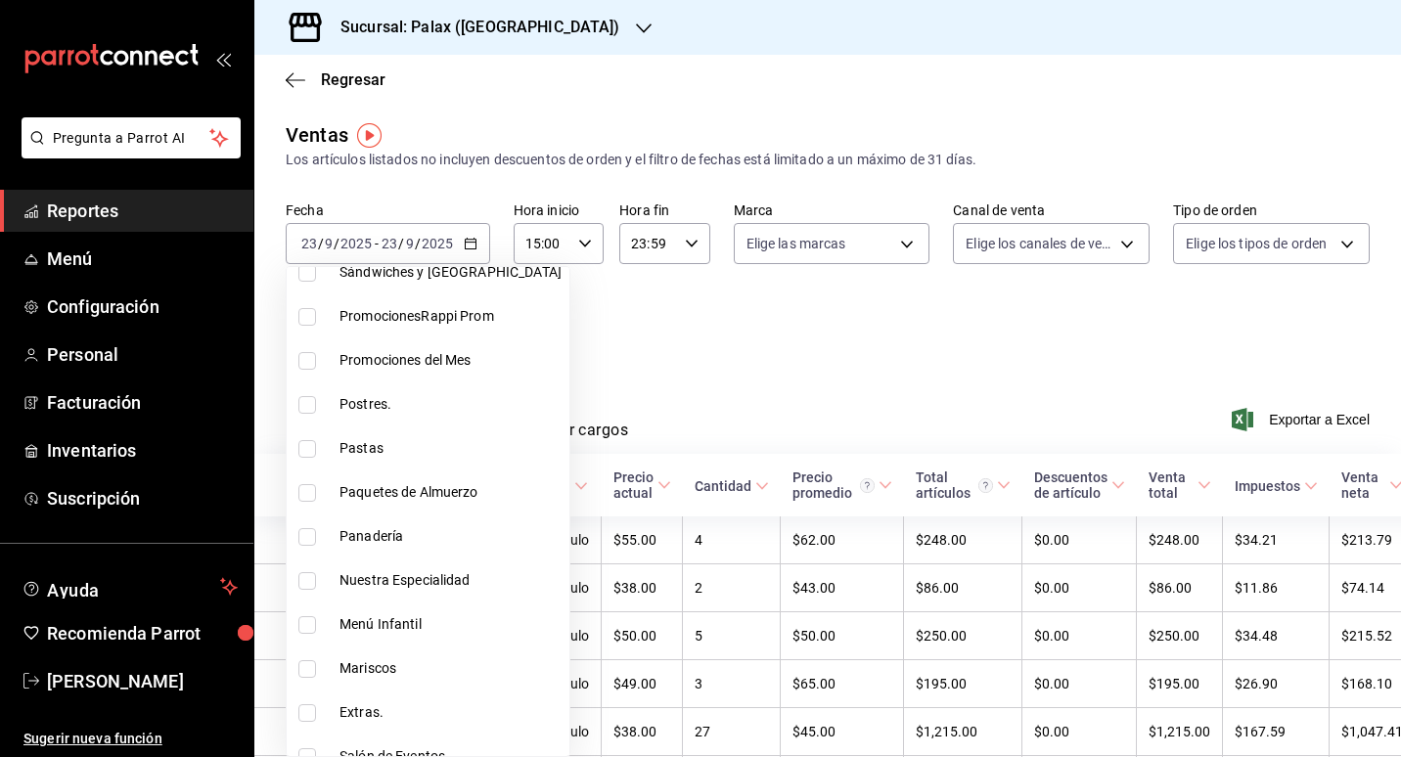
scroll to position [186, 0]
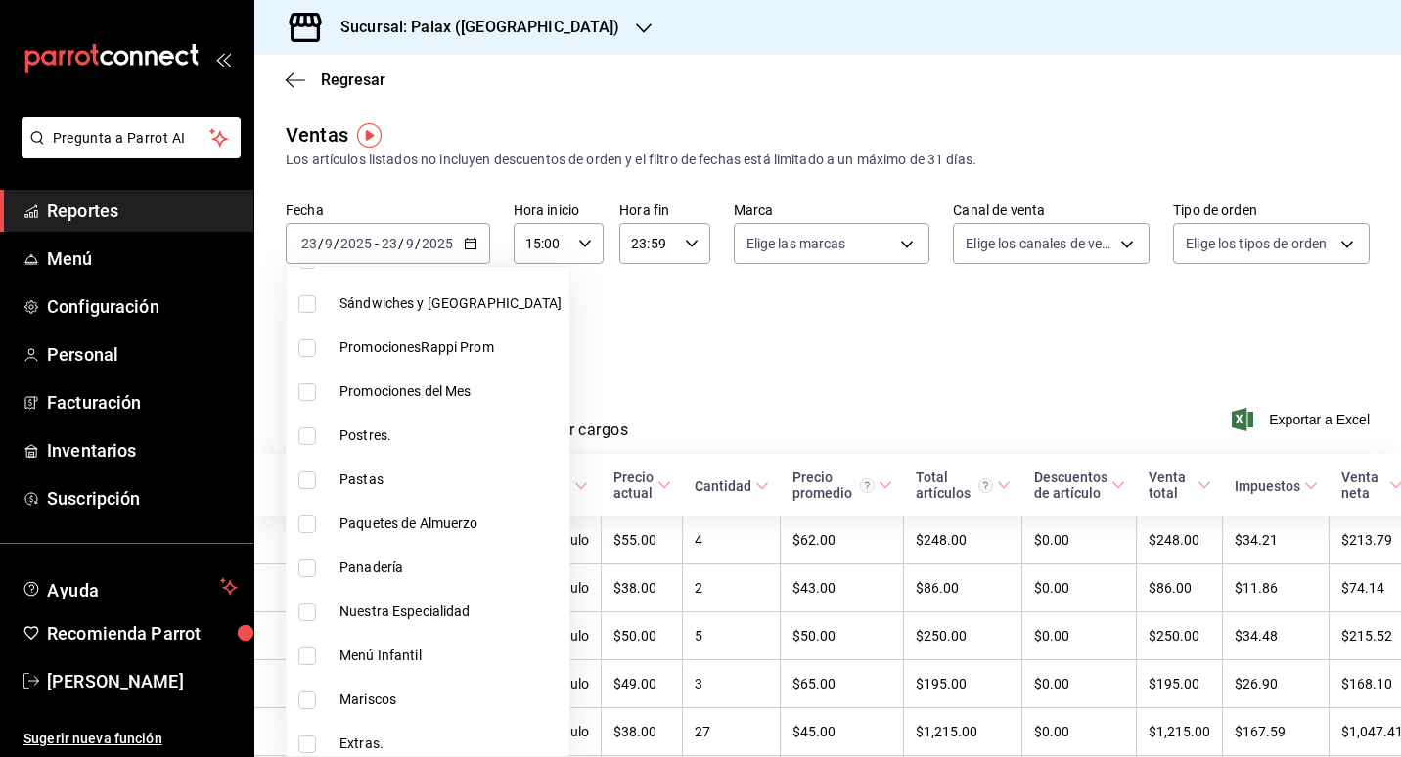
click at [688, 402] on div at bounding box center [700, 378] width 1401 height 757
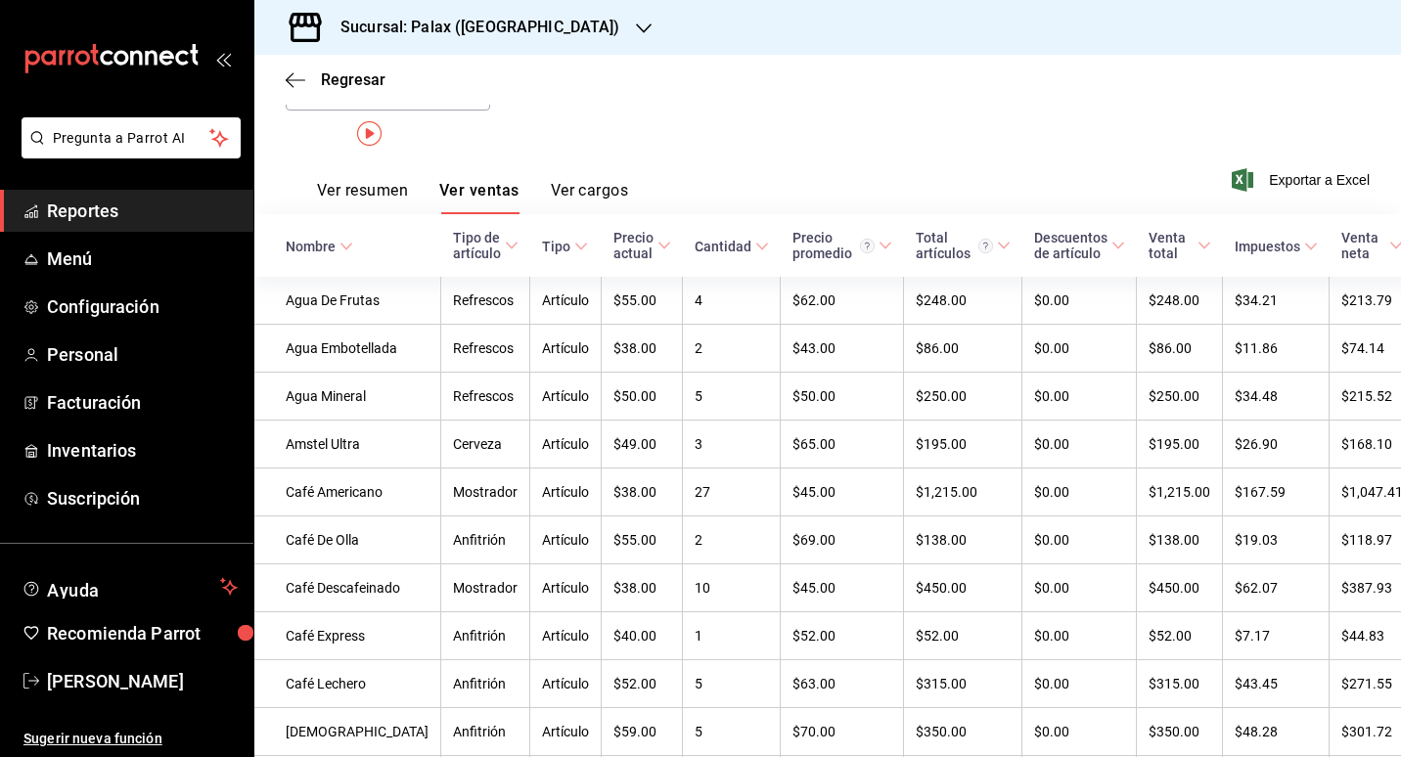
scroll to position [0, 0]
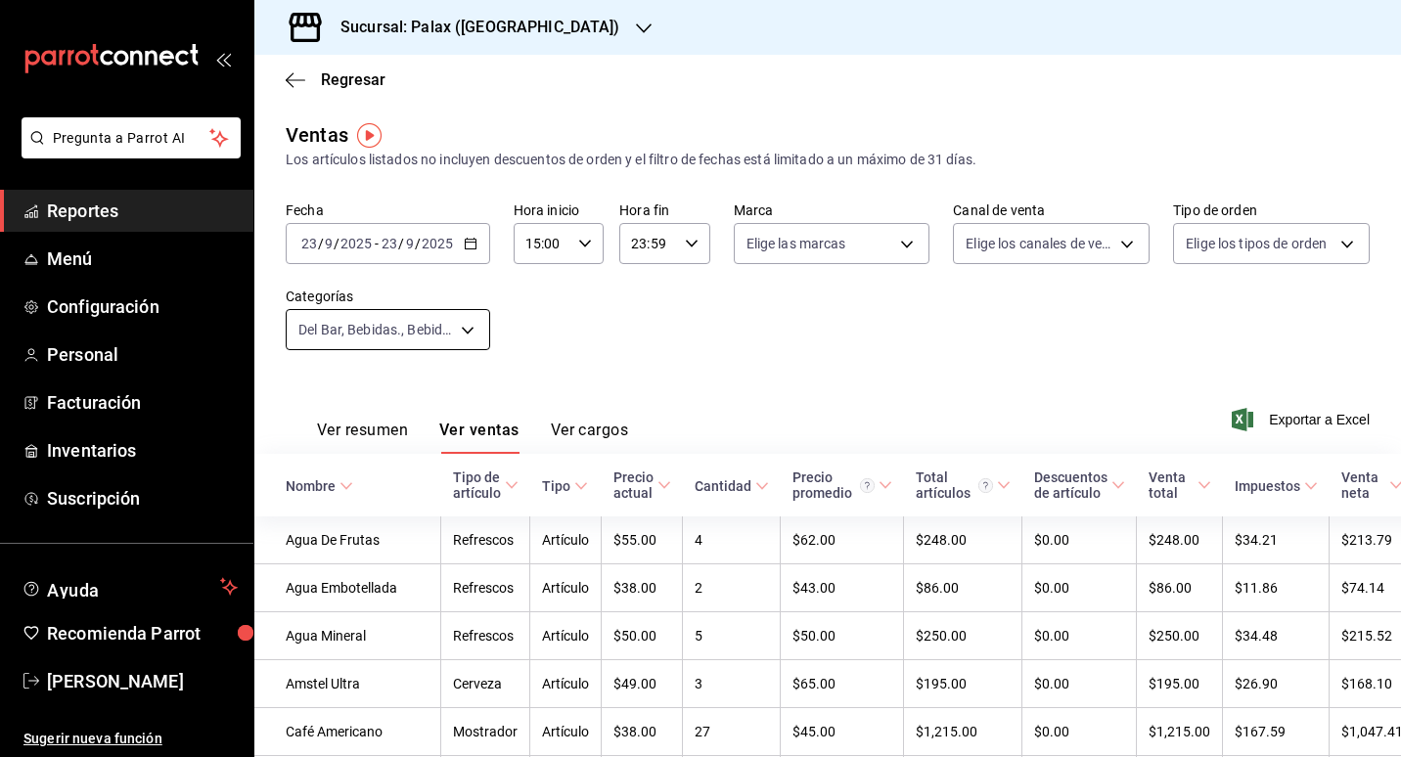
click at [477, 335] on body "Pregunta a Parrot AI Reportes Menú Configuración Personal Facturación Inventari…" at bounding box center [700, 378] width 1401 height 757
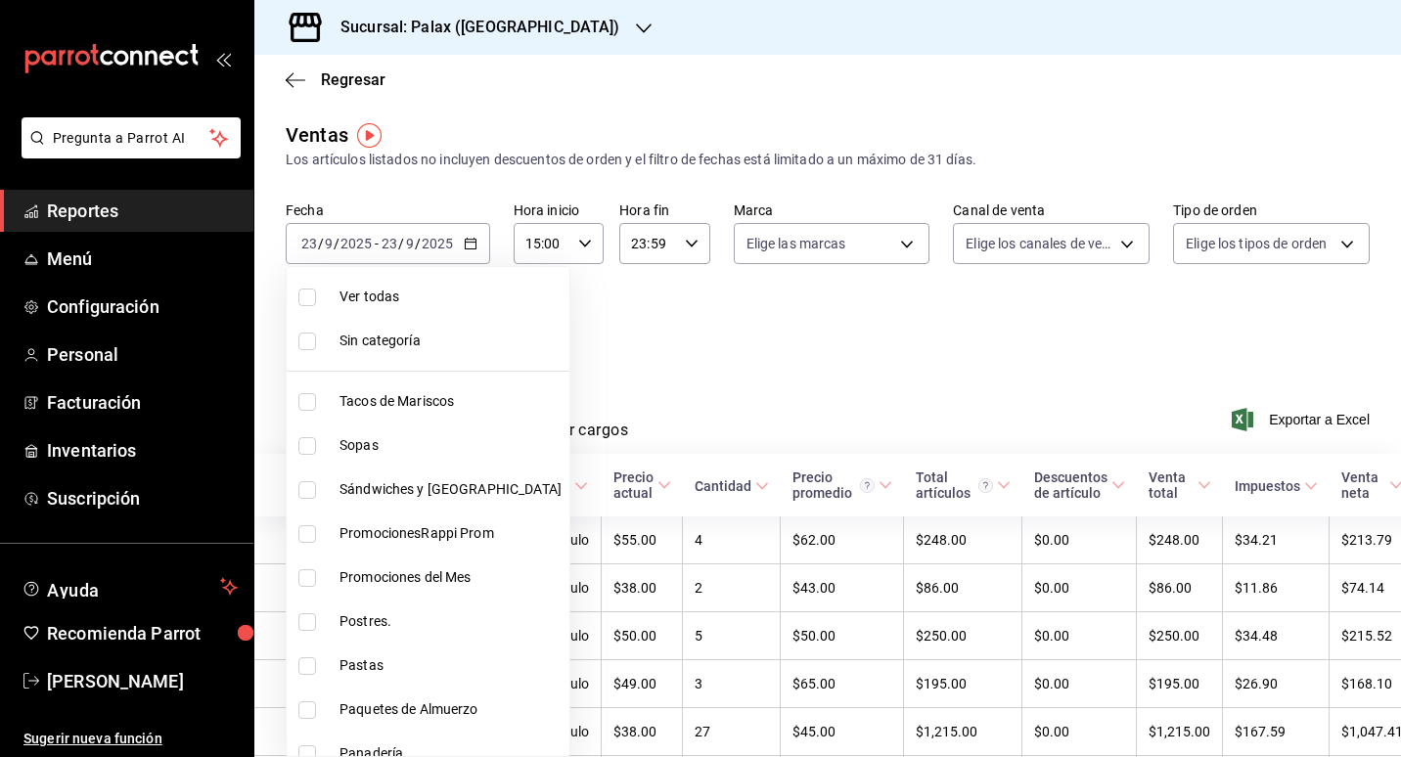
click at [374, 308] on li "Ver todas" at bounding box center [428, 297] width 283 height 44
type input "7fa229bc-c9d3-4dba-9758-ee0117d8b32c,874e04fd-13f0-4277-bc95-ee84bfec7f9b,7d801…"
checkbox input "true"
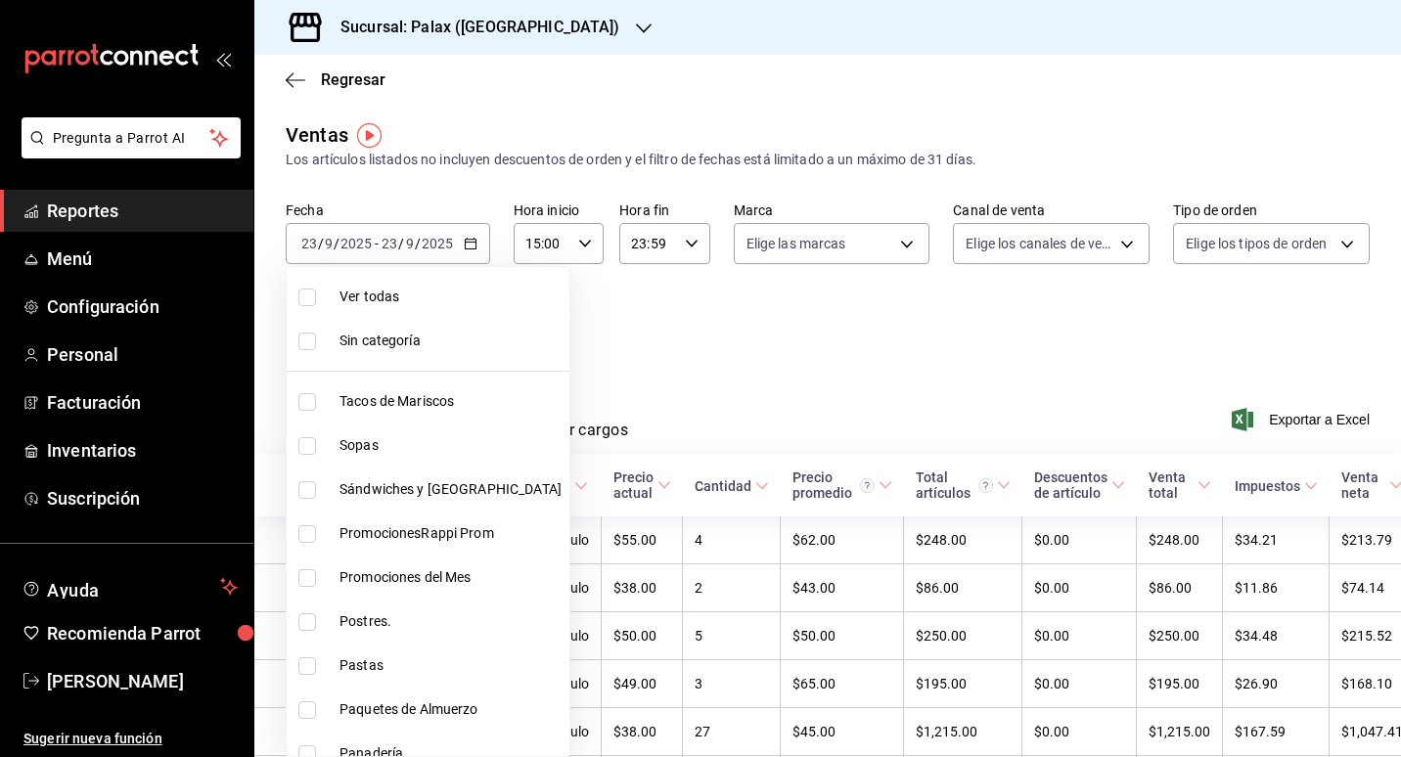
checkbox input "true"
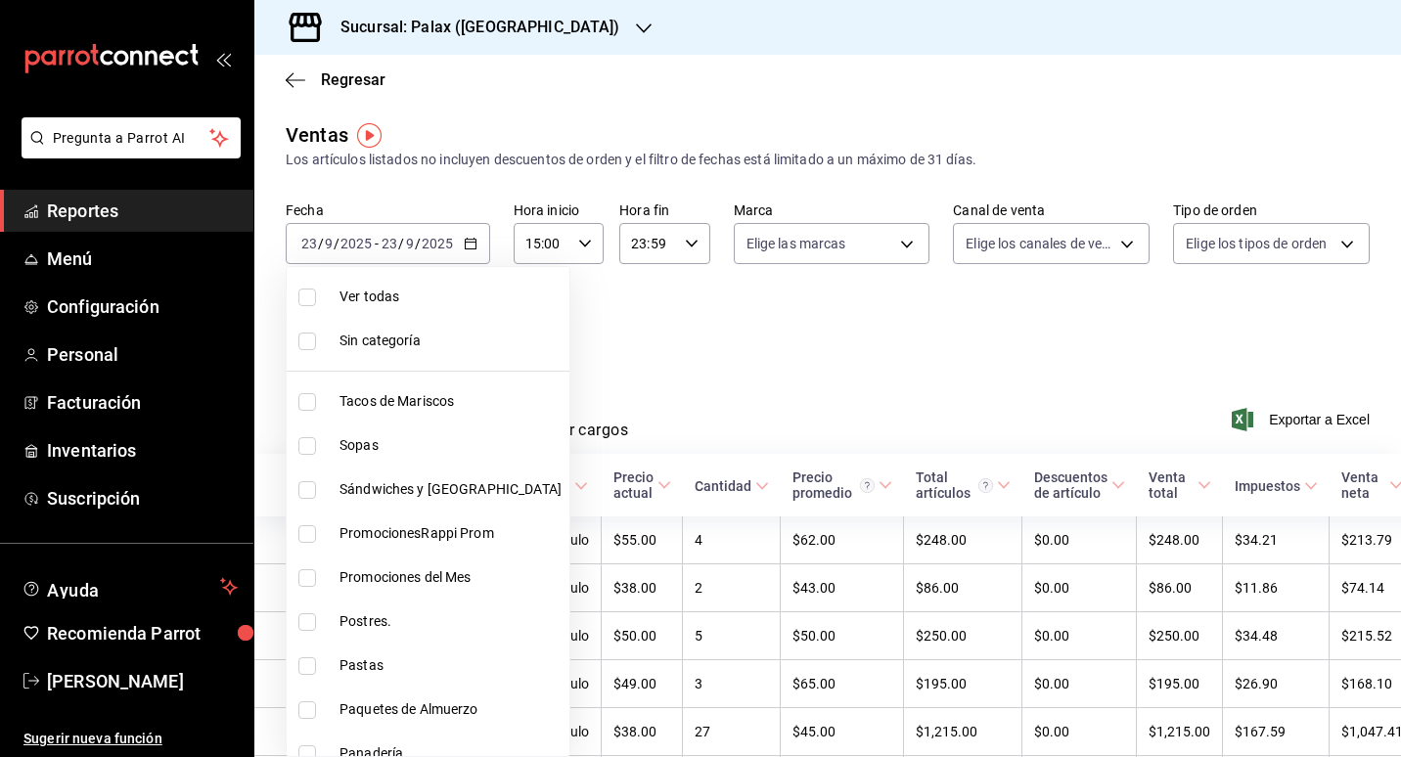
checkbox input "true"
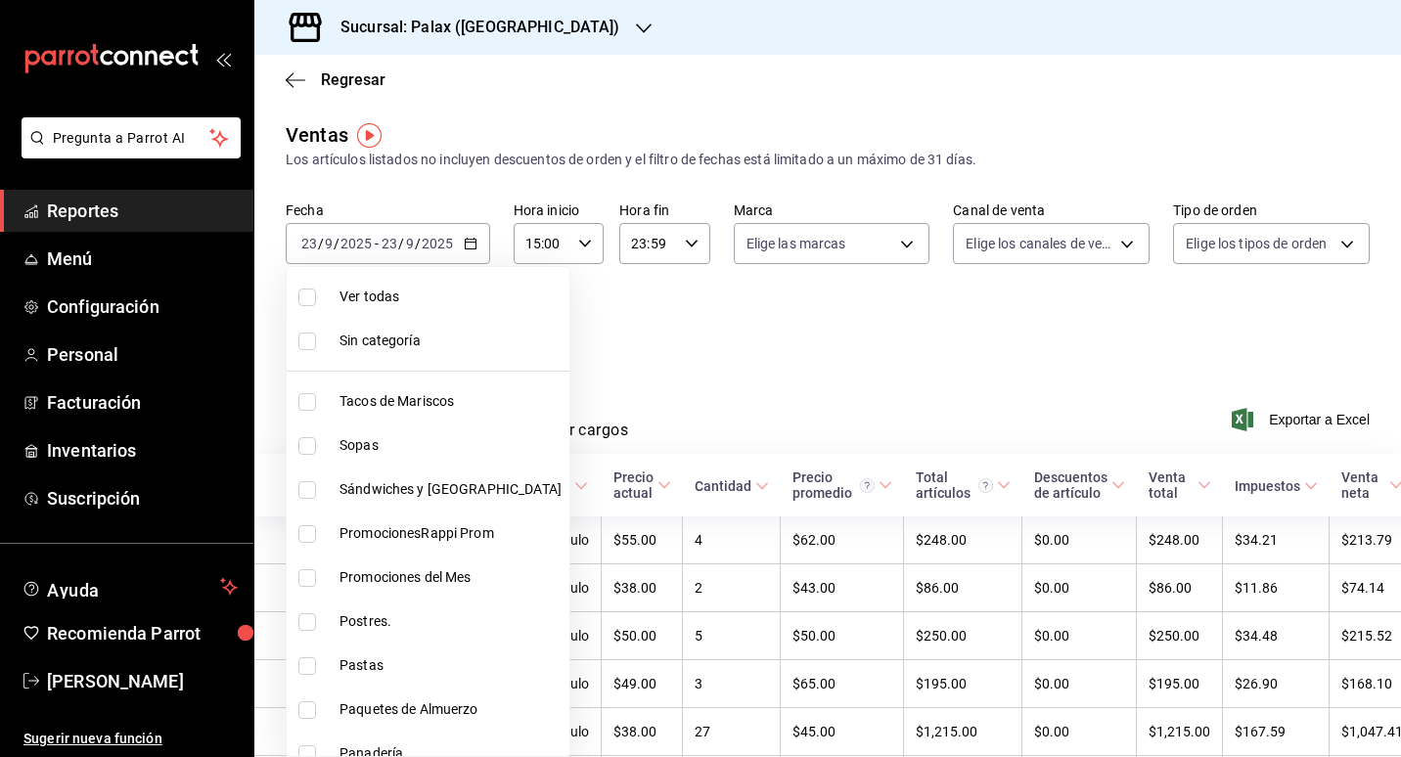
checkbox input "true"
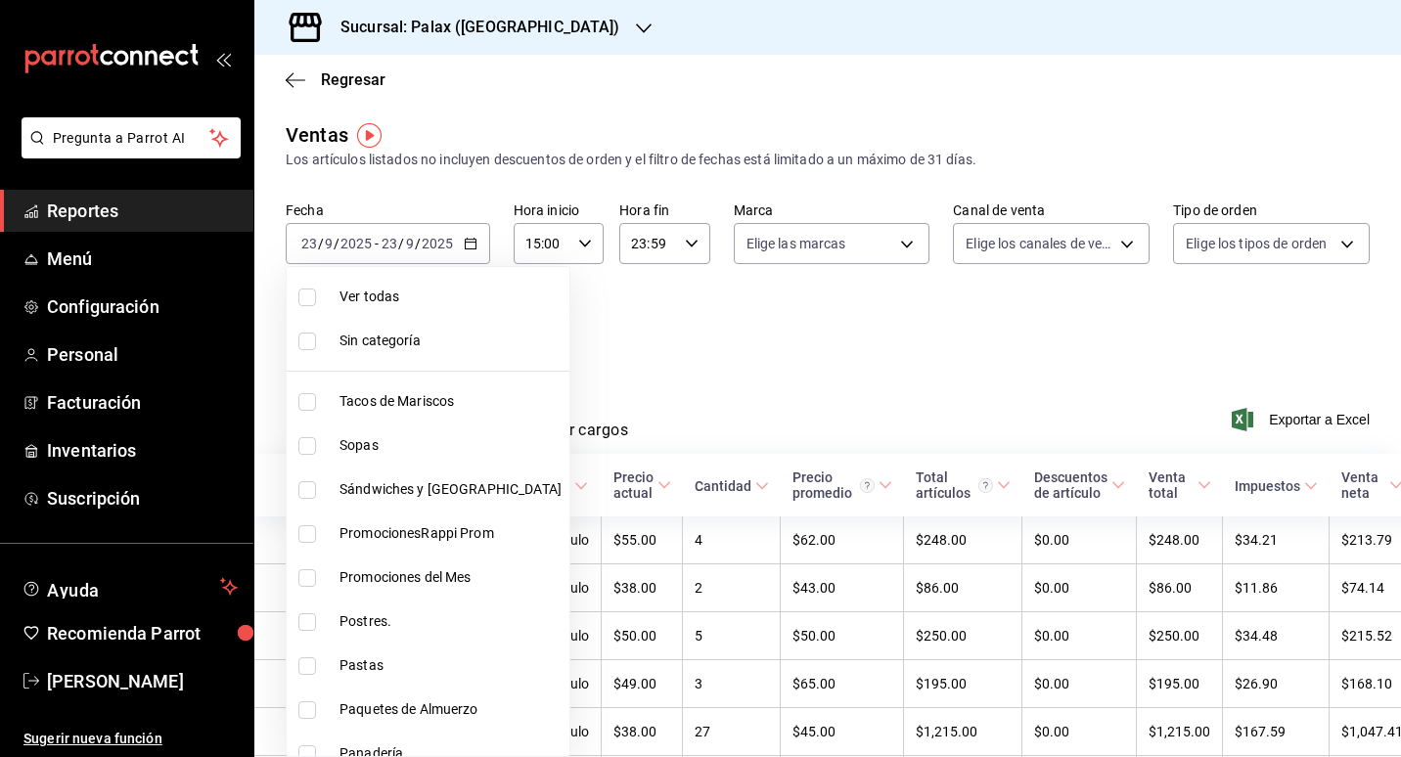
checkbox input "true"
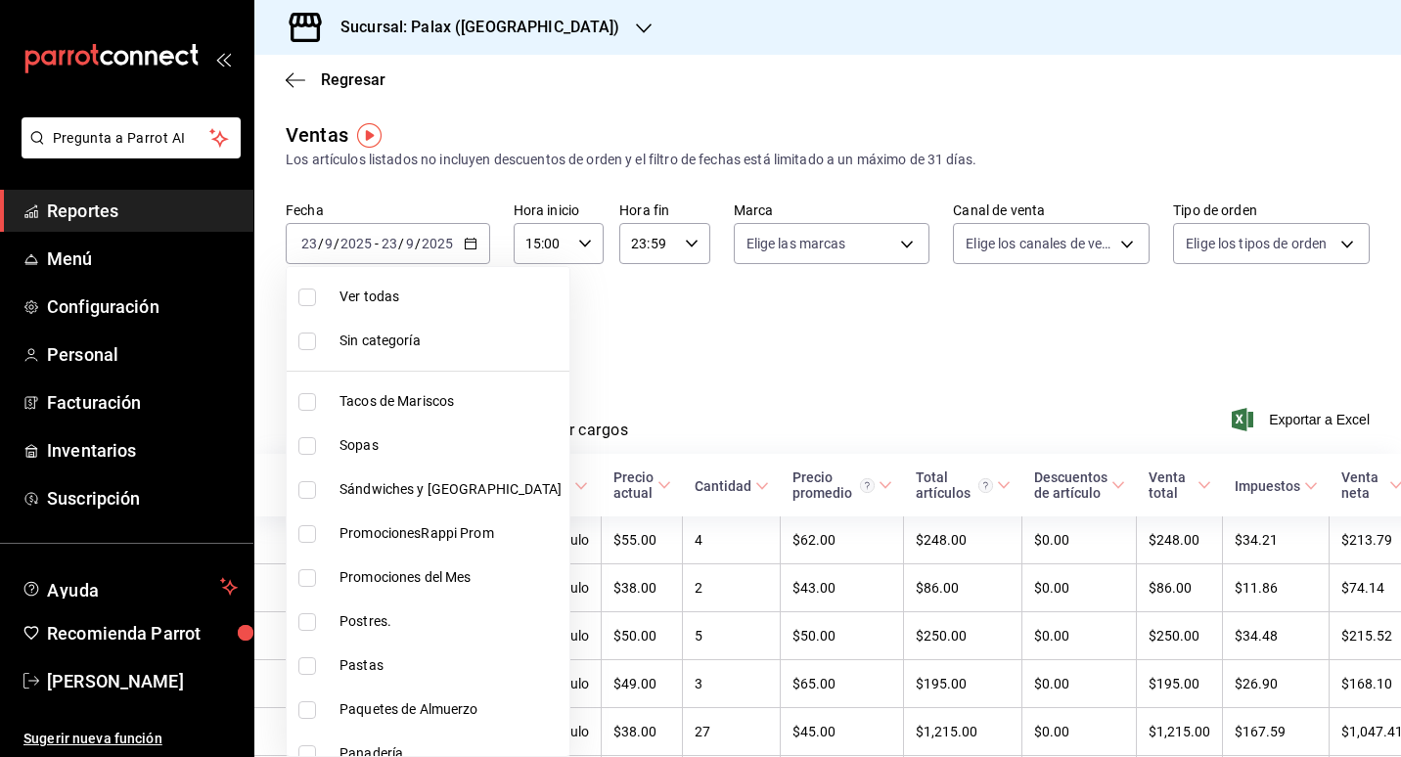
checkbox input "true"
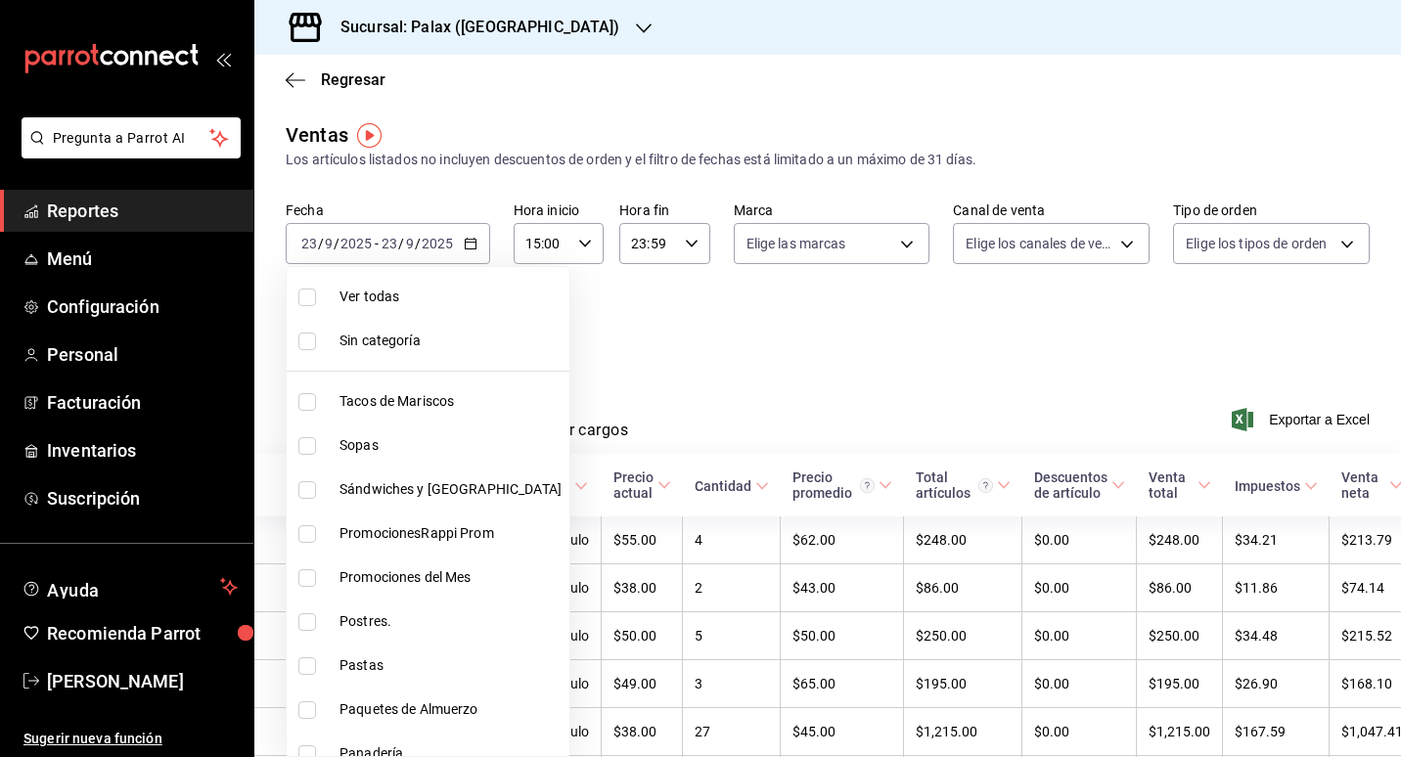
checkbox input "true"
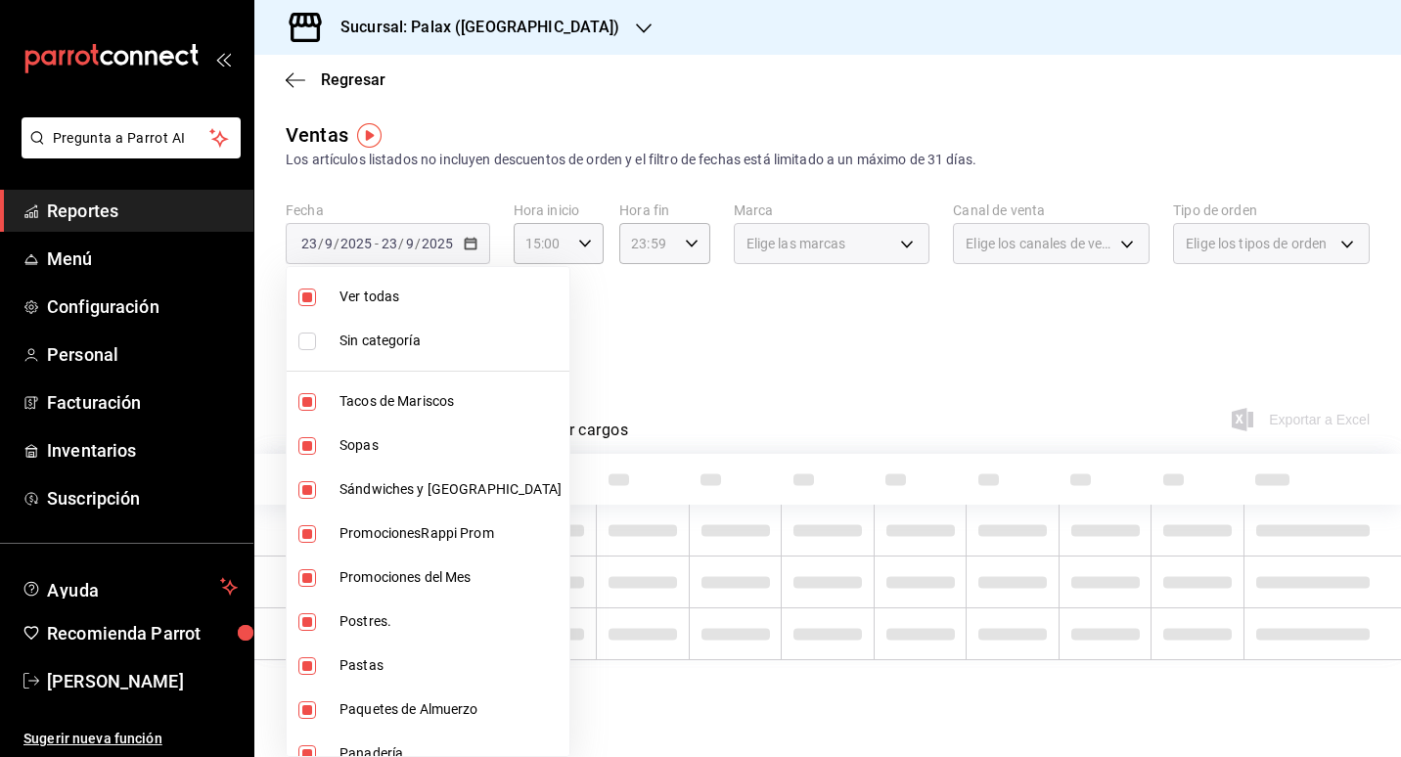
click at [675, 345] on div at bounding box center [700, 378] width 1401 height 757
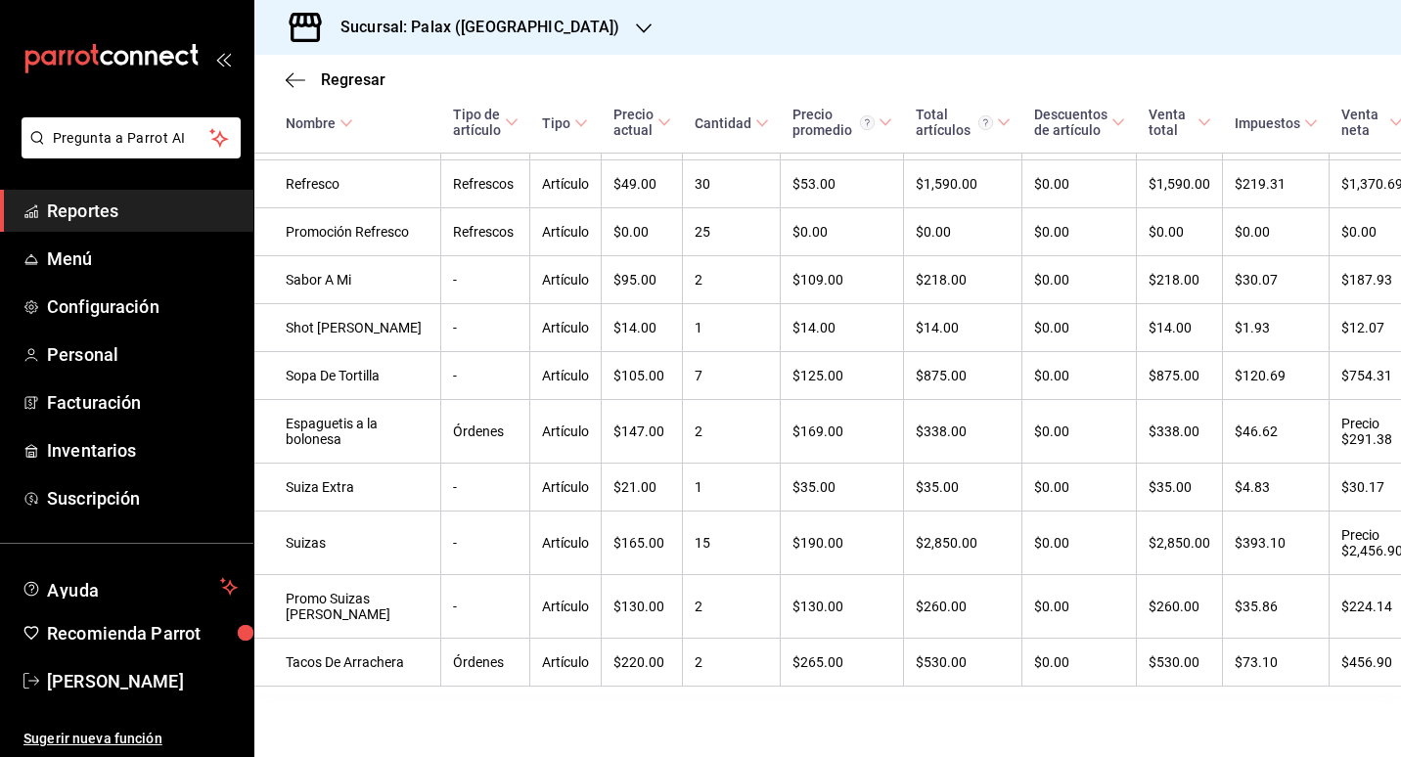
scroll to position [5267, 0]
